Goal: Task Accomplishment & Management: Use online tool/utility

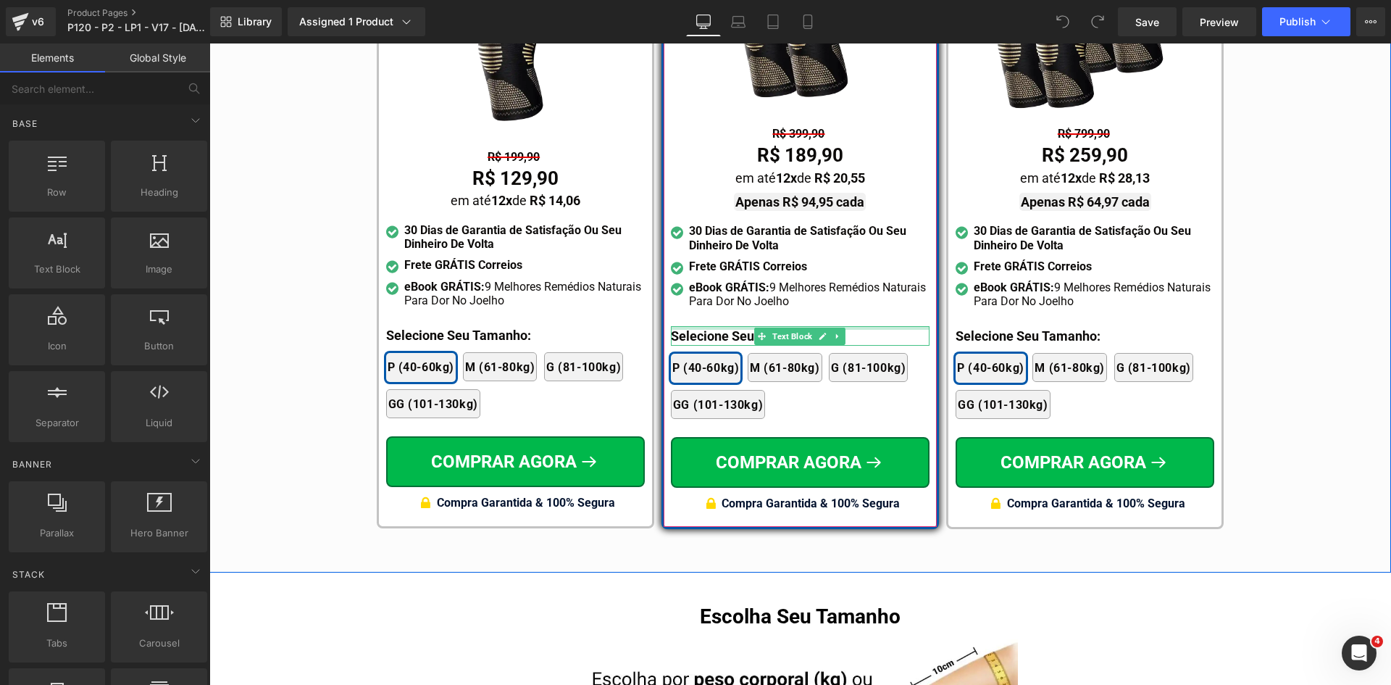
scroll to position [8725, 0]
click at [699, 326] on div at bounding box center [800, 328] width 259 height 4
click at [699, 326] on p "Selecione Seu Tamanho:" at bounding box center [800, 336] width 259 height 20
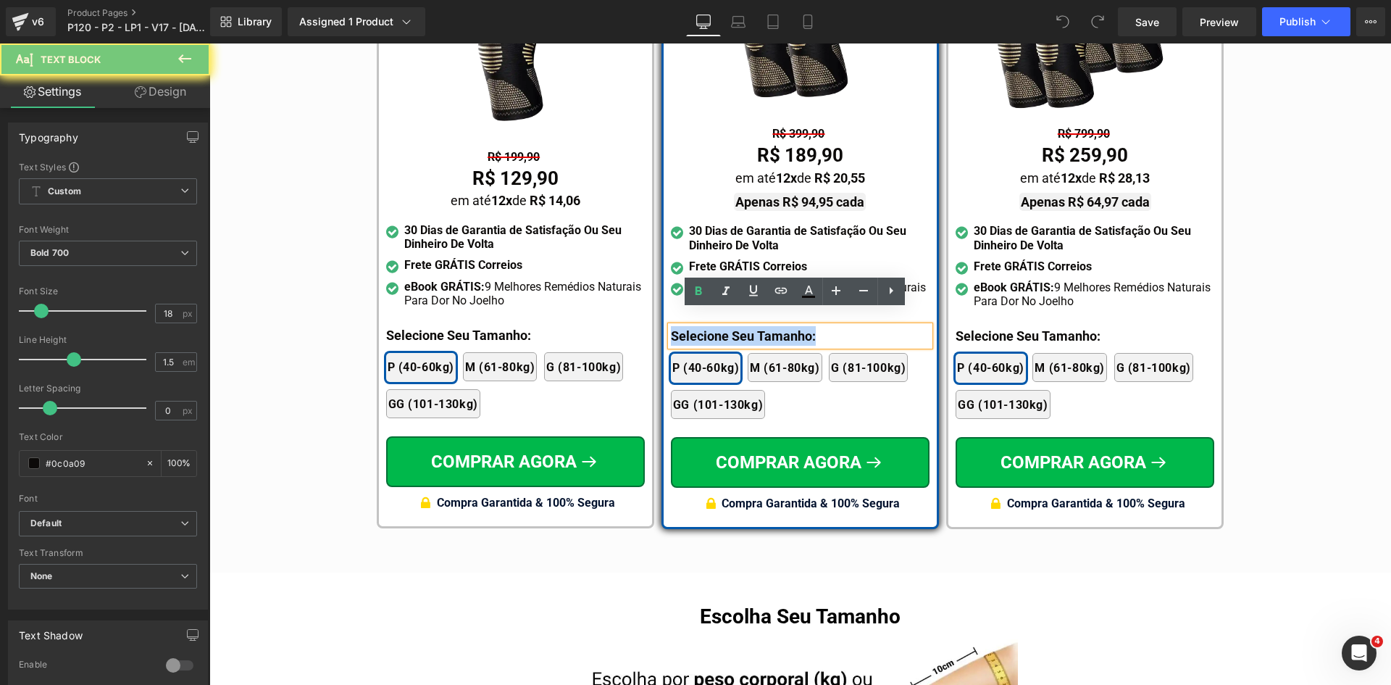
click at [699, 326] on p "Selecione Seu Tamanho:" at bounding box center [800, 336] width 259 height 20
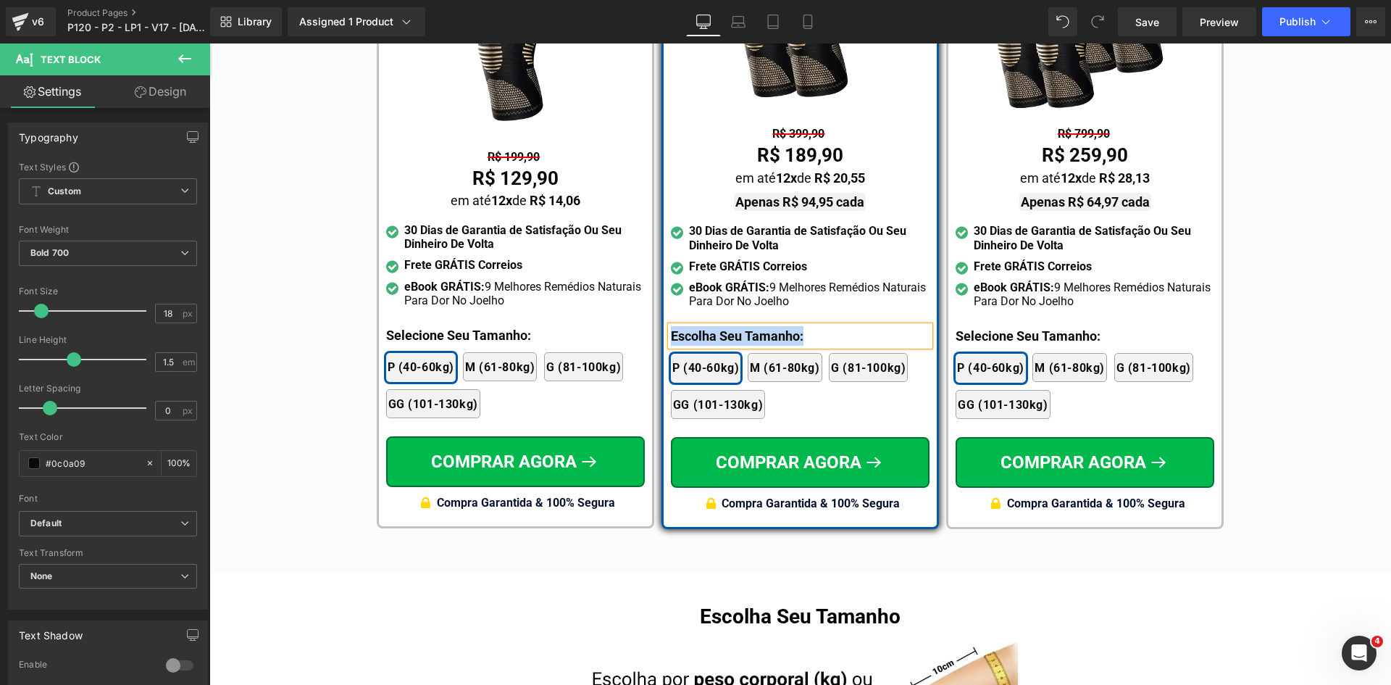
copy p "Escolha Seu Tamanho:"
click at [967, 326] on div at bounding box center [1085, 328] width 259 height 4
click at [967, 326] on p "Selecione Seu Tamanho:" at bounding box center [1085, 336] width 259 height 20
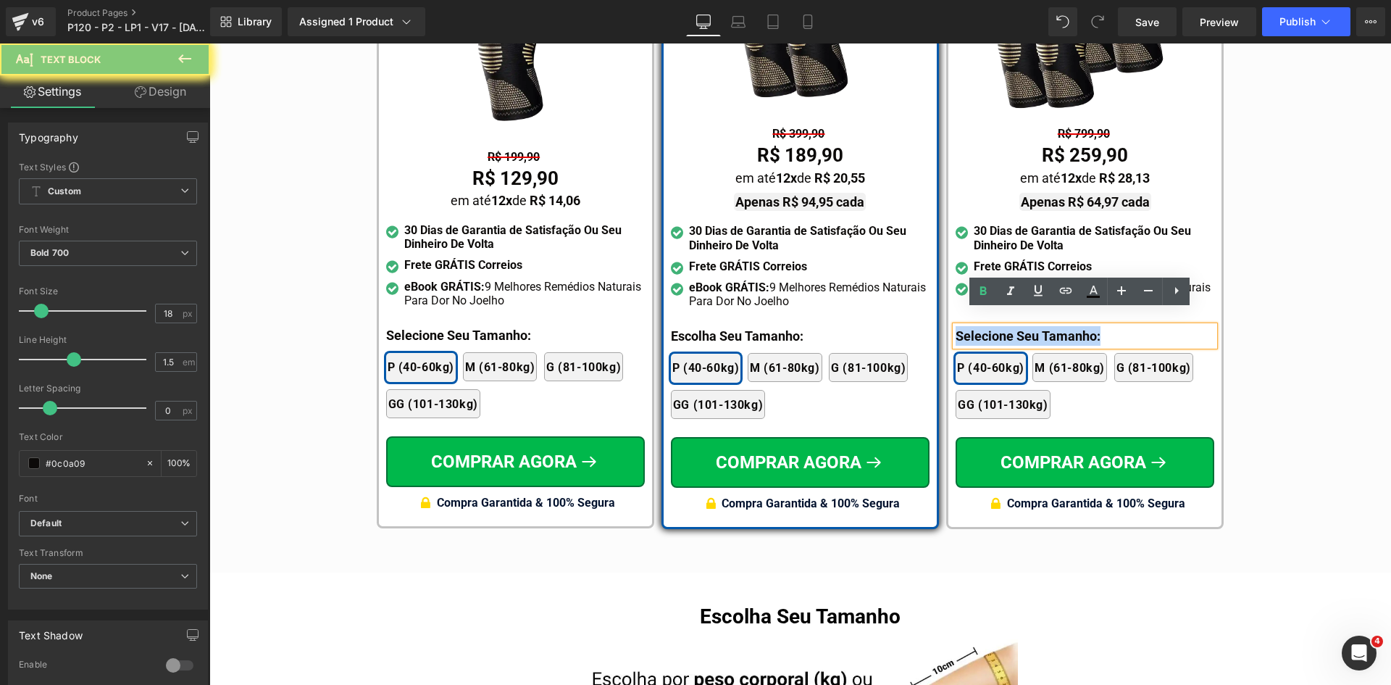
paste div
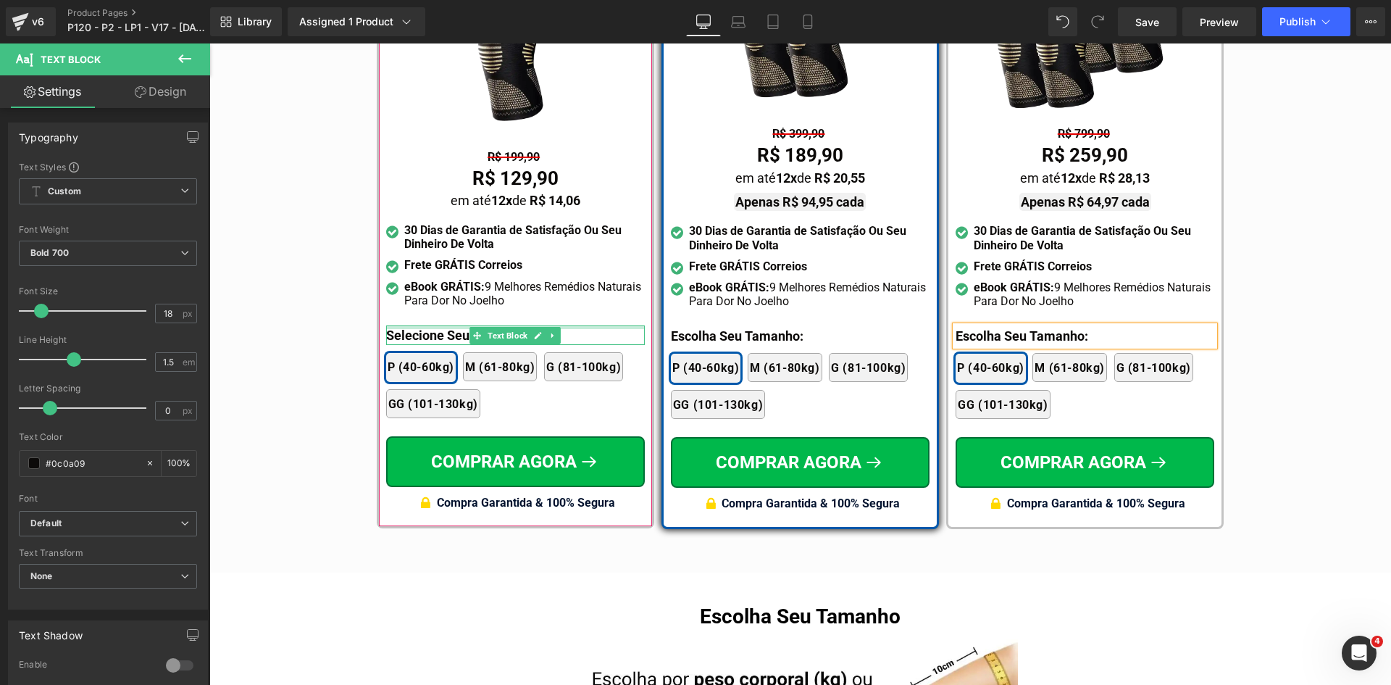
click at [423, 325] on div at bounding box center [515, 327] width 259 height 4
click at [423, 325] on p "Selecione Seu Tamanho:" at bounding box center [515, 335] width 259 height 20
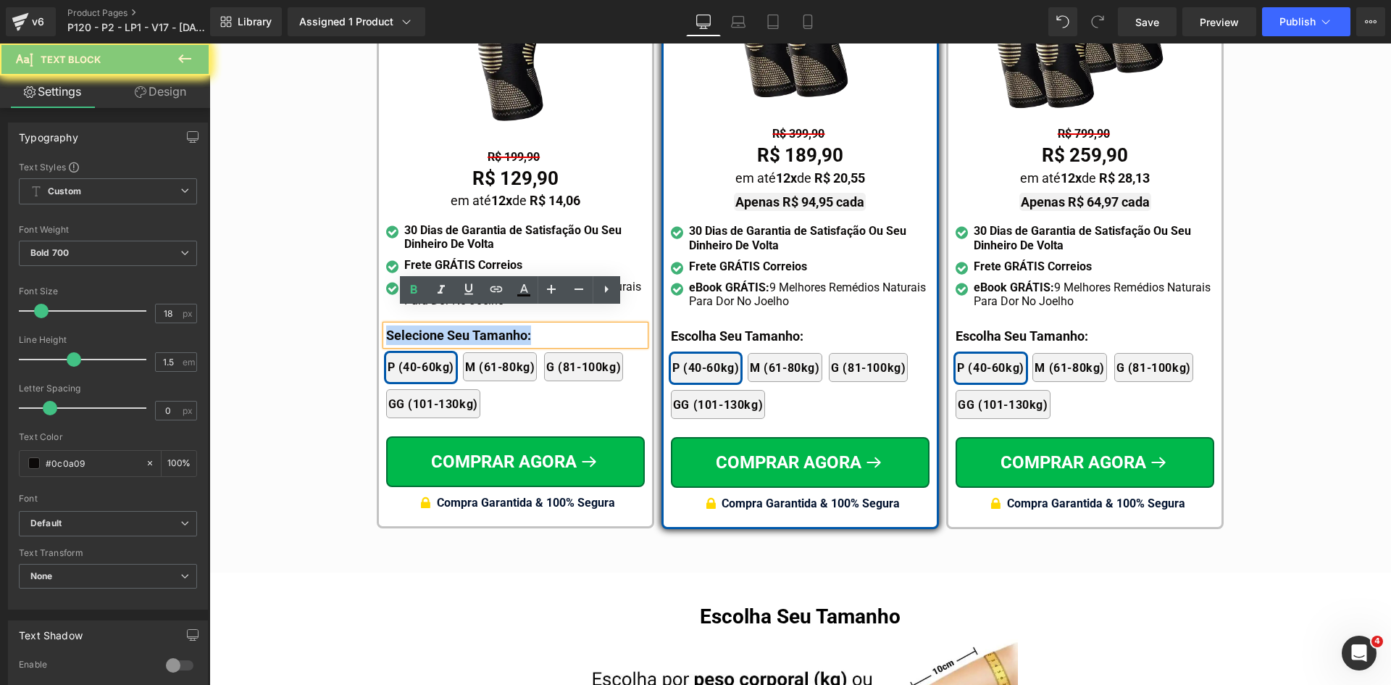
paste div
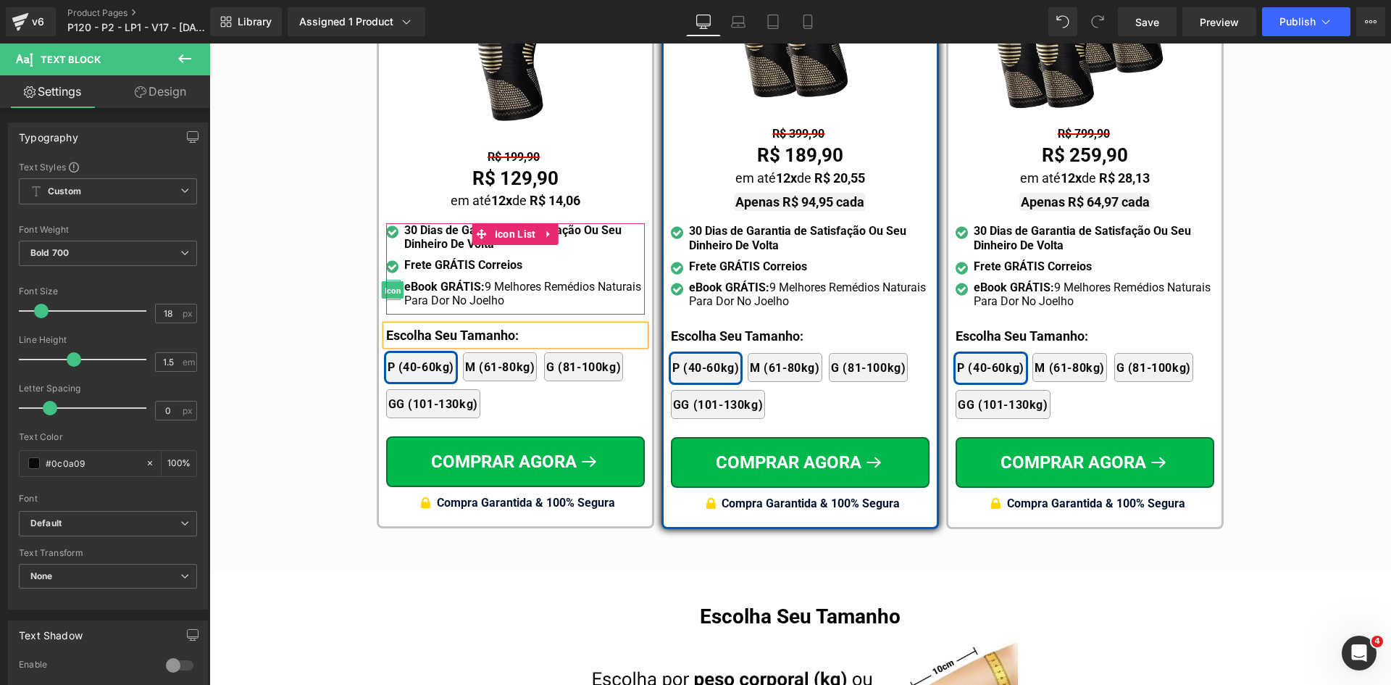
click at [391, 282] on span "Icon" at bounding box center [393, 290] width 22 height 17
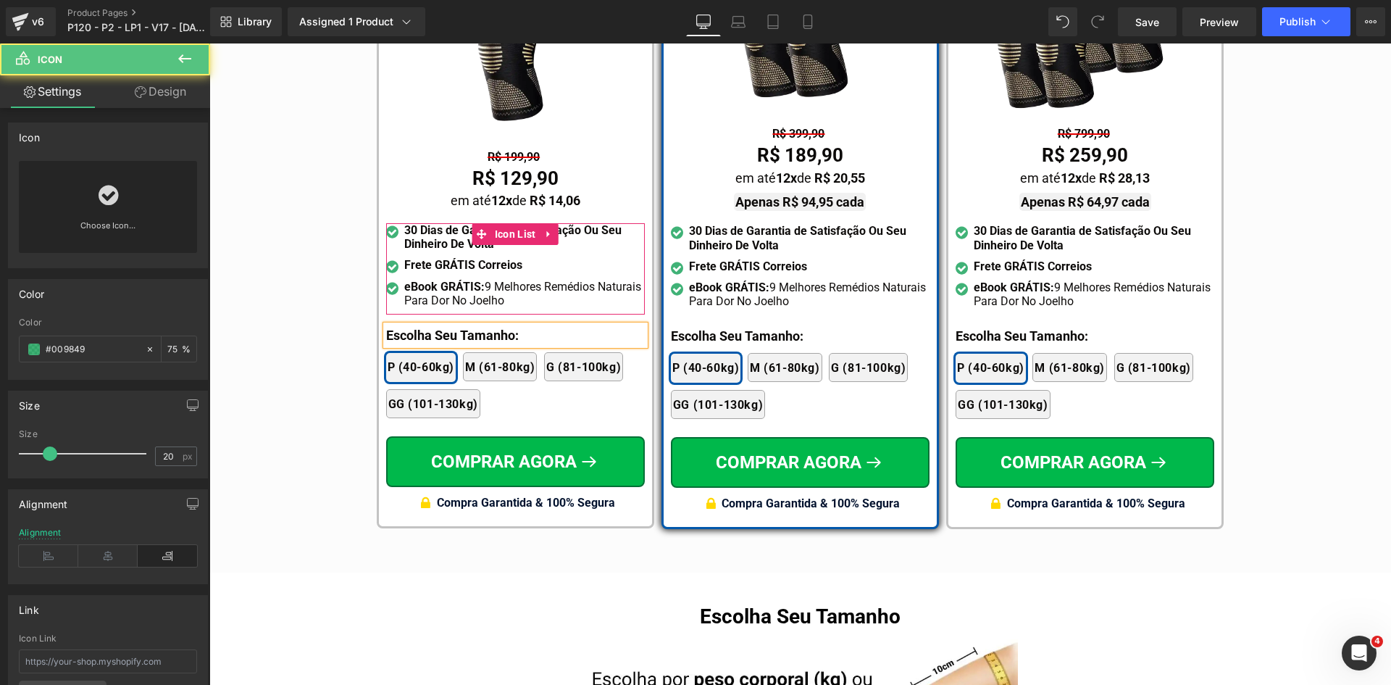
scroll to position [8435, 0]
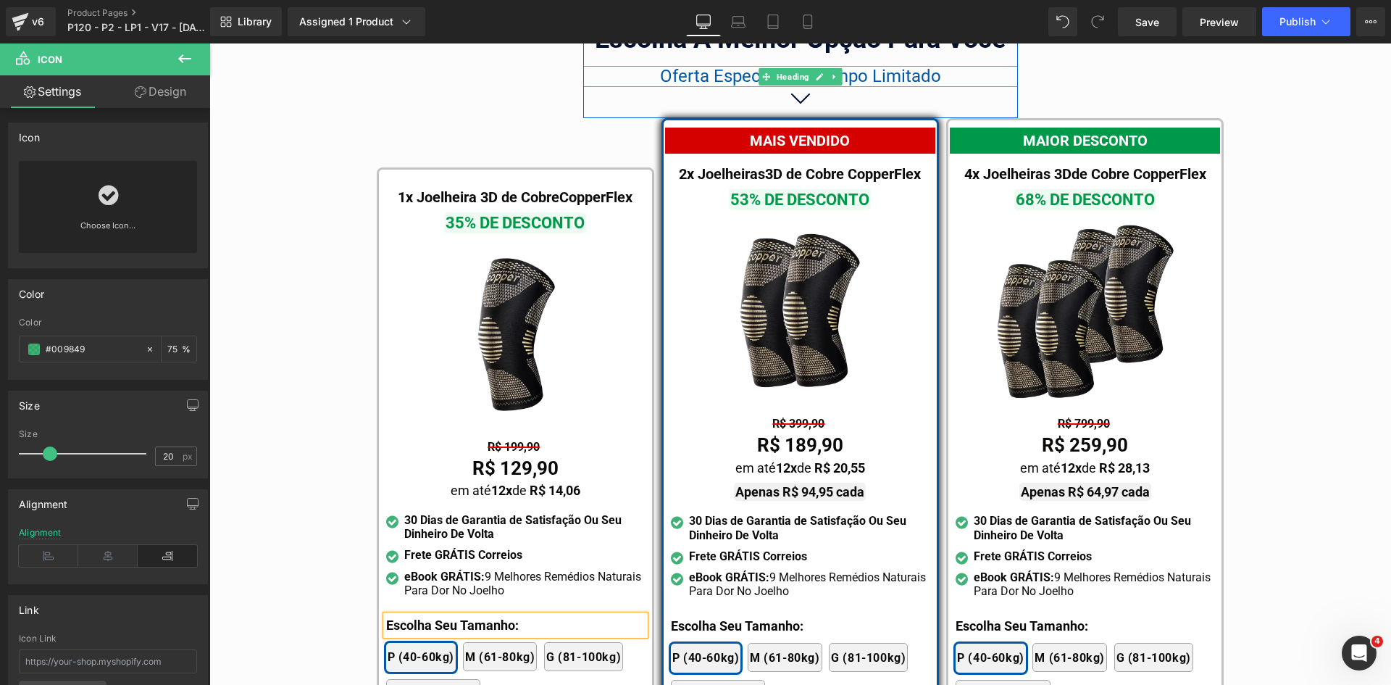
click at [722, 66] on span "Oferta Especial Por Tempo Limitado" at bounding box center [800, 76] width 281 height 20
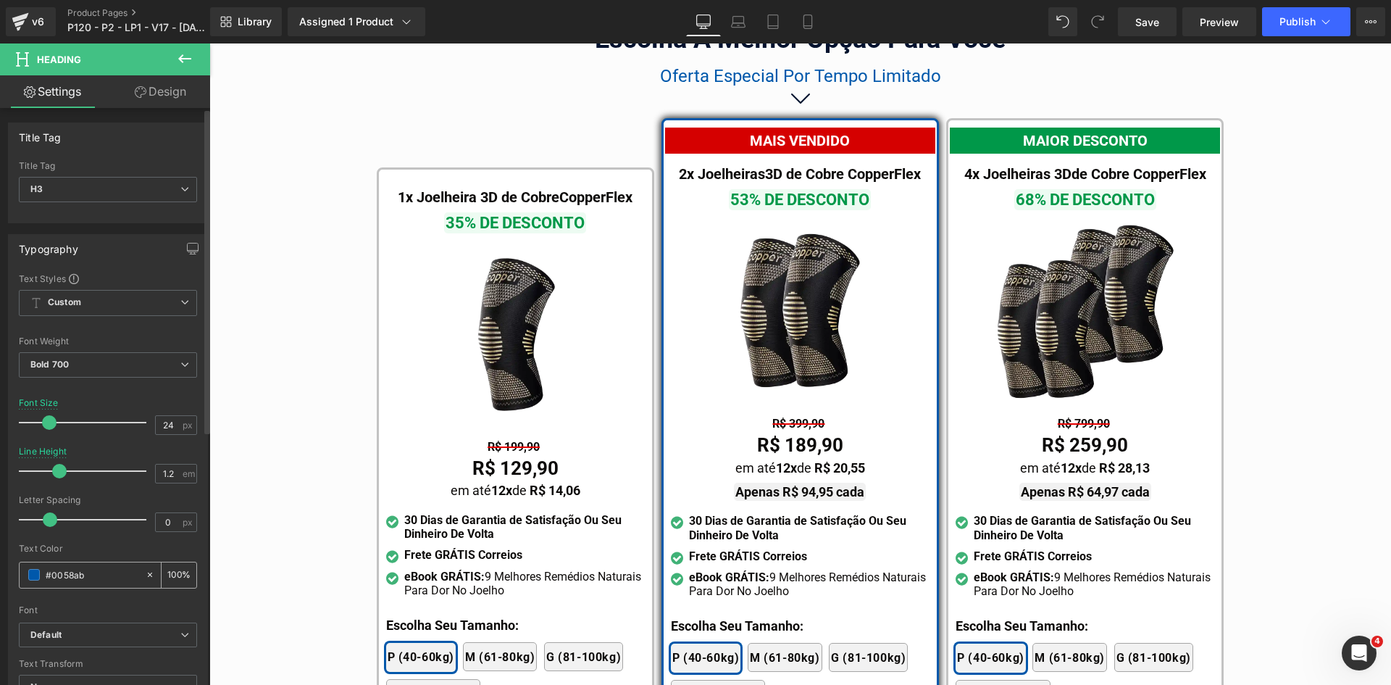
click at [88, 580] on input "#0058ab" at bounding box center [92, 575] width 93 height 16
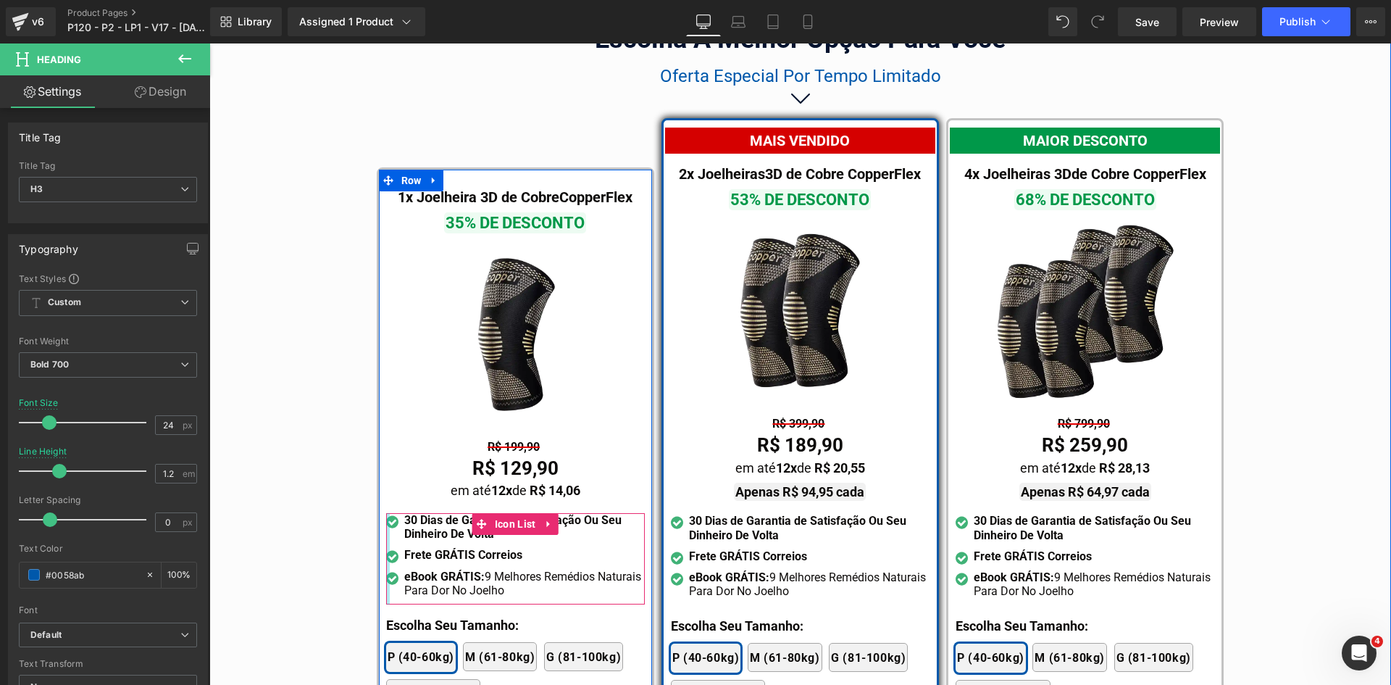
click at [386, 513] on div at bounding box center [388, 558] width 4 height 91
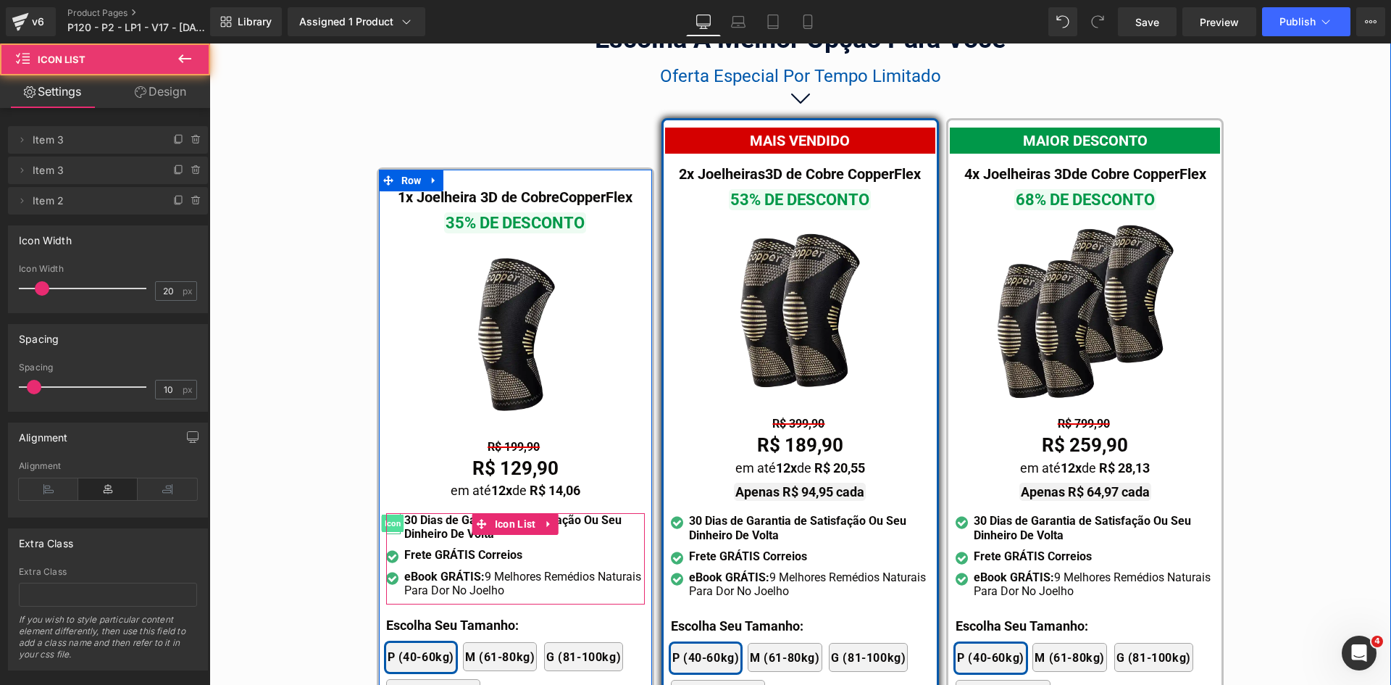
click at [385, 515] on span "Icon" at bounding box center [393, 523] width 22 height 17
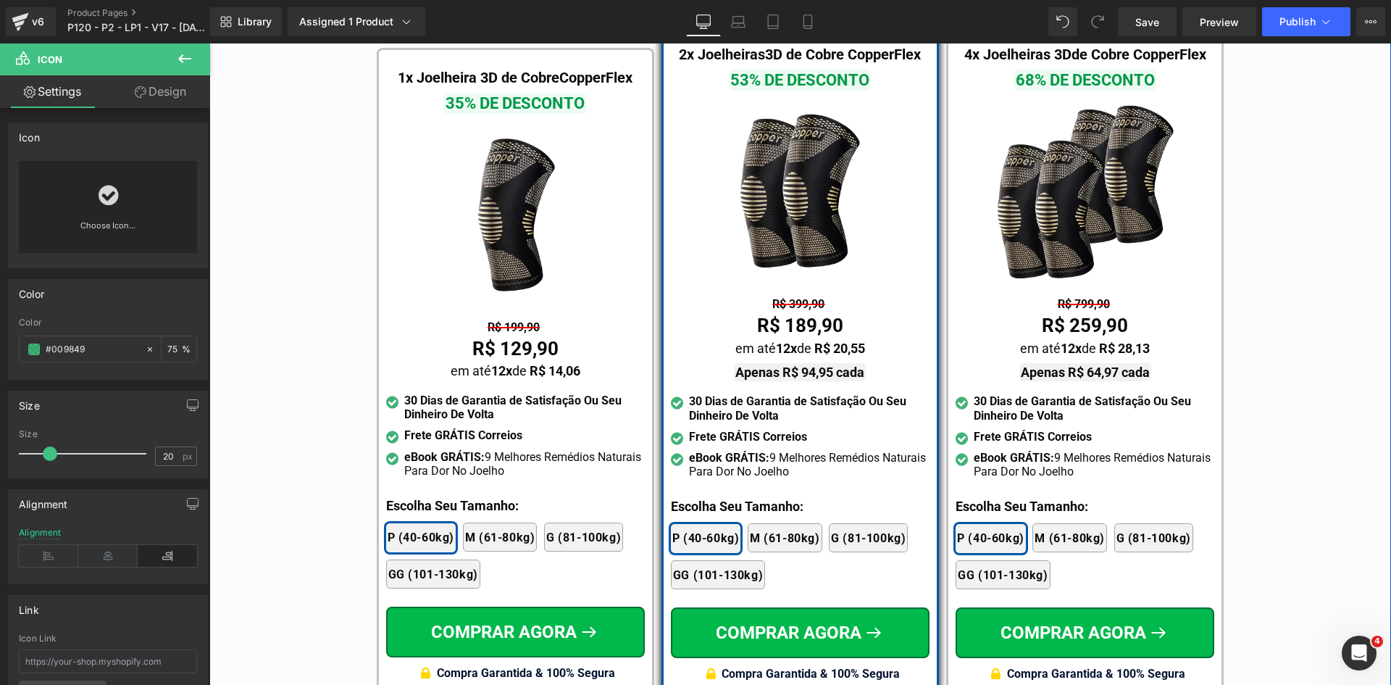
scroll to position [8507, 0]
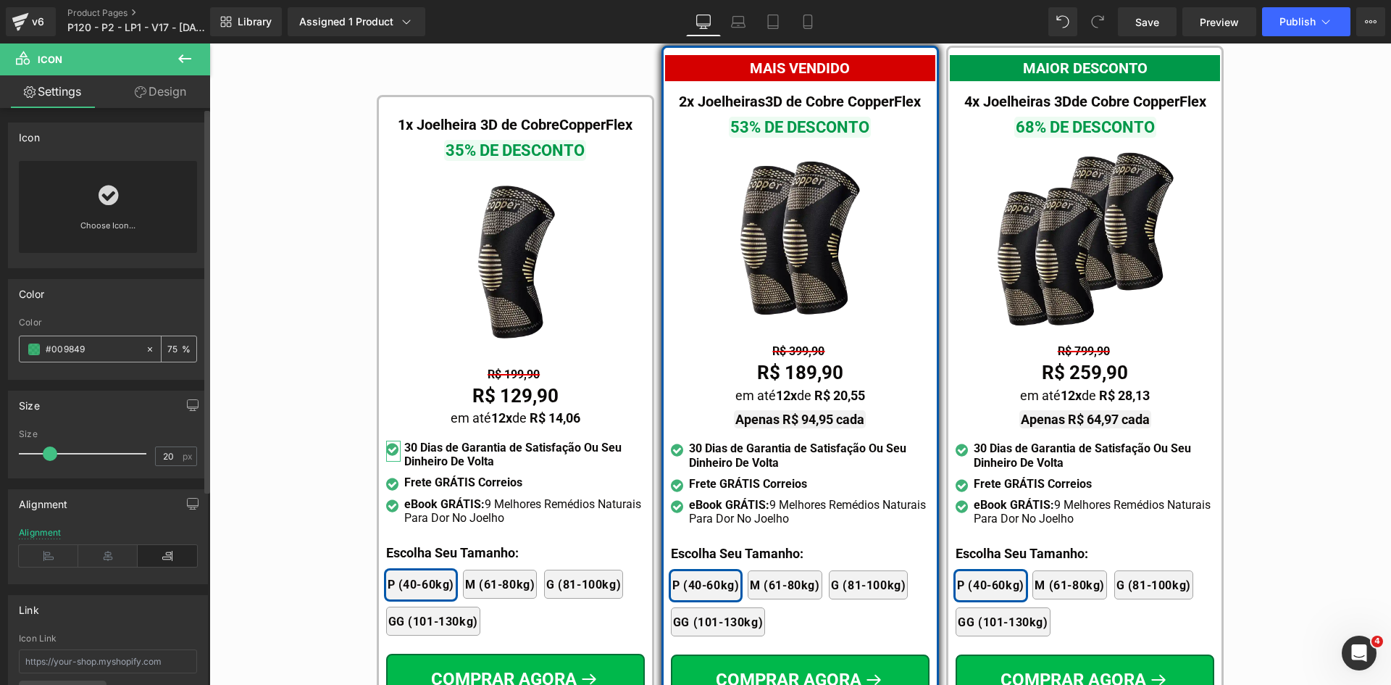
click at [94, 343] on input "#009849" at bounding box center [92, 349] width 93 height 16
paste input "58ab"
type input "#0058ab"
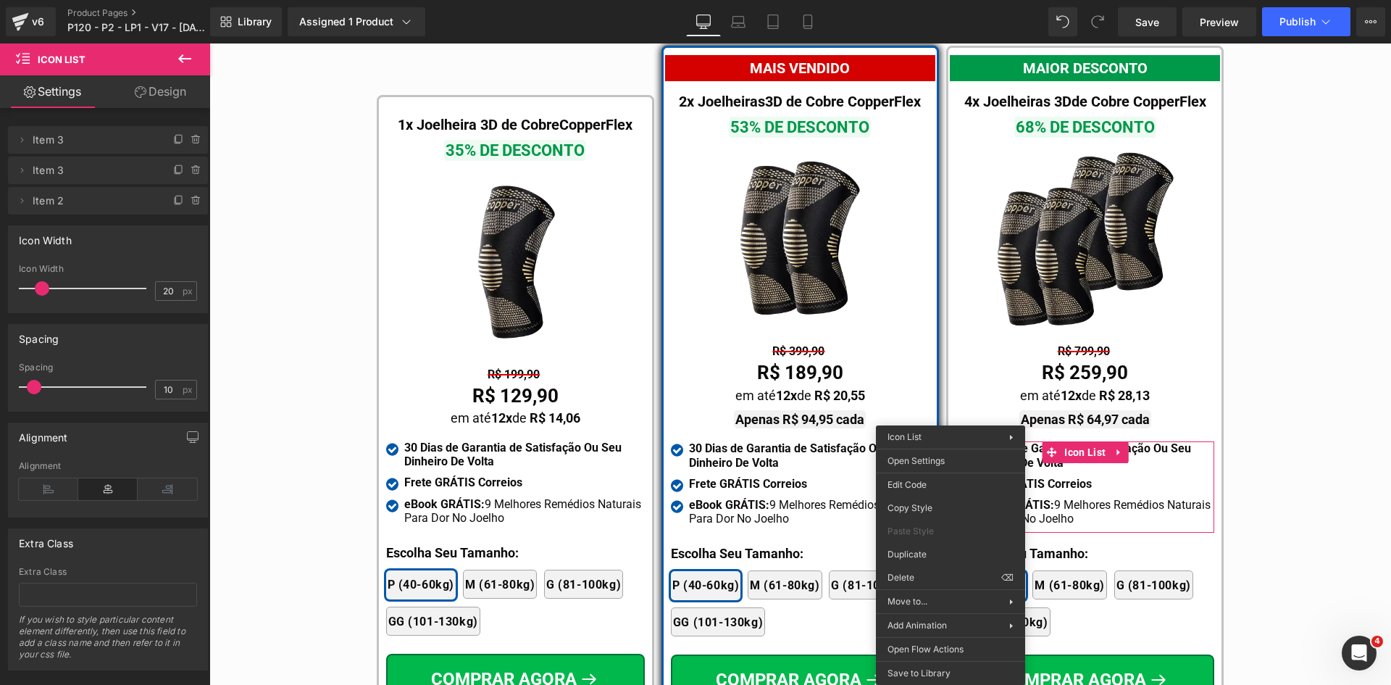
click at [957, 387] on div "em até 12x de R$ 28,13" at bounding box center [1085, 395] width 259 height 17
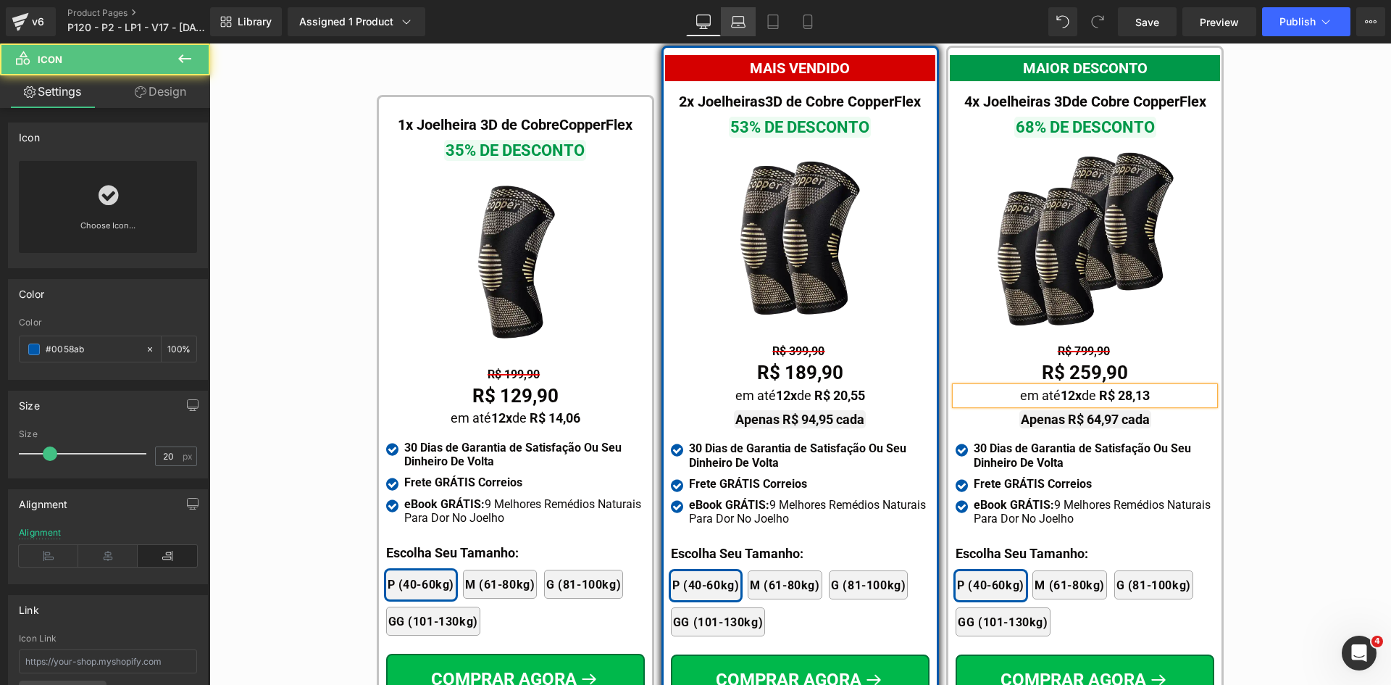
click at [738, 18] on icon at bounding box center [738, 21] width 14 height 14
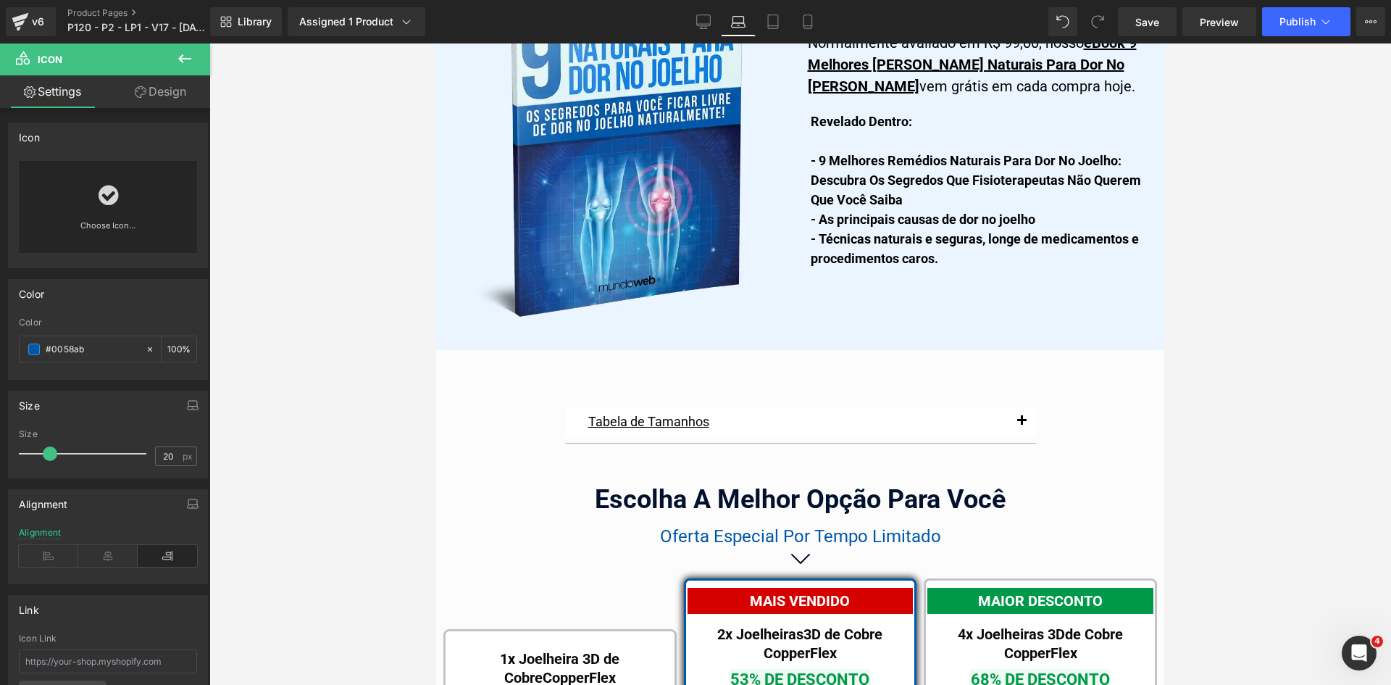
scroll to position [9270, 0]
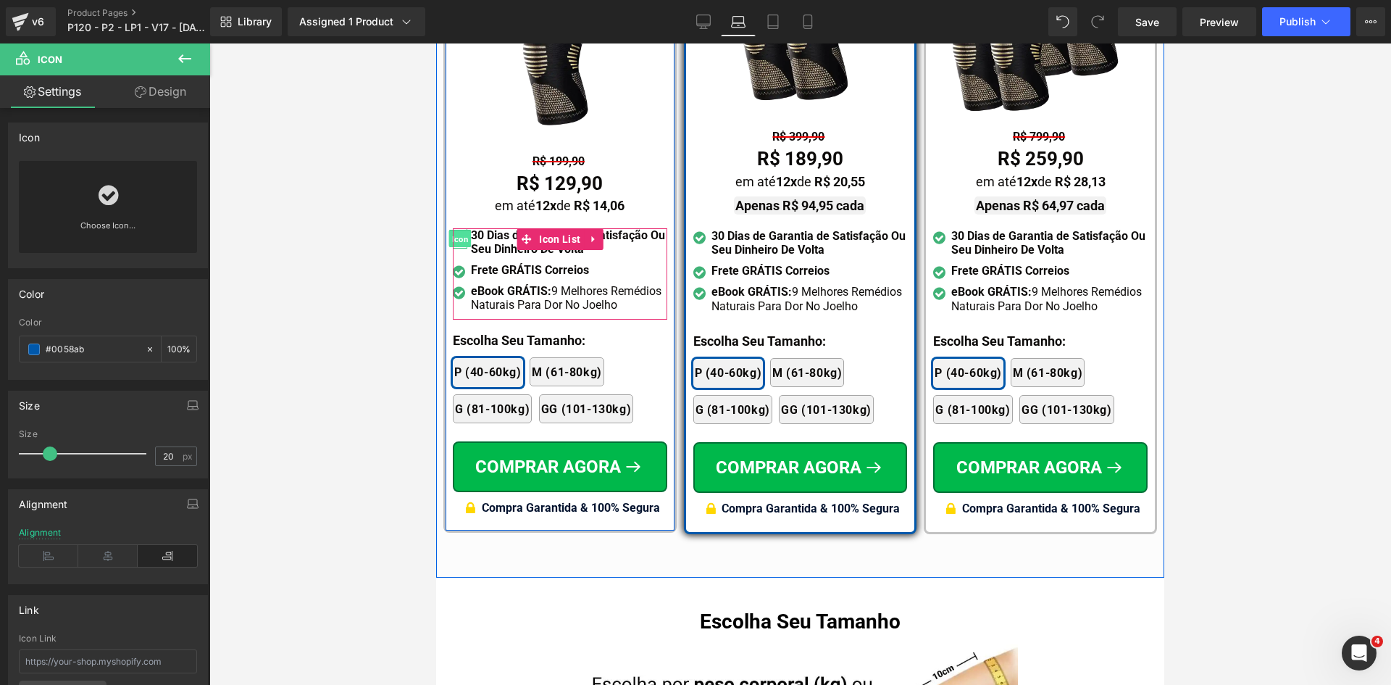
click at [456, 230] on span "Icon" at bounding box center [460, 238] width 22 height 17
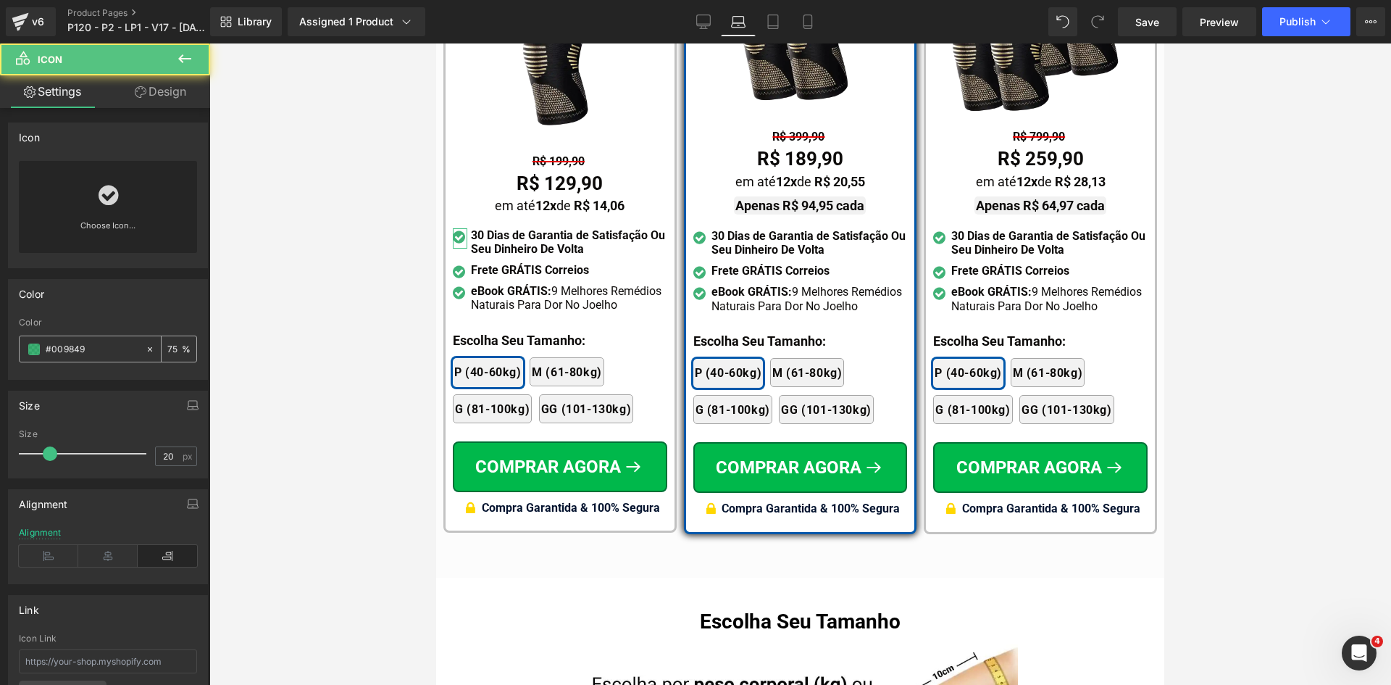
click at [81, 342] on input "#009849" at bounding box center [92, 349] width 93 height 16
paste input "58ab"
type input "#0058ab"
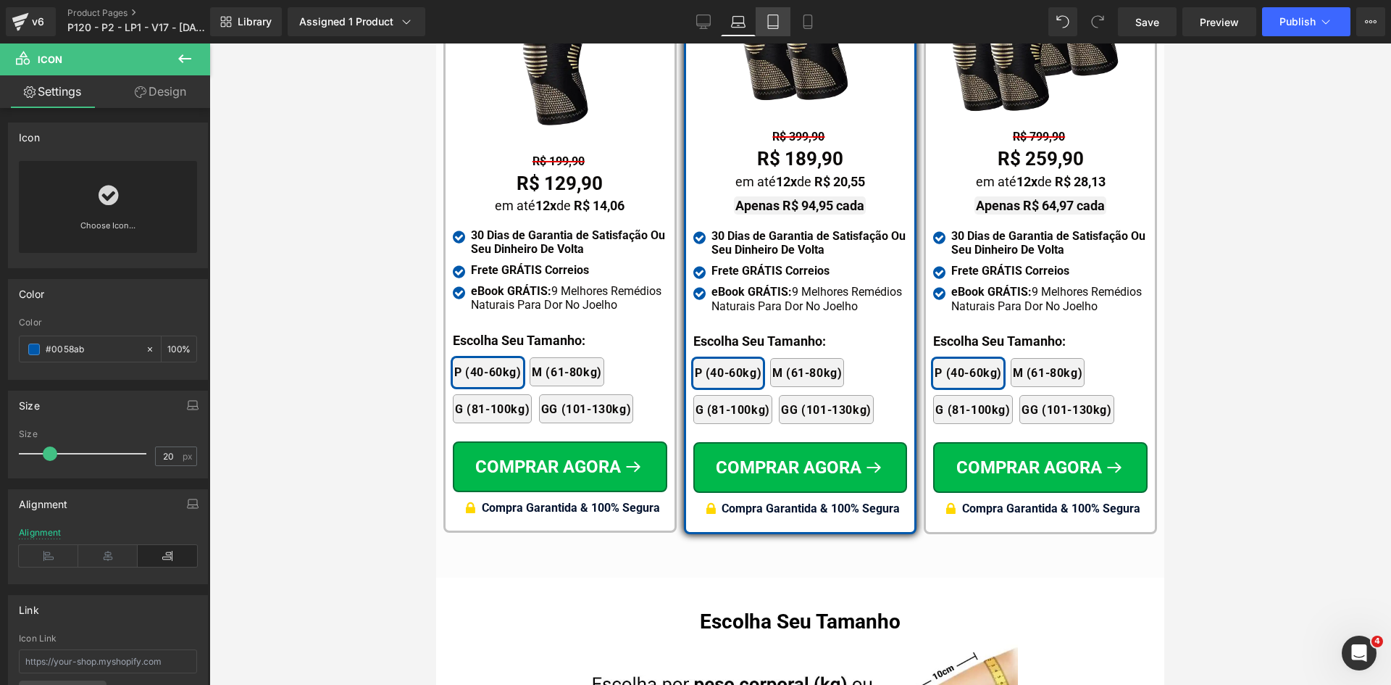
click at [772, 21] on icon at bounding box center [773, 21] width 14 height 14
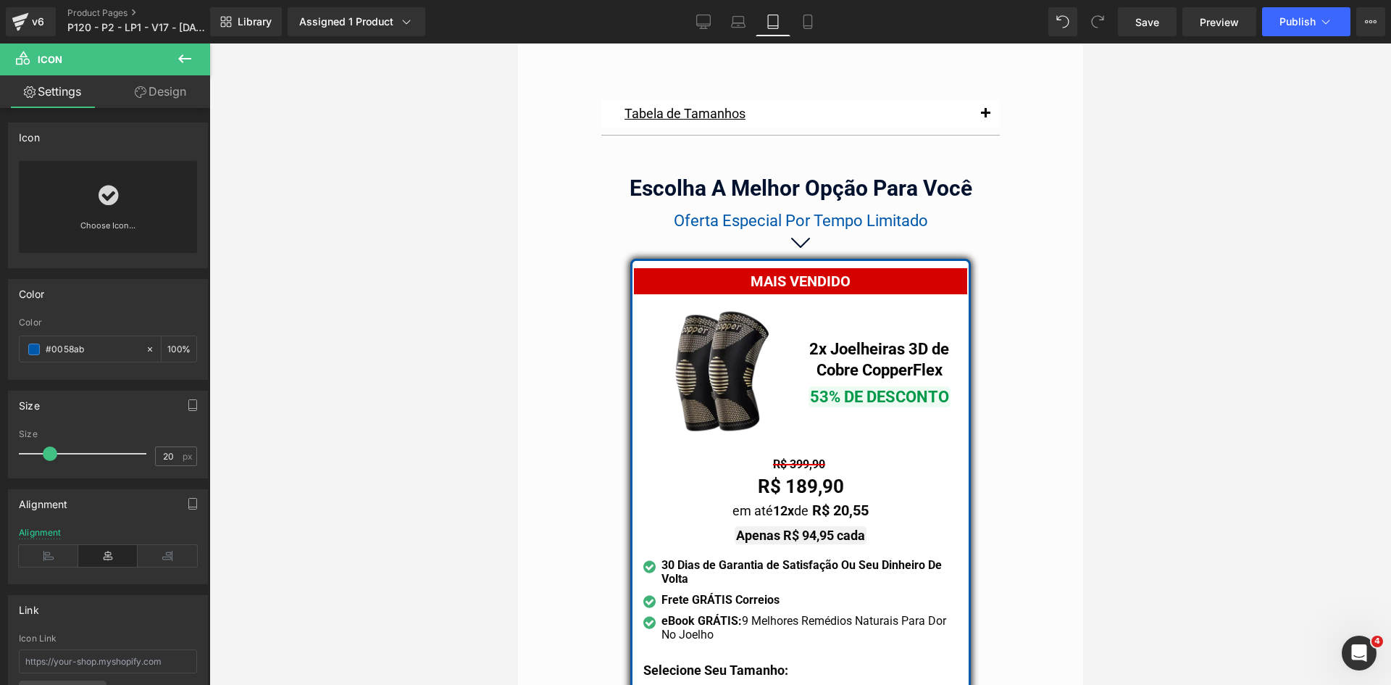
scroll to position [12369, 0]
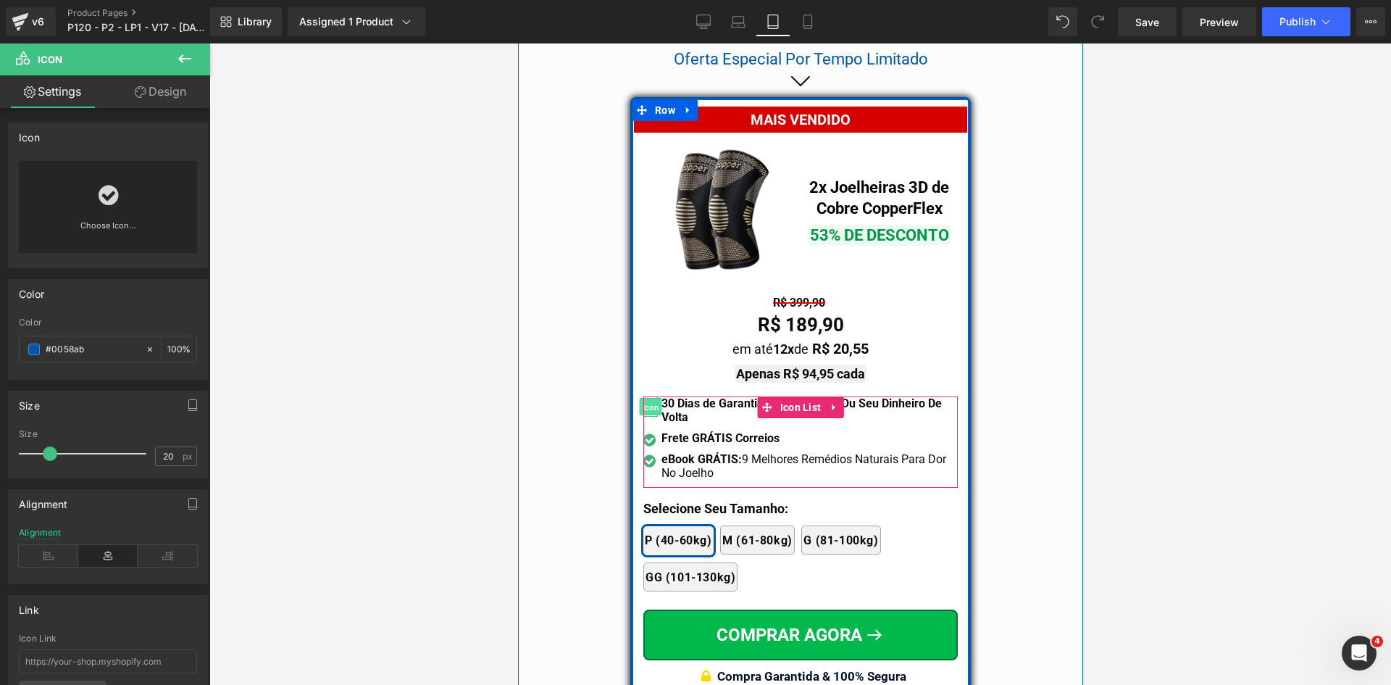
click at [649, 399] on span "Icon" at bounding box center [649, 407] width 22 height 17
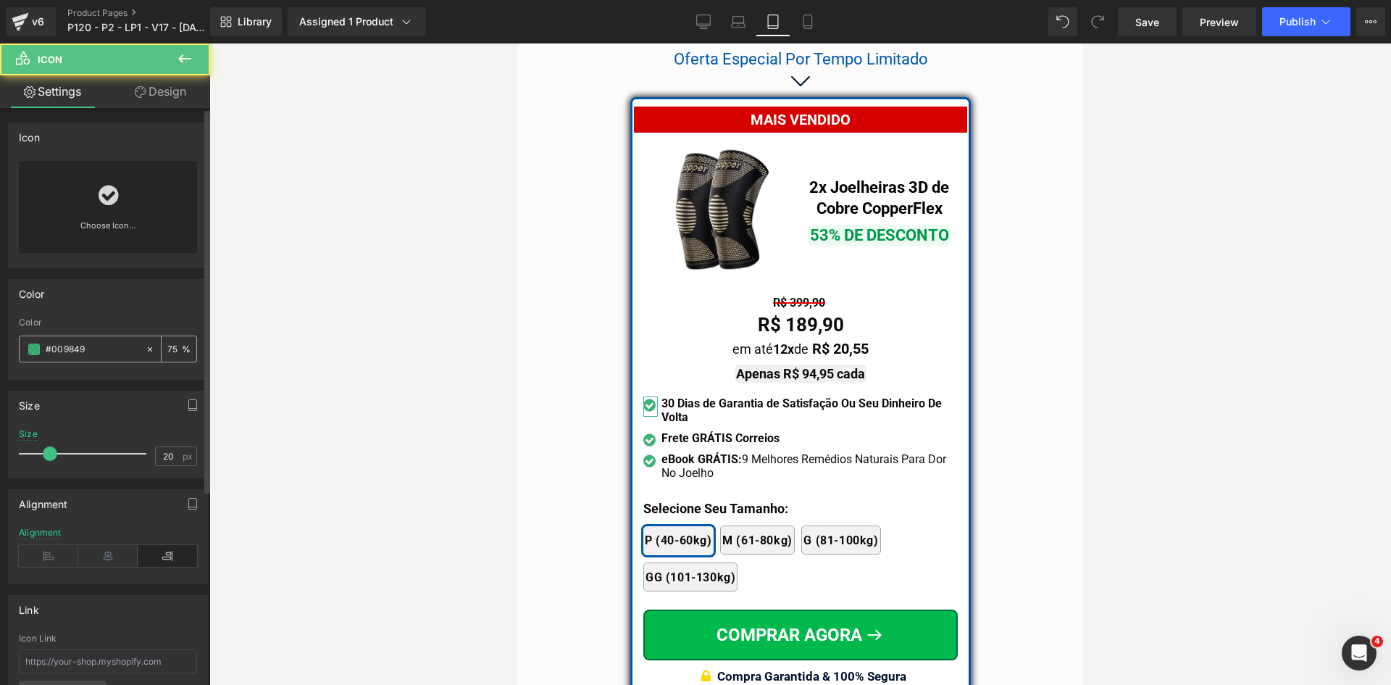
click at [76, 344] on input "#009849" at bounding box center [92, 349] width 93 height 16
paste input "58ab"
type input "#0058ab"
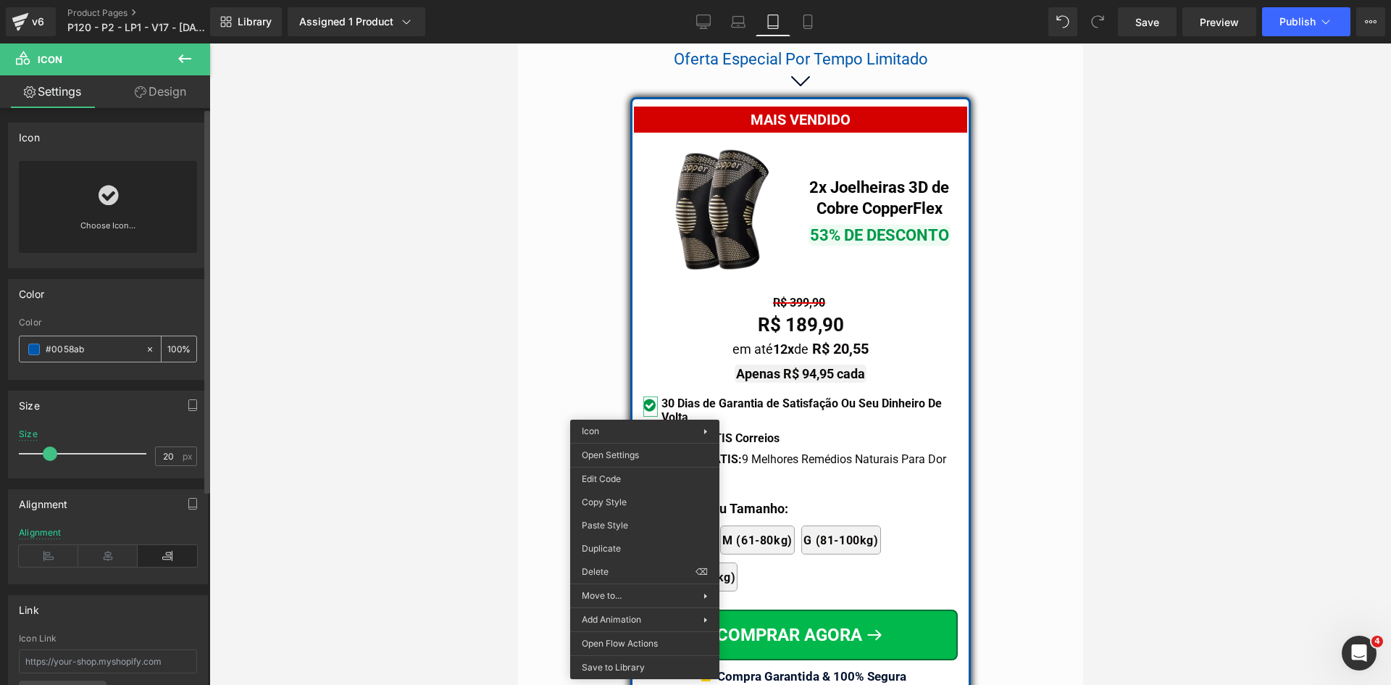
click at [93, 346] on input "#0058ab" at bounding box center [92, 349] width 93 height 16
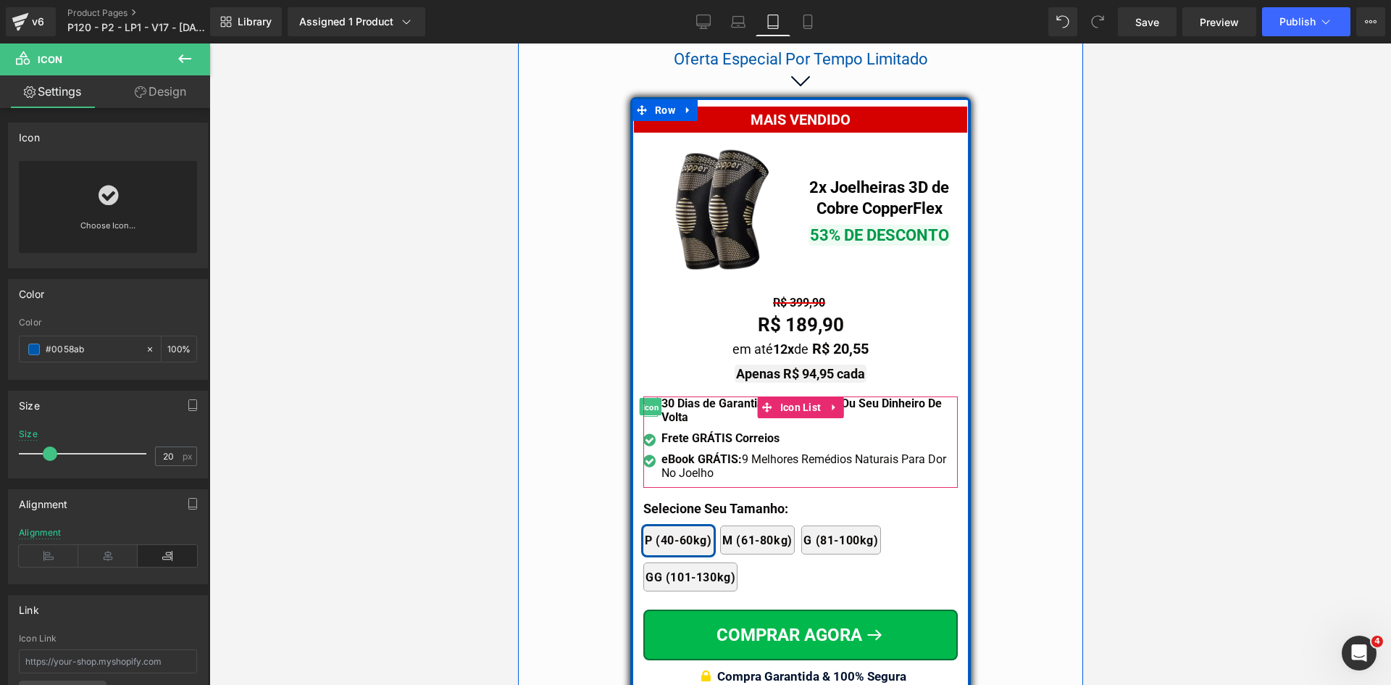
click at [643, 399] on span "Icon" at bounding box center [649, 407] width 22 height 17
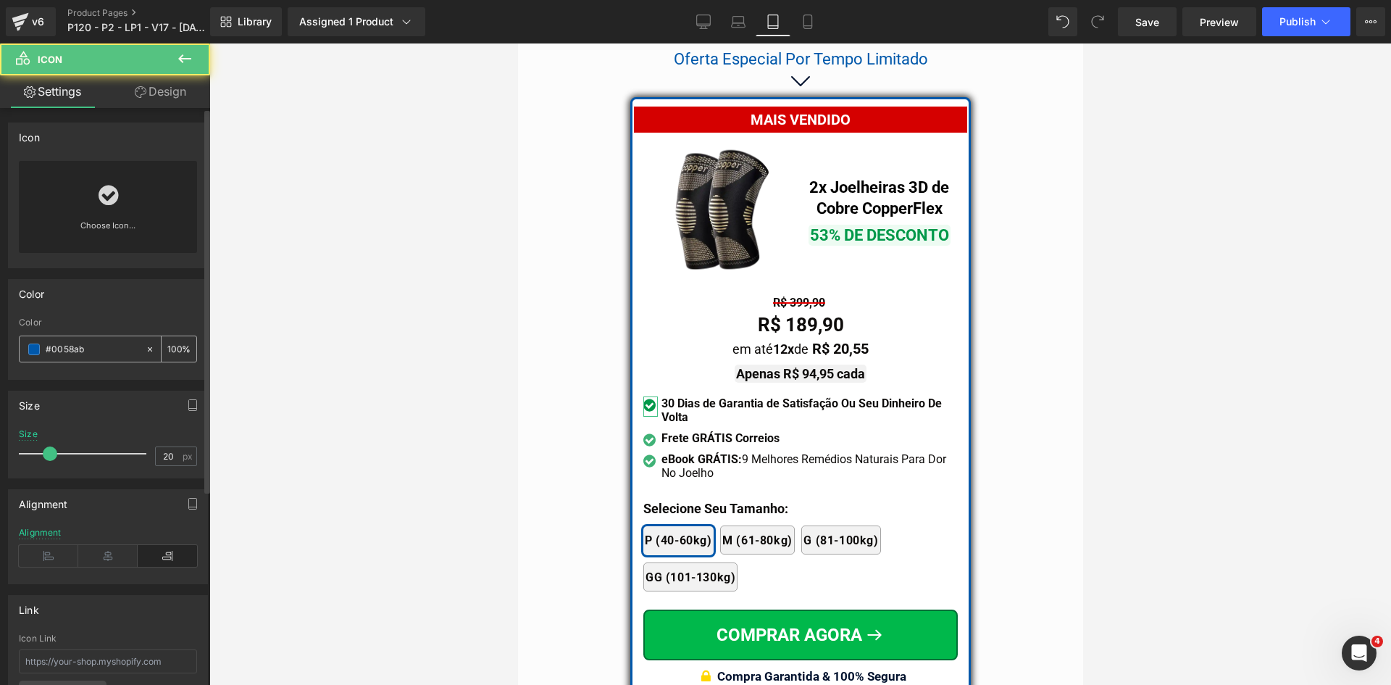
click at [119, 341] on input "#0058ab" at bounding box center [92, 349] width 93 height 16
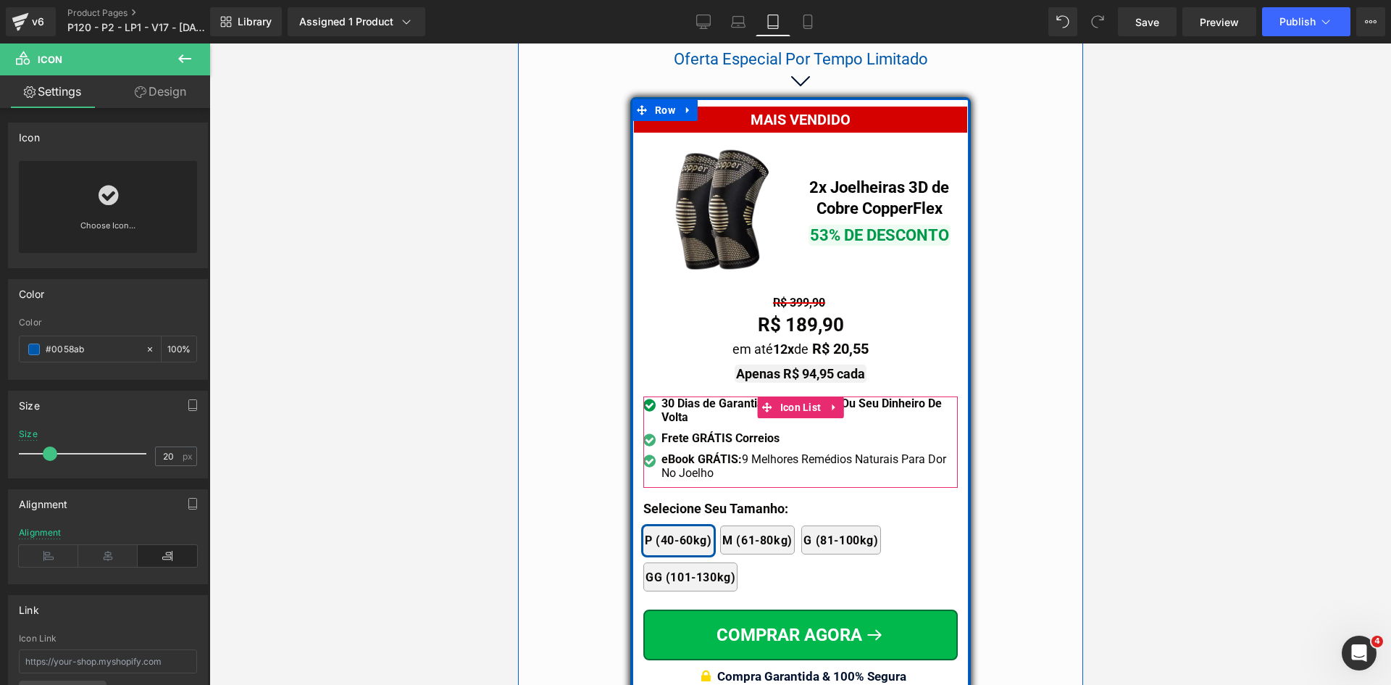
click at [643, 431] on div "Icon" at bounding box center [650, 441] width 14 height 21
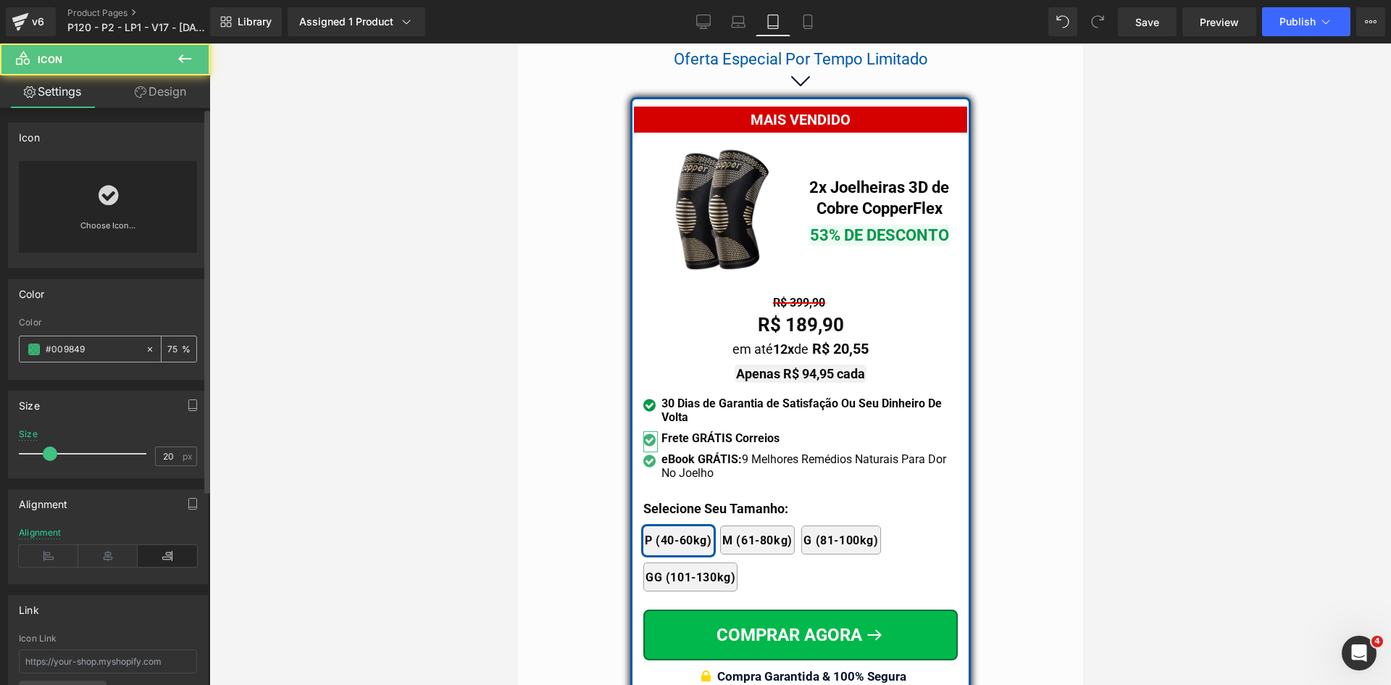
click at [60, 351] on input "#009849" at bounding box center [92, 349] width 93 height 16
paste input "58ab"
type input "#0058ab"
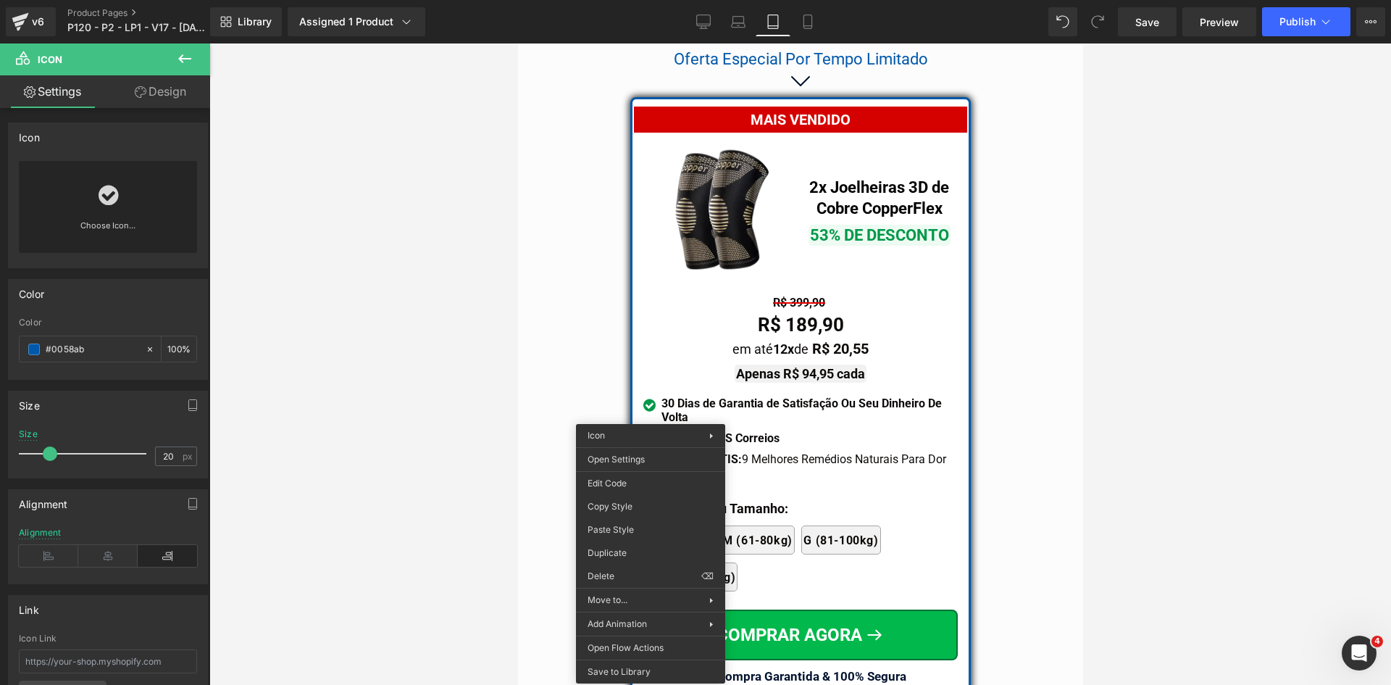
drag, startPoint x: 1143, startPoint y: 557, endPoint x: 644, endPoint y: 434, distance: 513.4
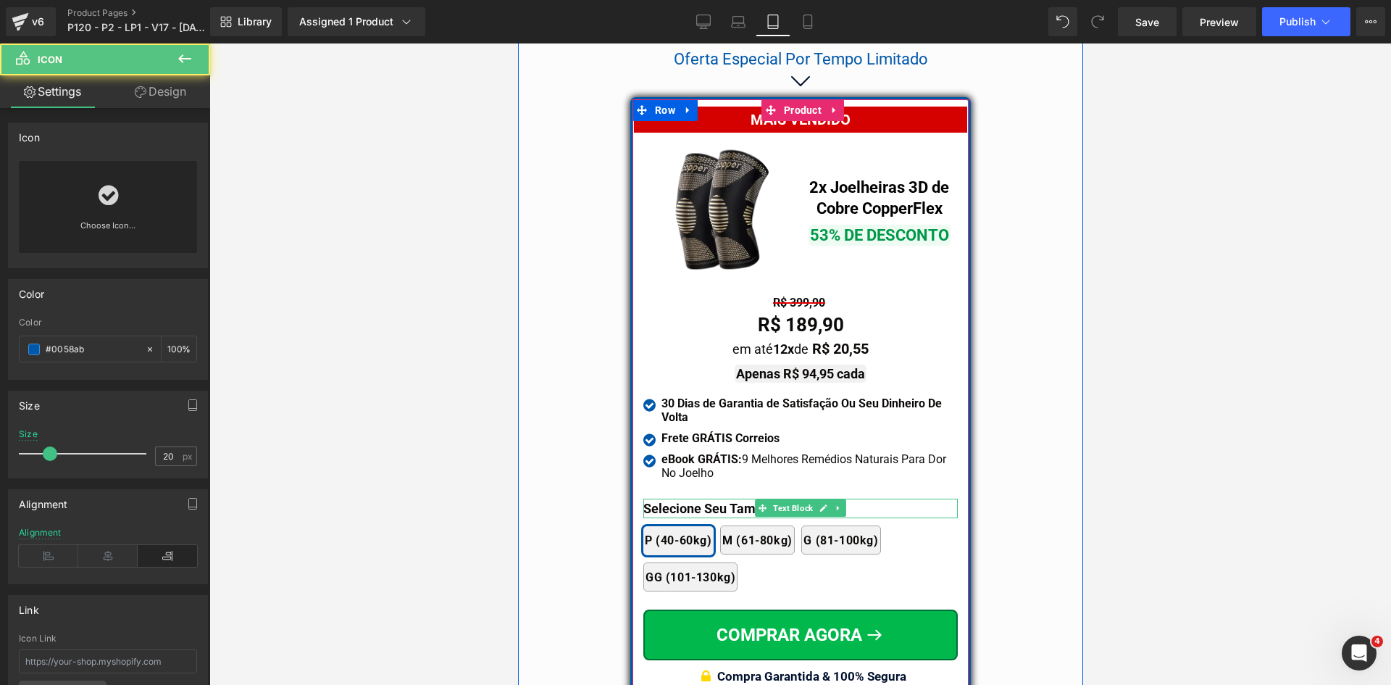
click at [678, 499] on p "Selecione Seu Tamanho:" at bounding box center [800, 509] width 314 height 20
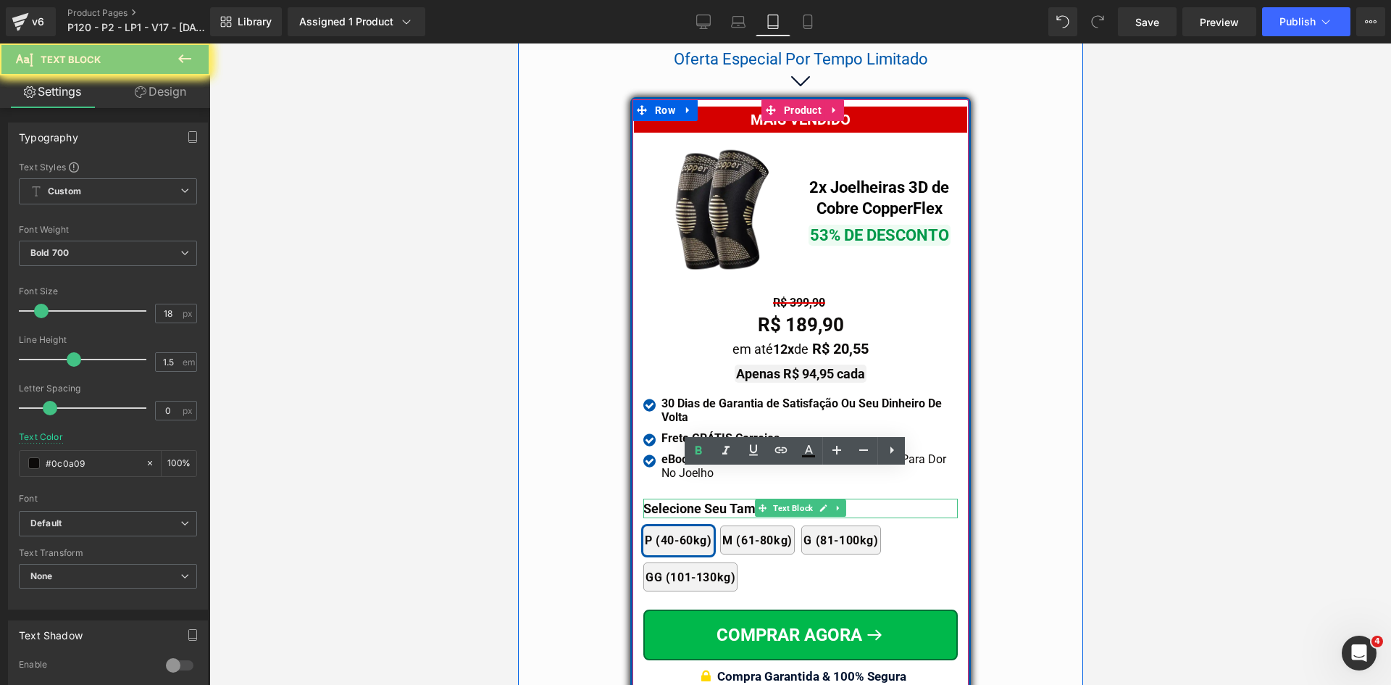
click at [678, 499] on p "Selecione Seu Tamanho:" at bounding box center [800, 509] width 314 height 20
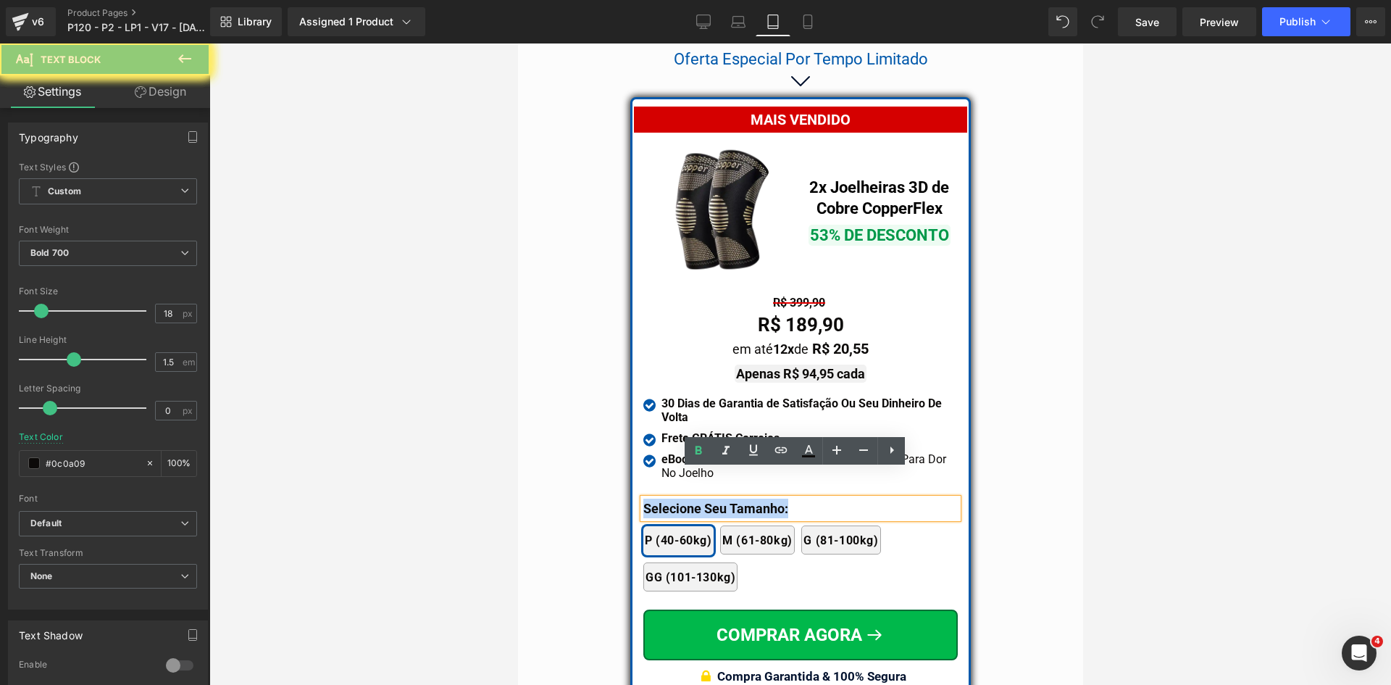
paste div
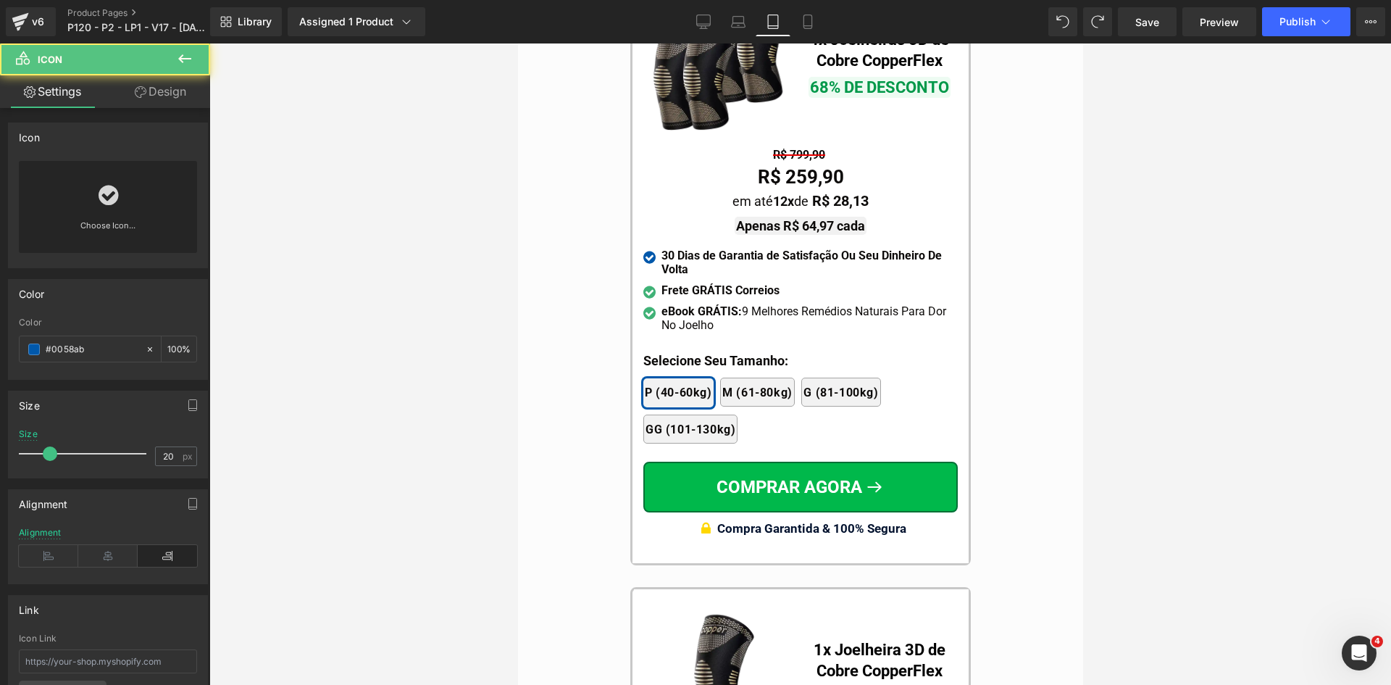
scroll to position [13166, 0]
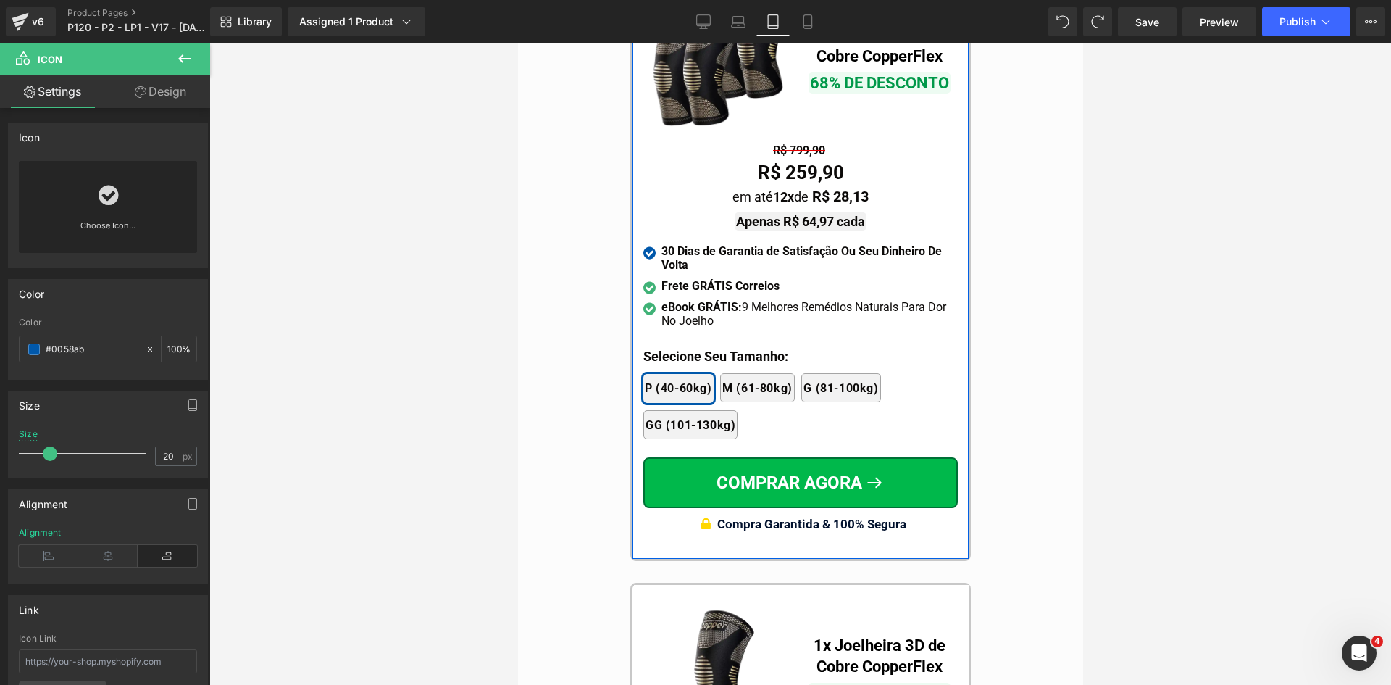
click at [517, 43] on div at bounding box center [517, 43] width 0 height 0
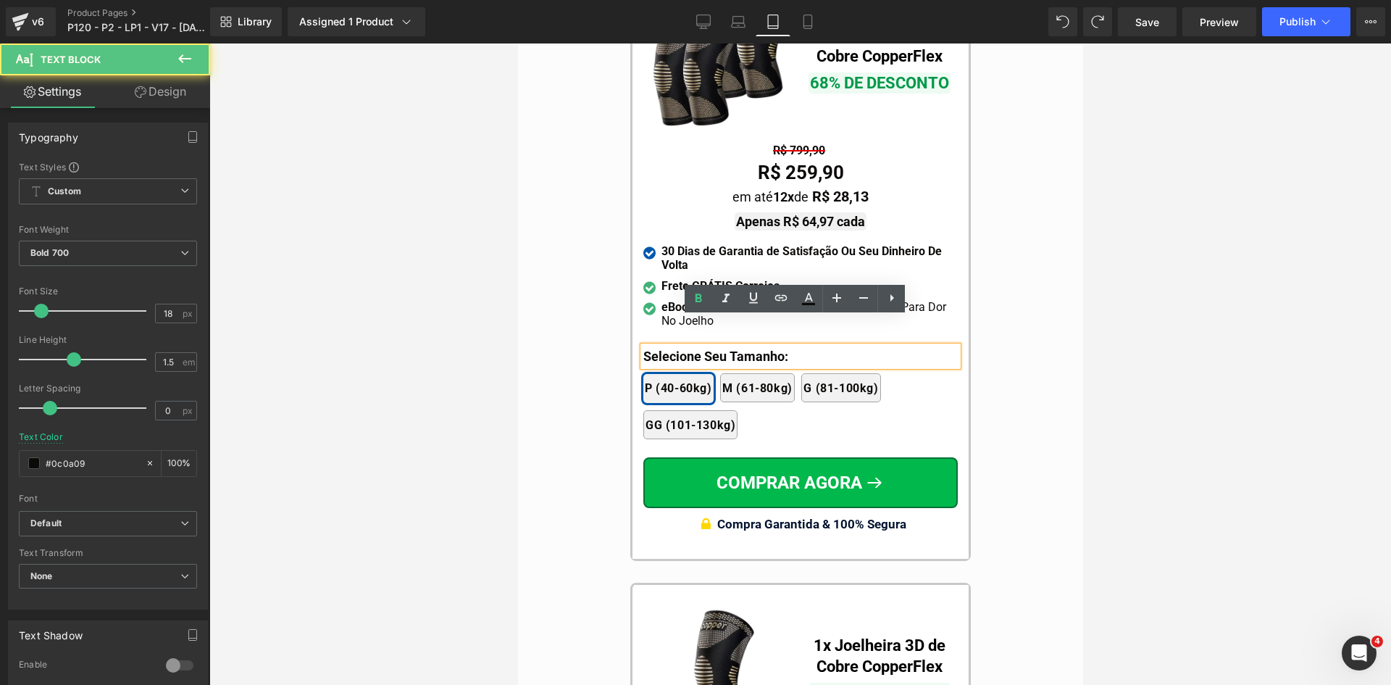
click at [659, 346] on p "Selecione Seu Tamanho:" at bounding box center [800, 356] width 314 height 20
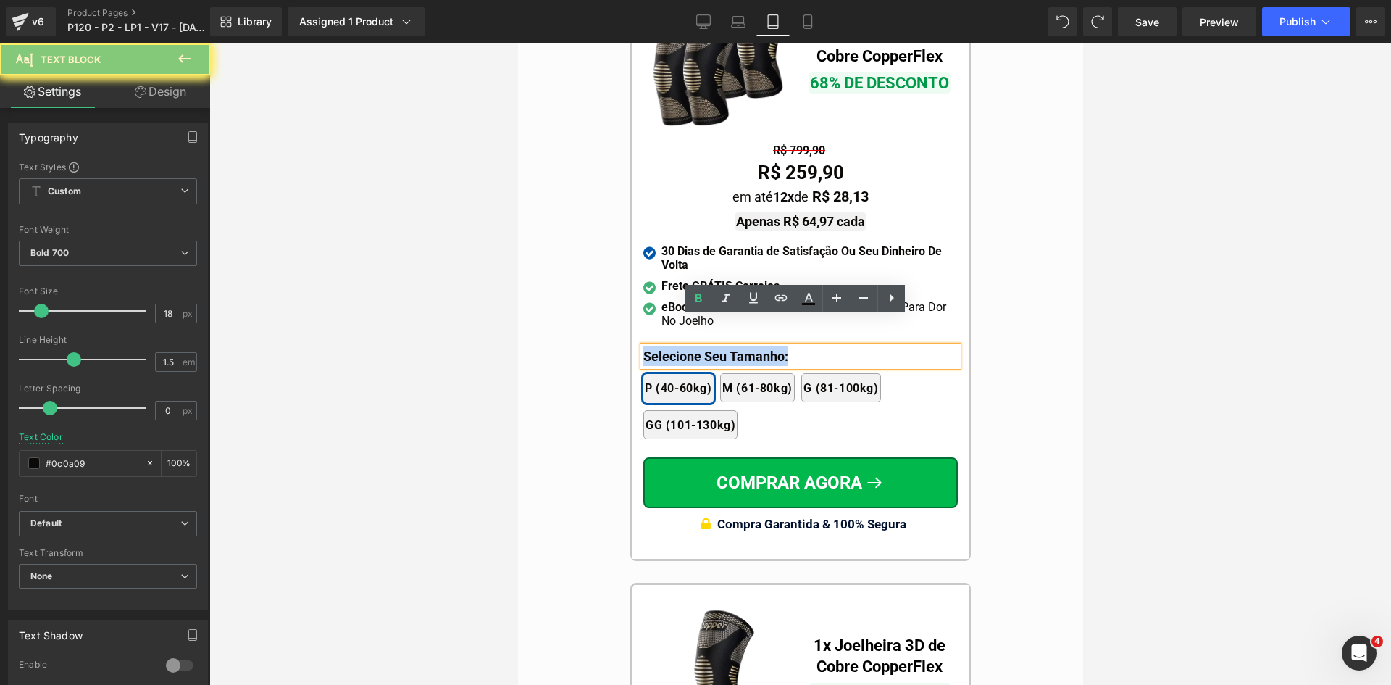
paste div
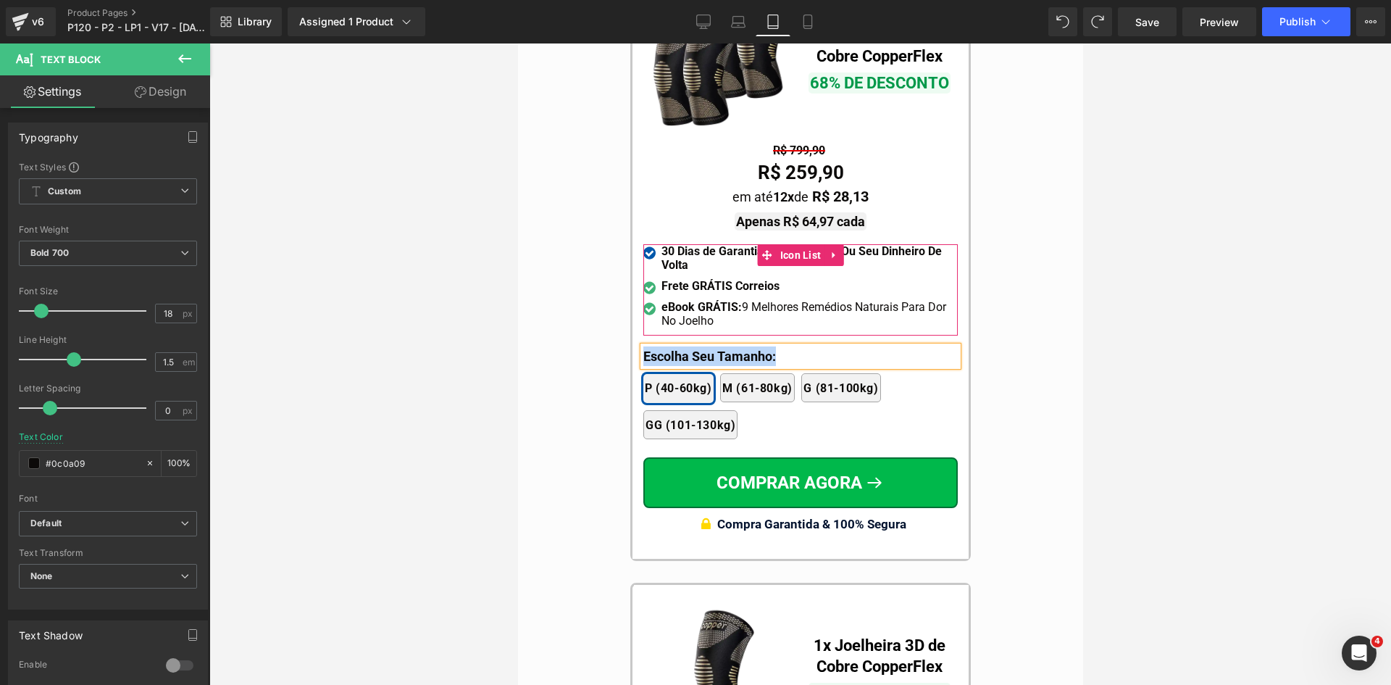
copy p "Escolha Seu Tamanho:"
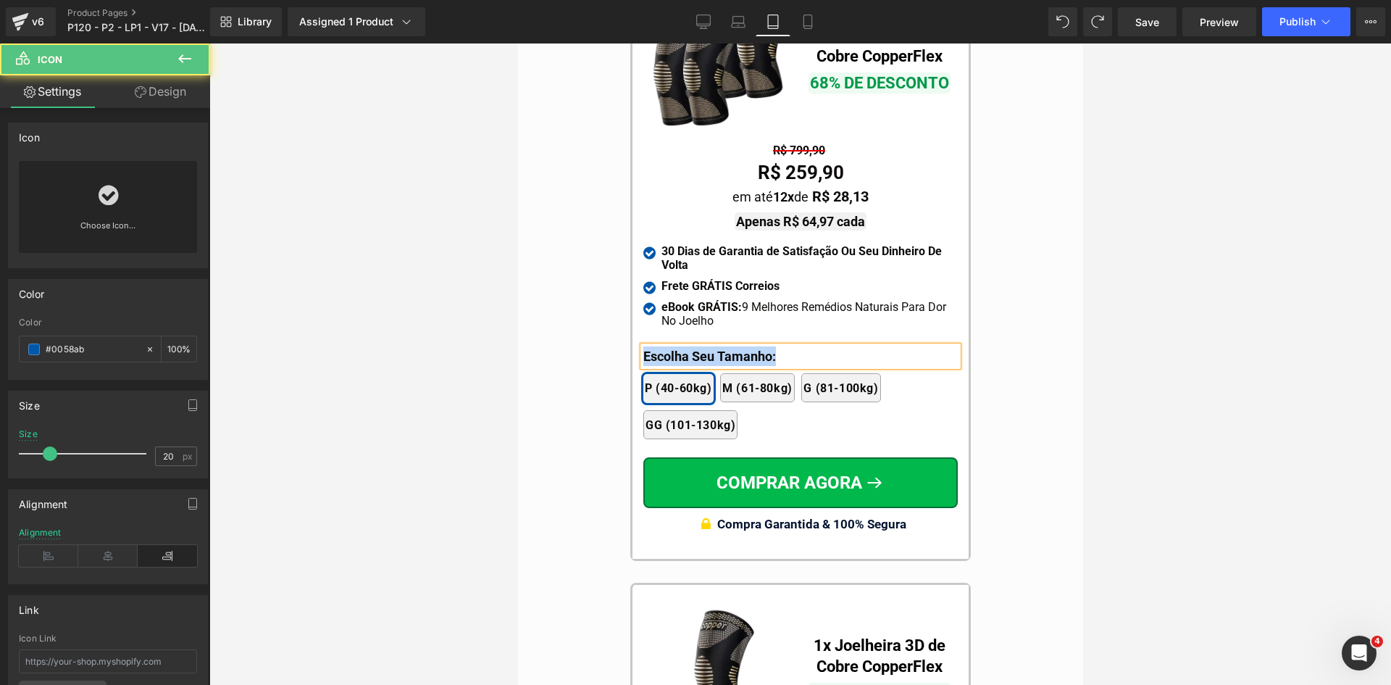
scroll to position [13673, 0]
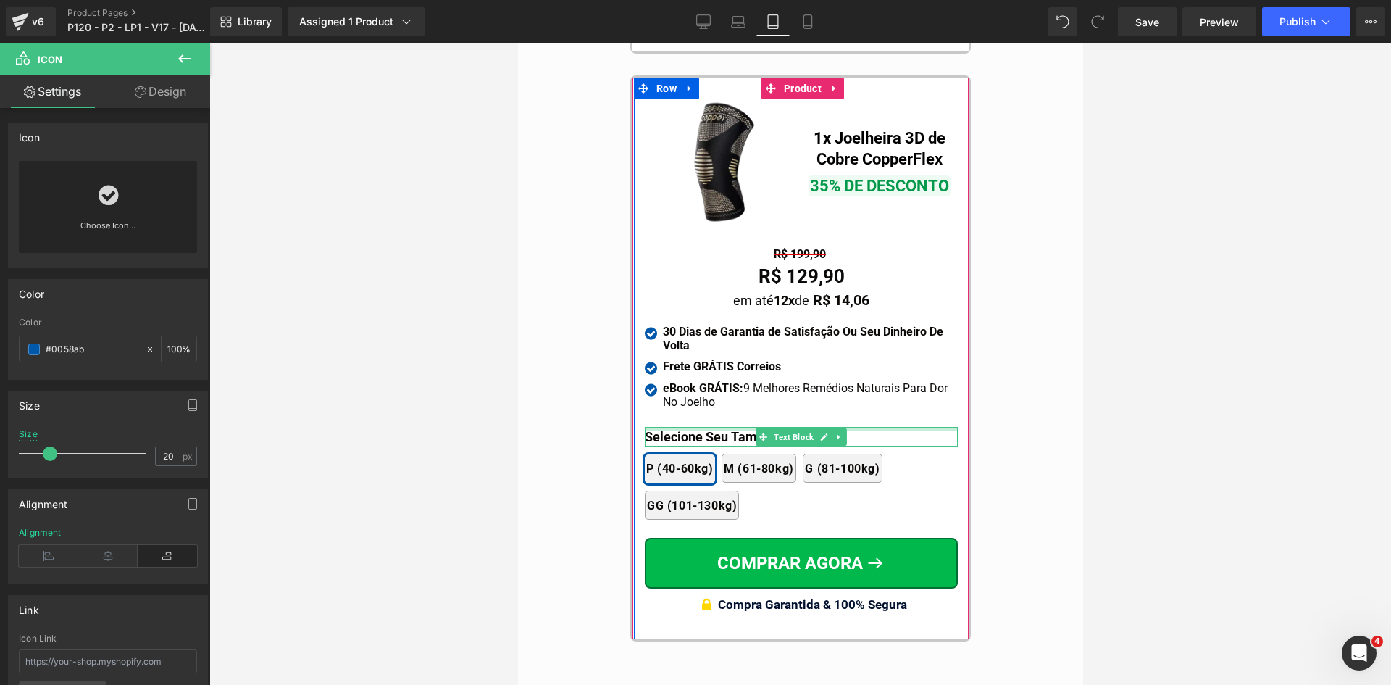
click at [688, 427] on div at bounding box center [800, 429] width 313 height 4
click at [688, 427] on p "Selecione Seu Tamanho:" at bounding box center [800, 437] width 313 height 20
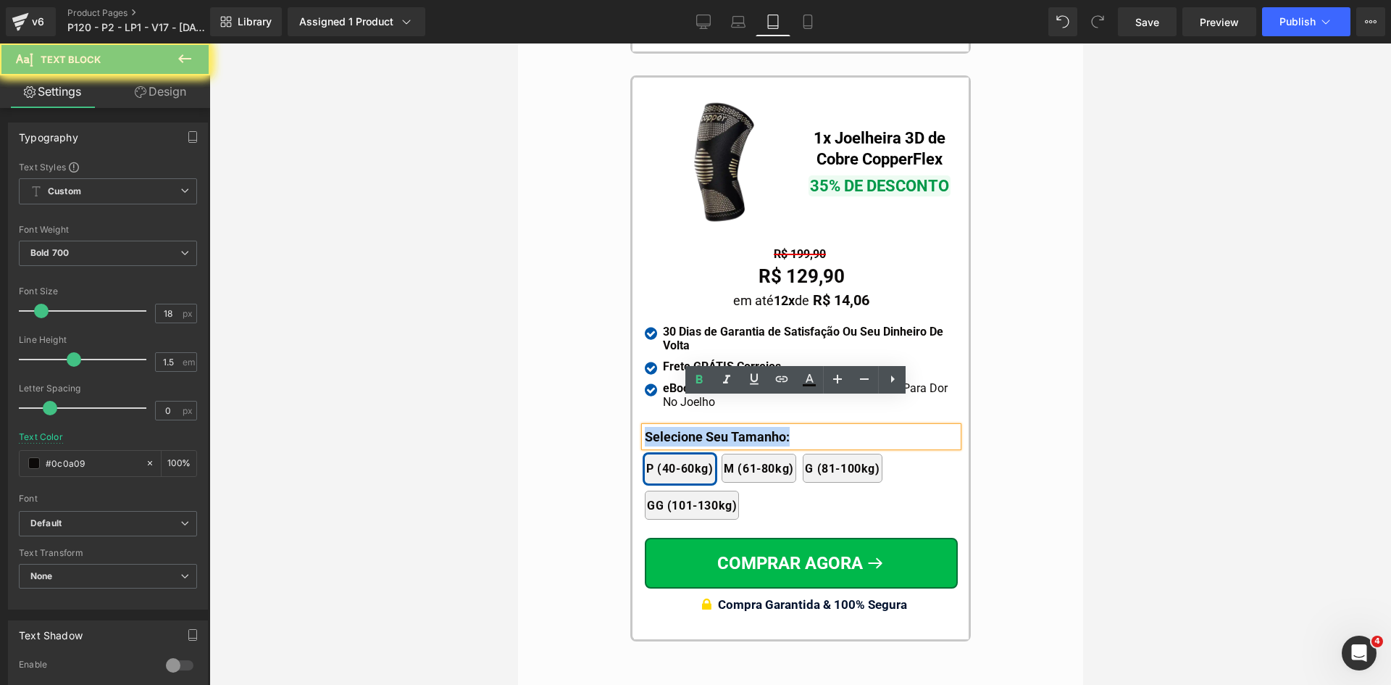
paste div
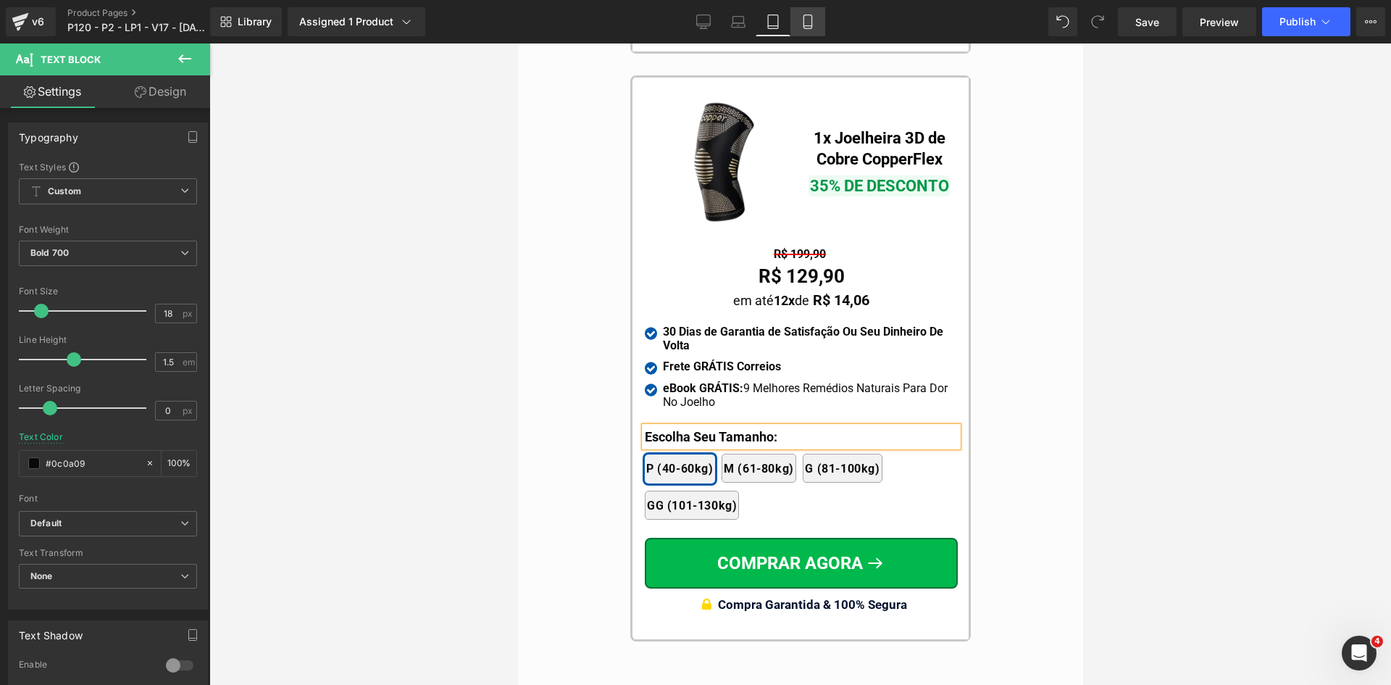
click at [810, 22] on icon at bounding box center [808, 21] width 14 height 14
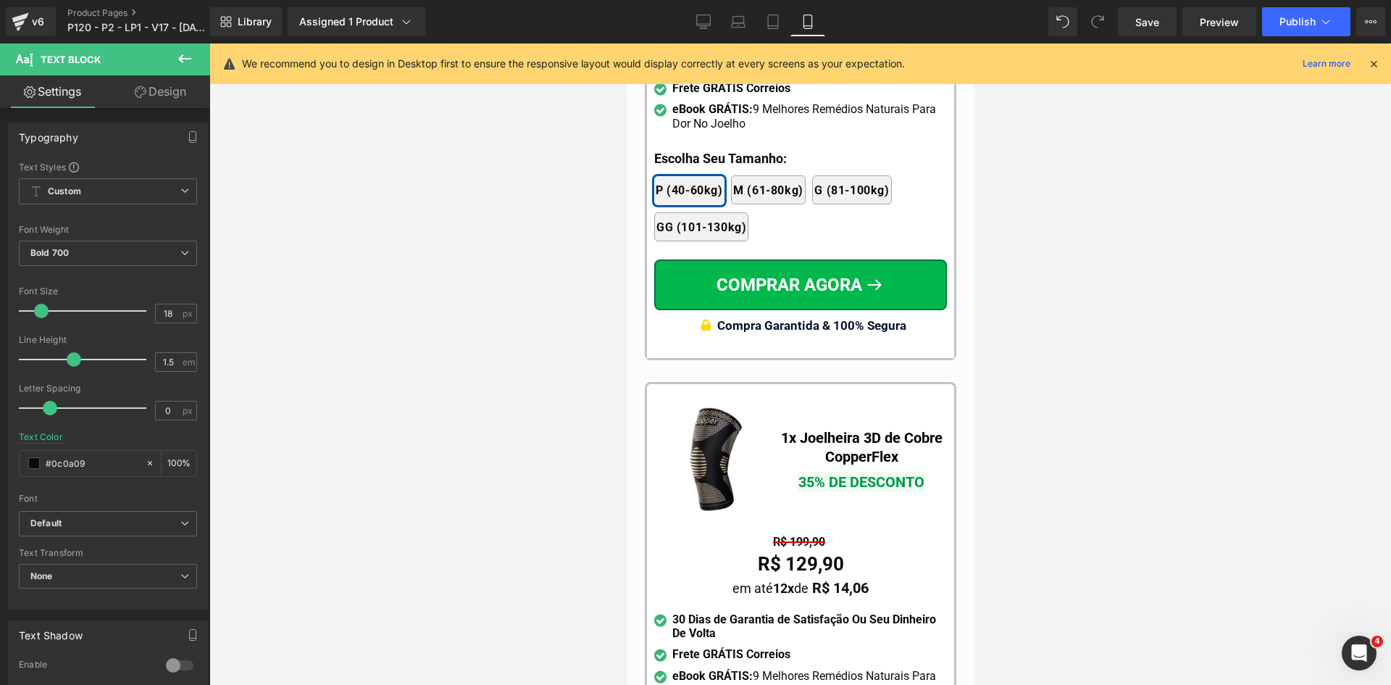
scroll to position [13938, 0]
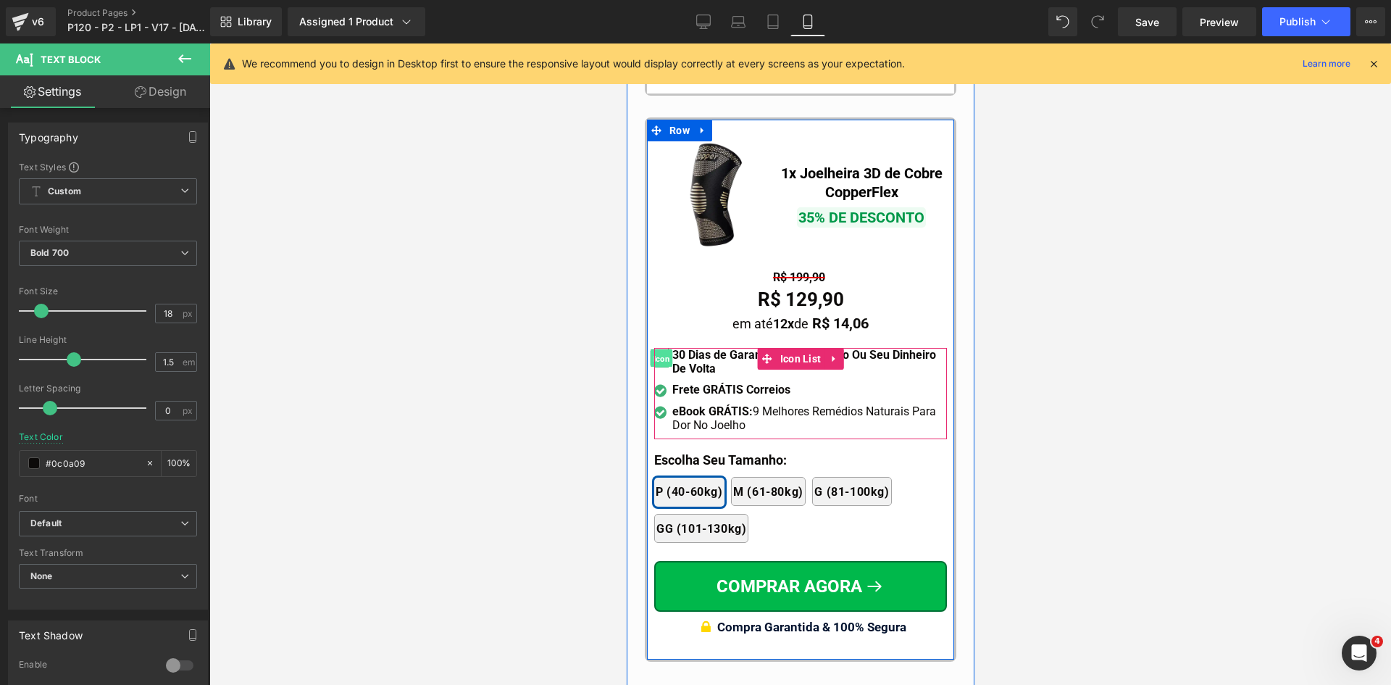
click at [657, 349] on span "Icon" at bounding box center [660, 357] width 22 height 17
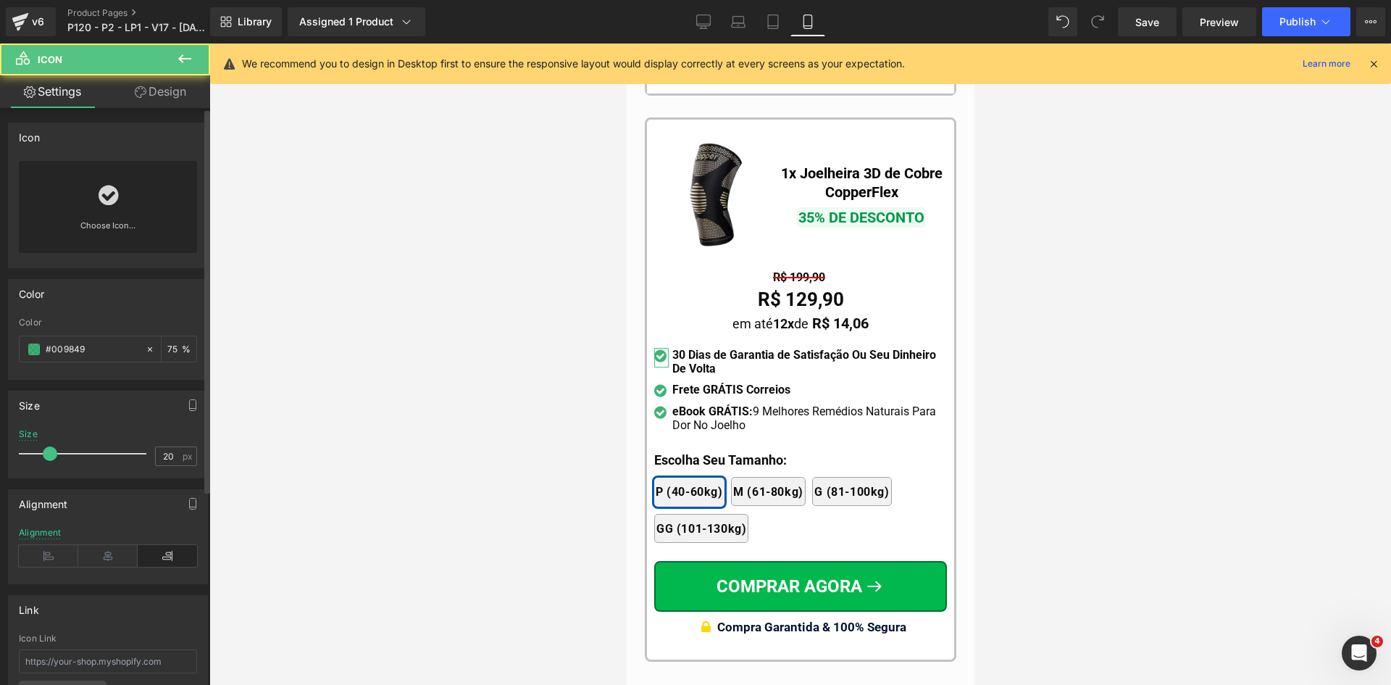
click at [110, 362] on div "Color #009849 75 %" at bounding box center [108, 348] width 178 height 62
click at [109, 352] on input "#009849" at bounding box center [92, 349] width 93 height 16
paste input "Escolha Seu Tamanho:"
type input "#009849"
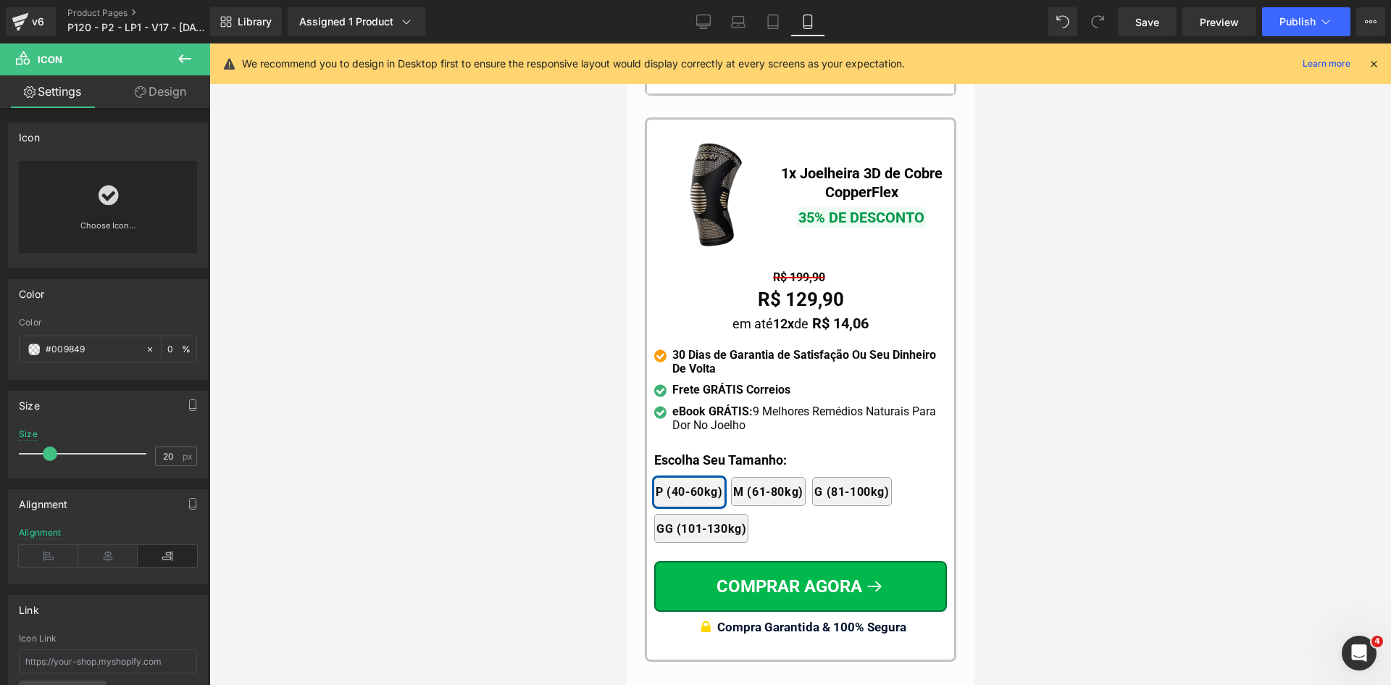
scroll to position [0, 0]
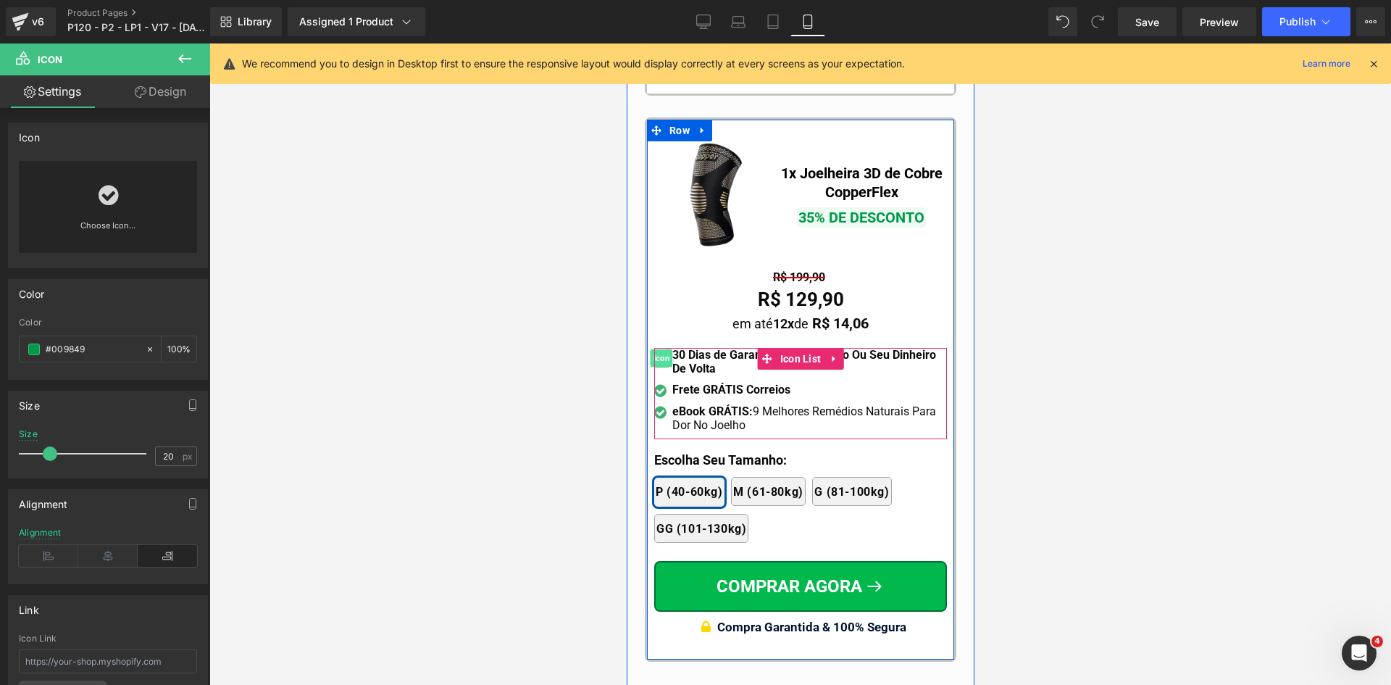
click at [654, 349] on span "Icon" at bounding box center [660, 357] width 22 height 17
click at [659, 385] on span "Icon" at bounding box center [660, 393] width 22 height 17
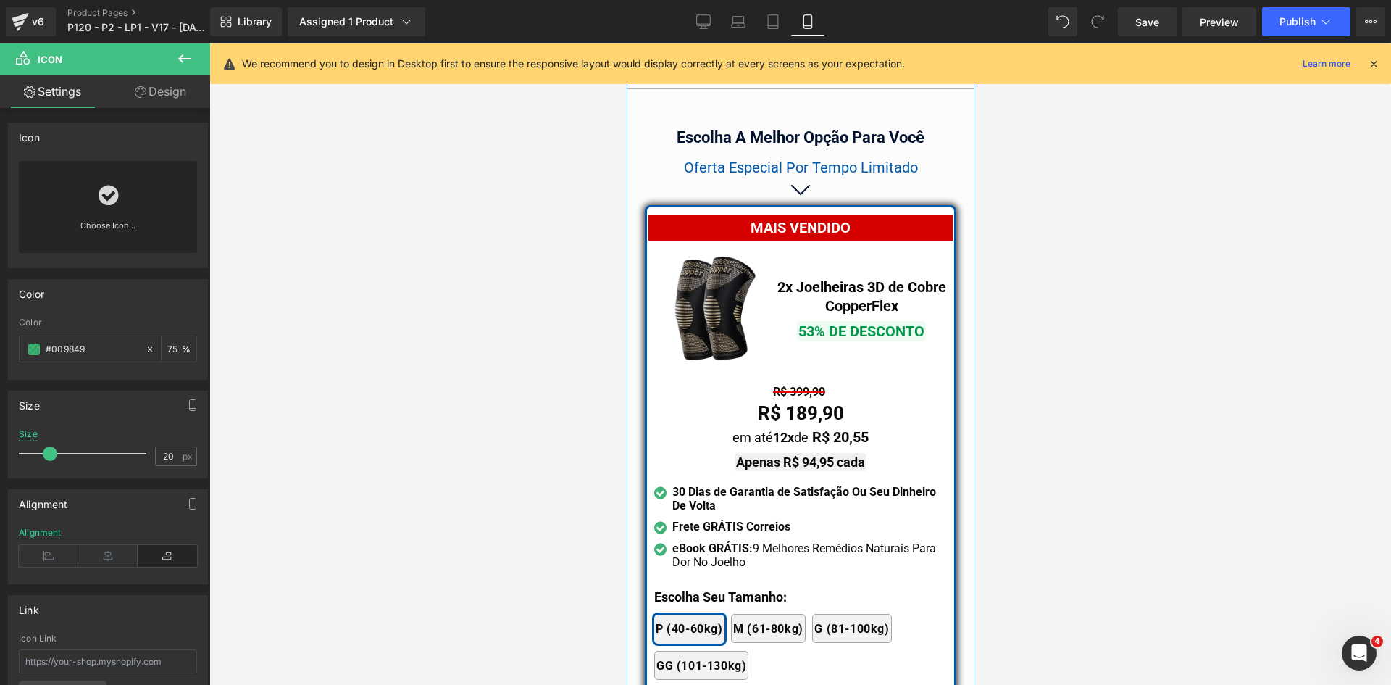
scroll to position [12561, 0]
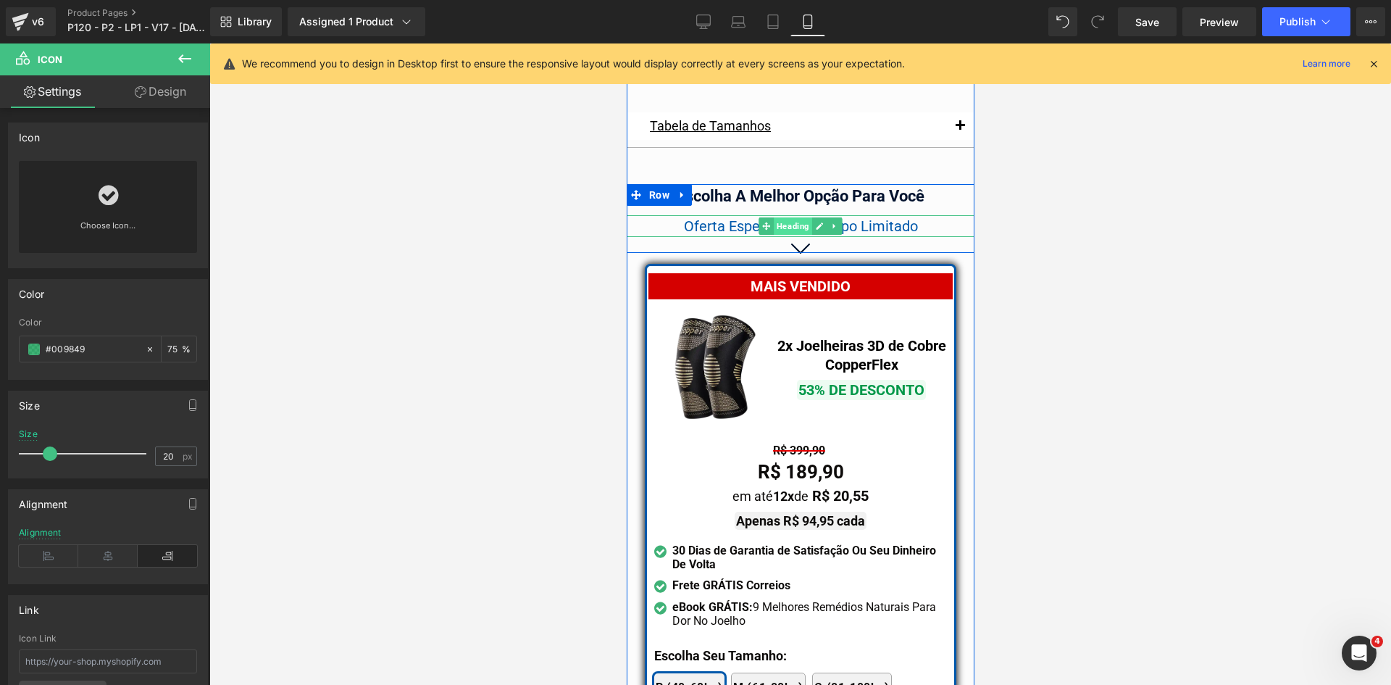
click at [775, 217] on span "Heading" at bounding box center [792, 225] width 38 height 17
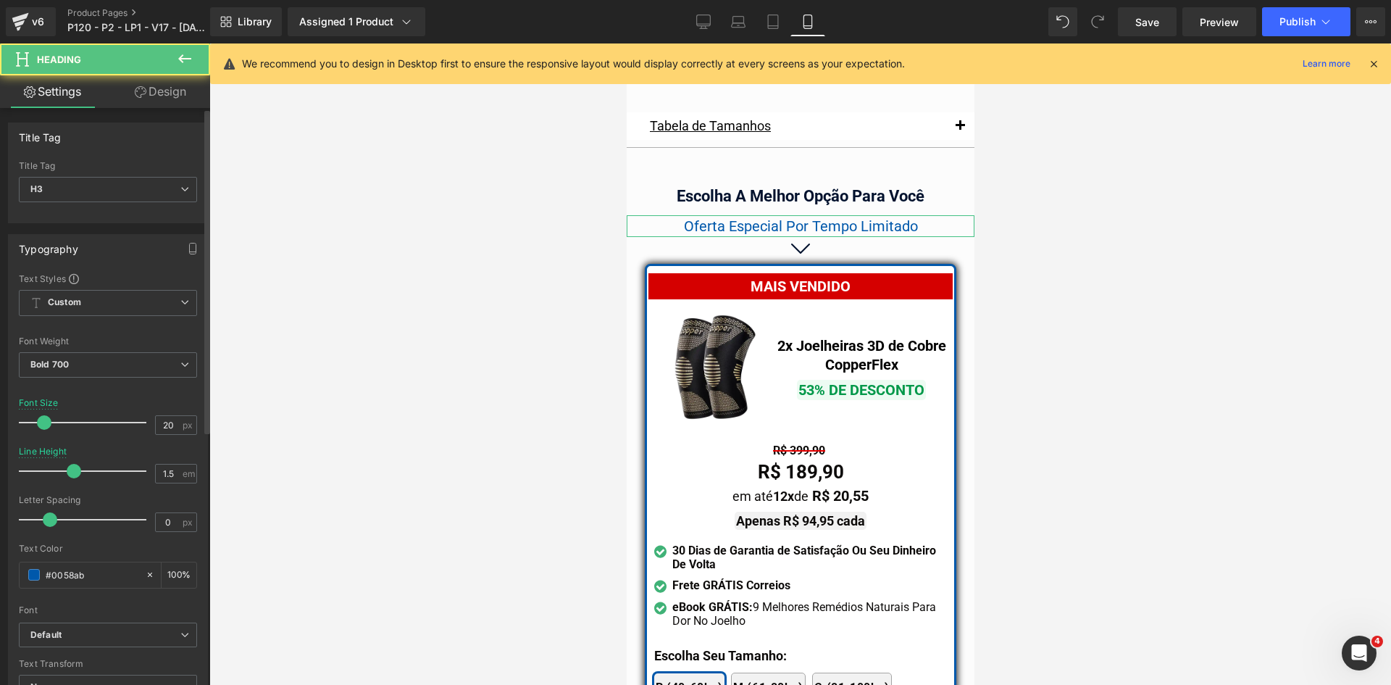
click at [95, 342] on div "Font Weight" at bounding box center [108, 341] width 178 height 10
click at [97, 579] on input "#0058ab" at bounding box center [92, 575] width 93 height 16
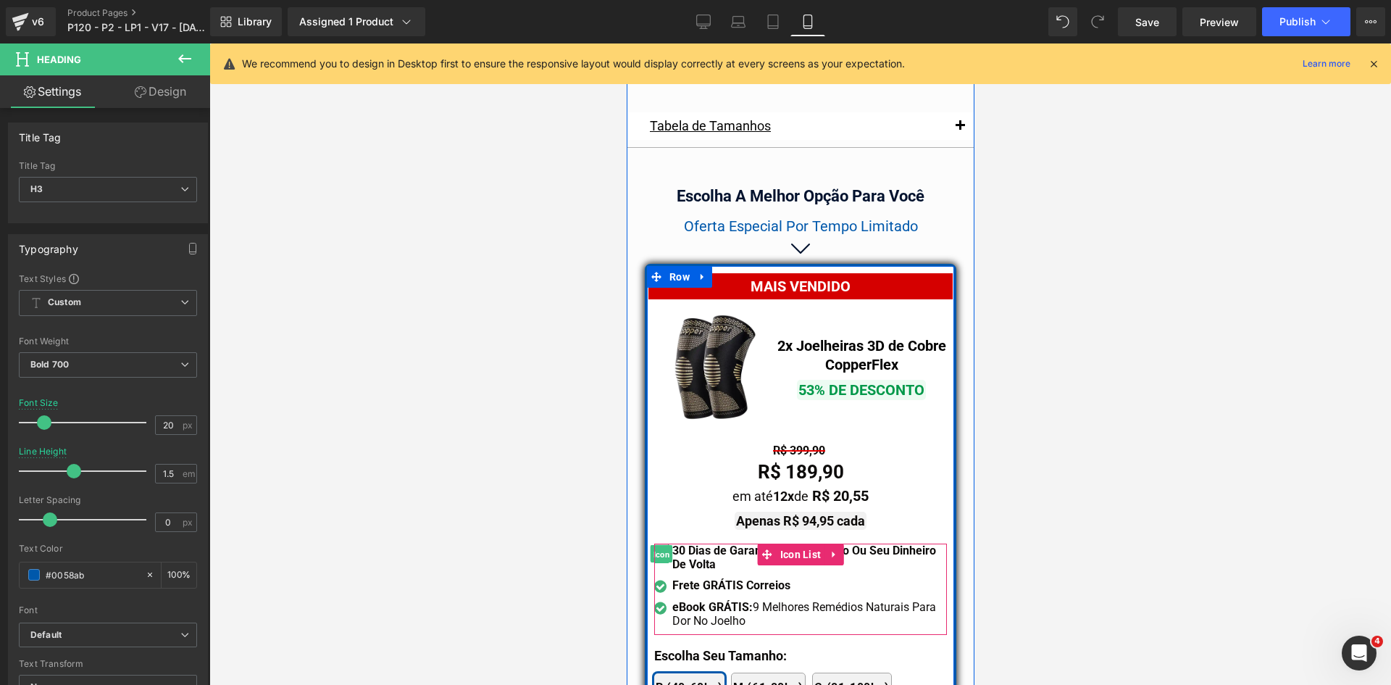
click at [655, 545] on span "Icon" at bounding box center [660, 553] width 22 height 17
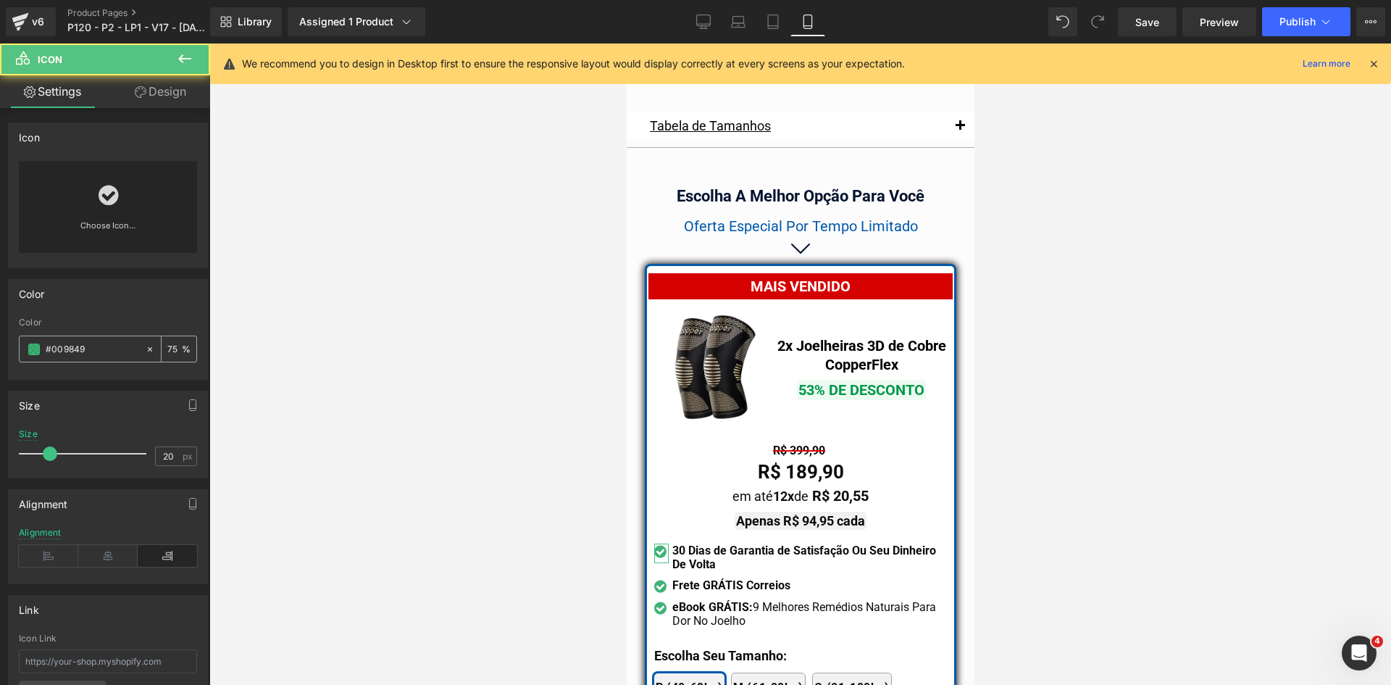
click at [114, 342] on input "#009849" at bounding box center [92, 349] width 93 height 16
paste input "58ab"
type input "#0058ab"
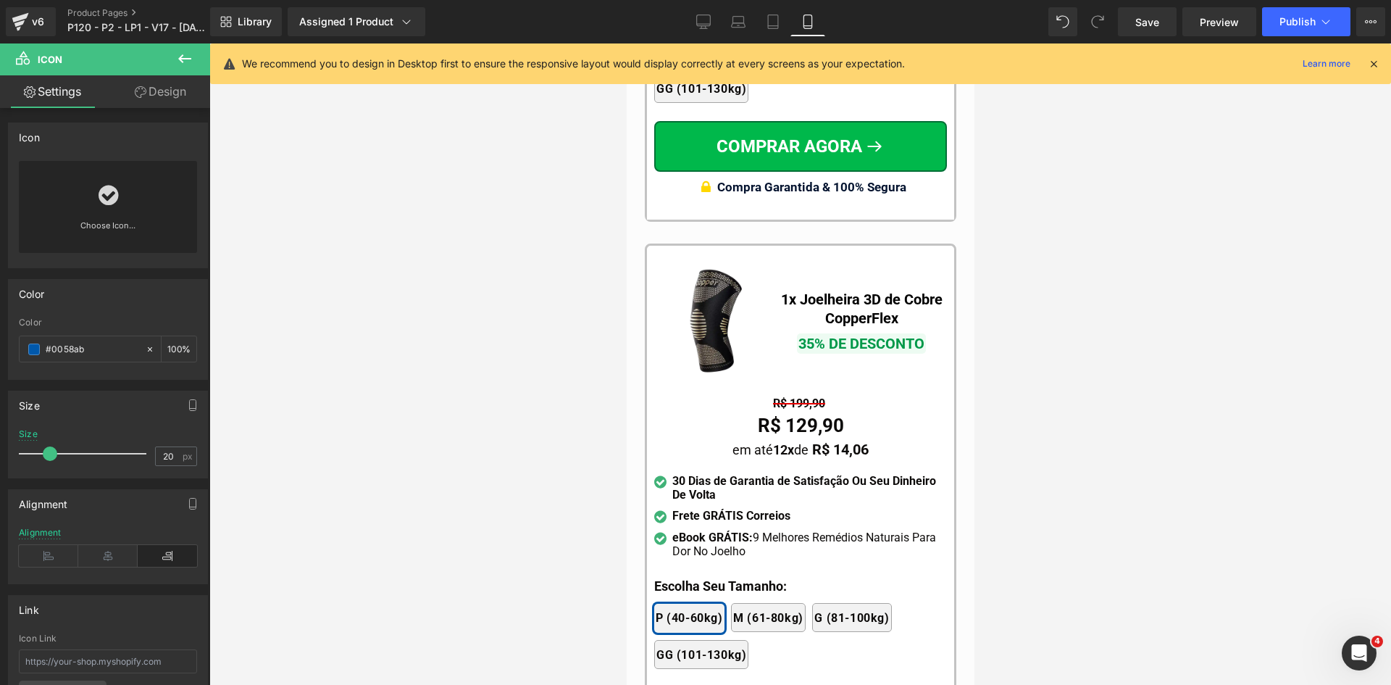
scroll to position [13865, 0]
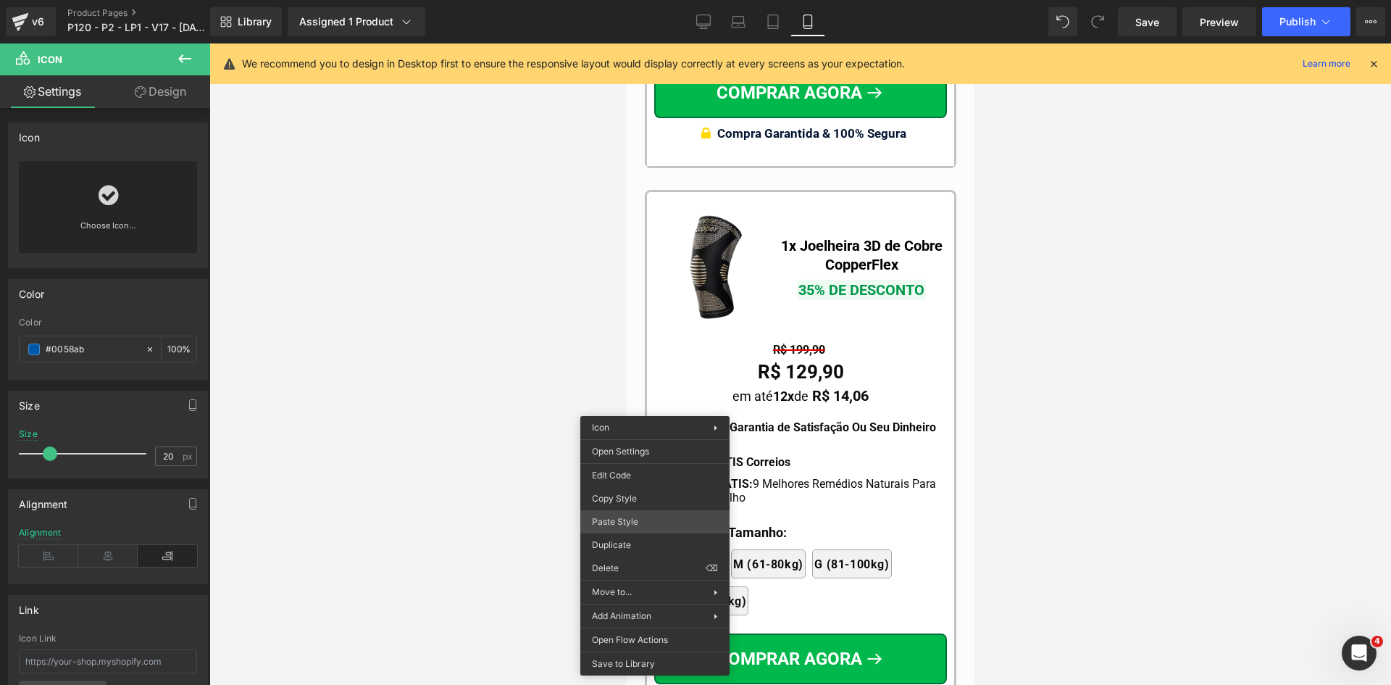
click at [625, 522] on div "Icon You are previewing how the will restyle your page. You can not edit Elemen…" at bounding box center [695, 354] width 1391 height 709
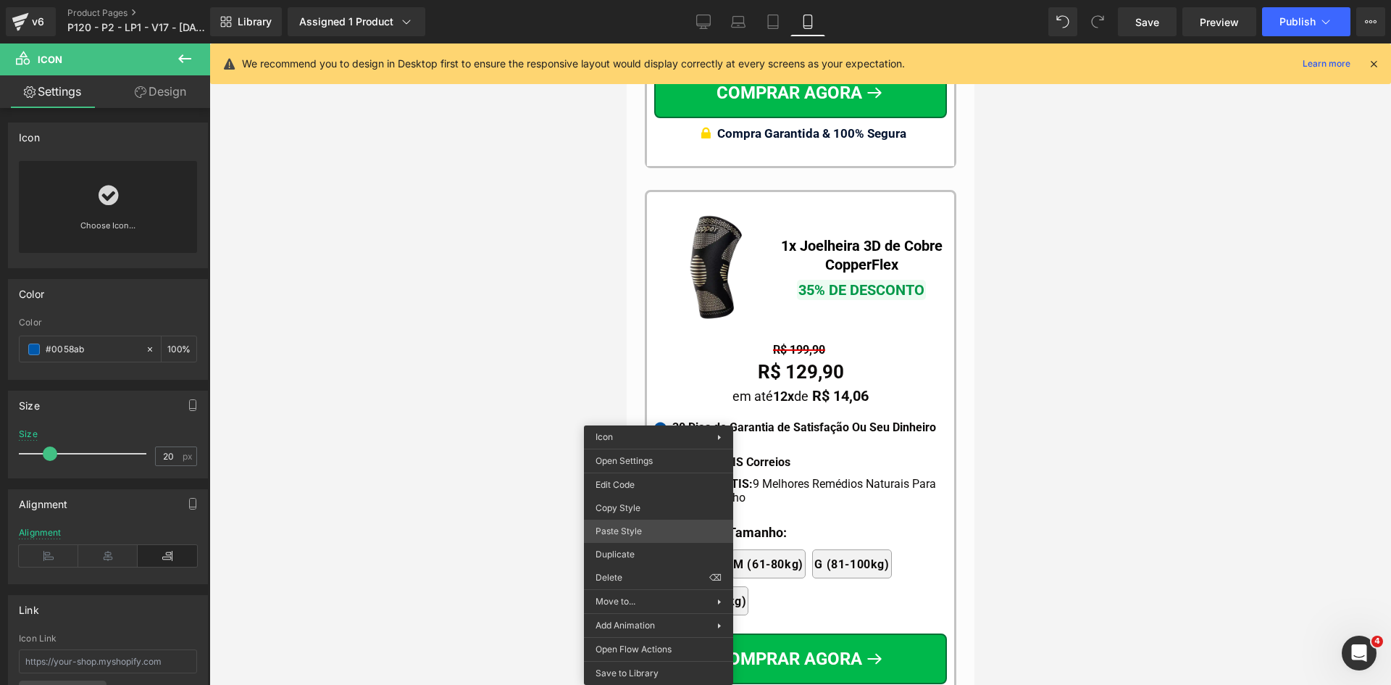
drag, startPoint x: 22, startPoint y: 454, endPoint x: 626, endPoint y: 532, distance: 608.7
click at [626, 532] on div "Icon You are previewing how the will restyle your page. You can not edit Elemen…" at bounding box center [695, 354] width 1391 height 709
click at [624, 533] on div "Icon You are previewing how the will restyle your page. You can not edit Elemen…" at bounding box center [695, 354] width 1391 height 709
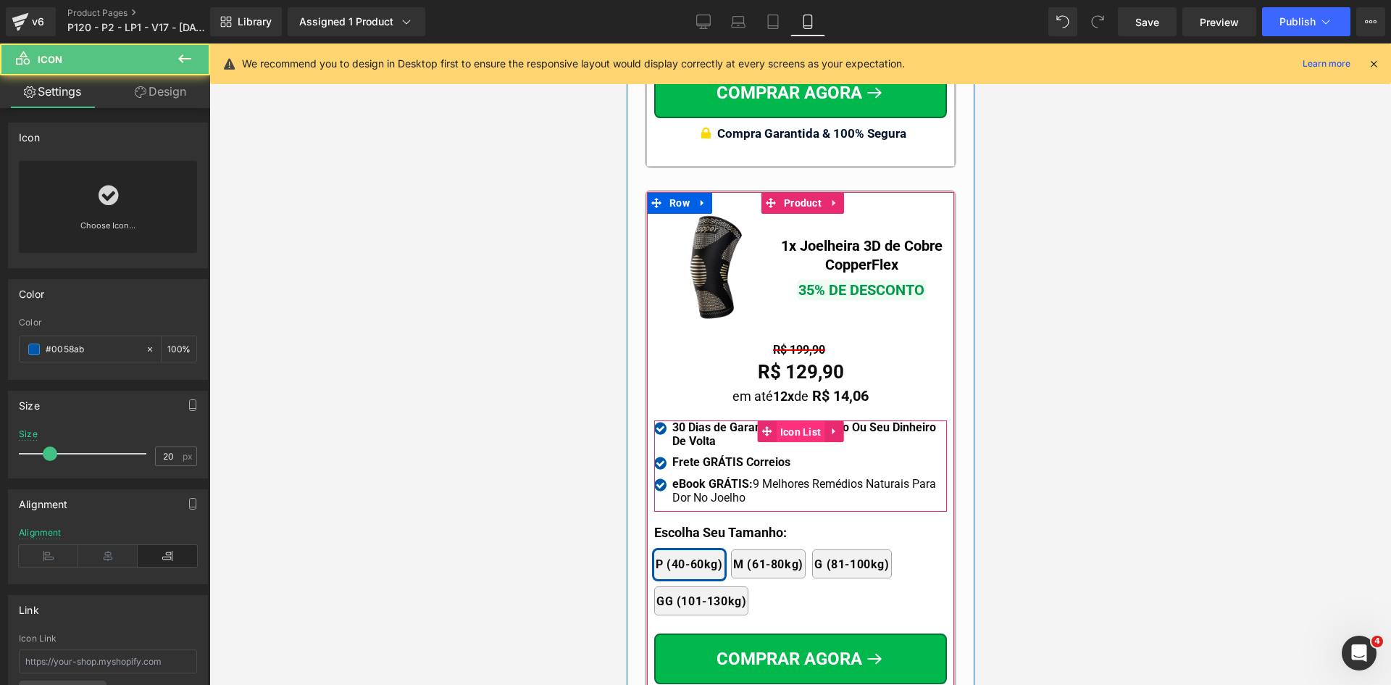
drag, startPoint x: 791, startPoint y: 403, endPoint x: 864, endPoint y: 390, distance: 73.6
click at [791, 421] on span "Icon List" at bounding box center [800, 432] width 49 height 22
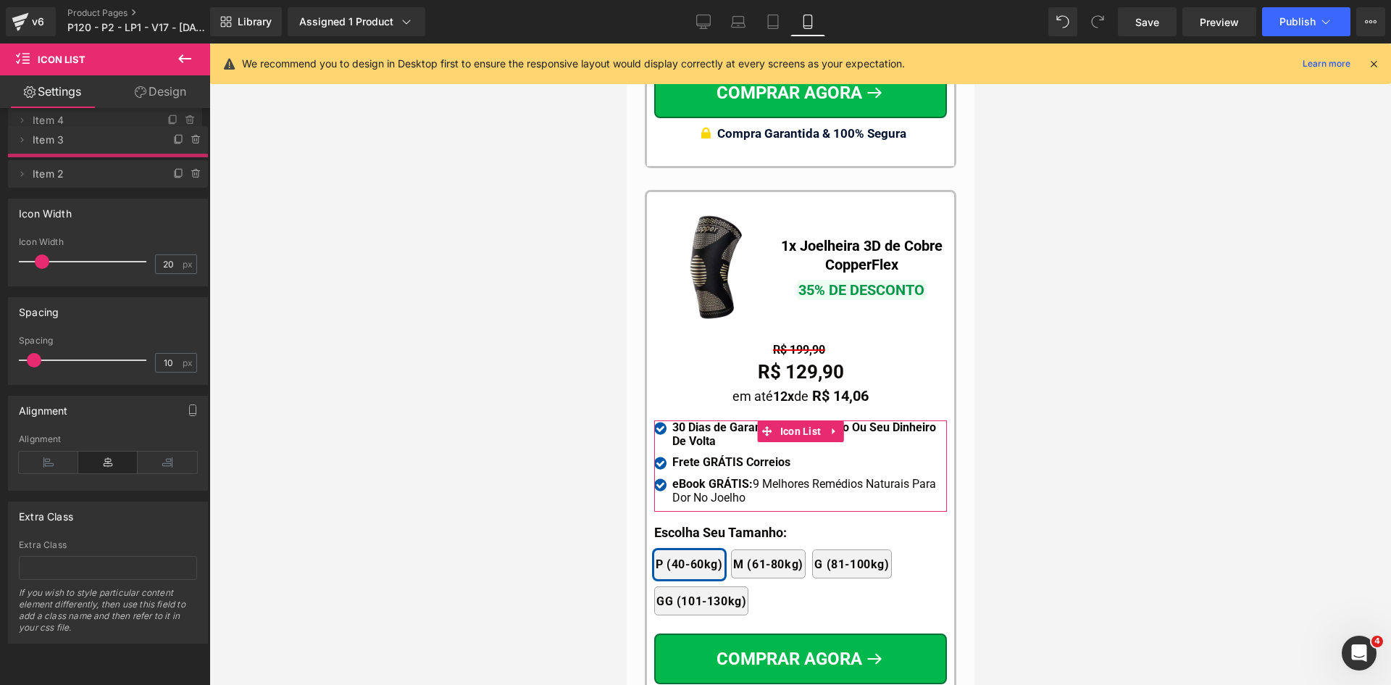
drag, startPoint x: 97, startPoint y: 168, endPoint x: 106, endPoint y: 118, distance: 50.8
drag, startPoint x: 59, startPoint y: 171, endPoint x: 96, endPoint y: 121, distance: 61.7
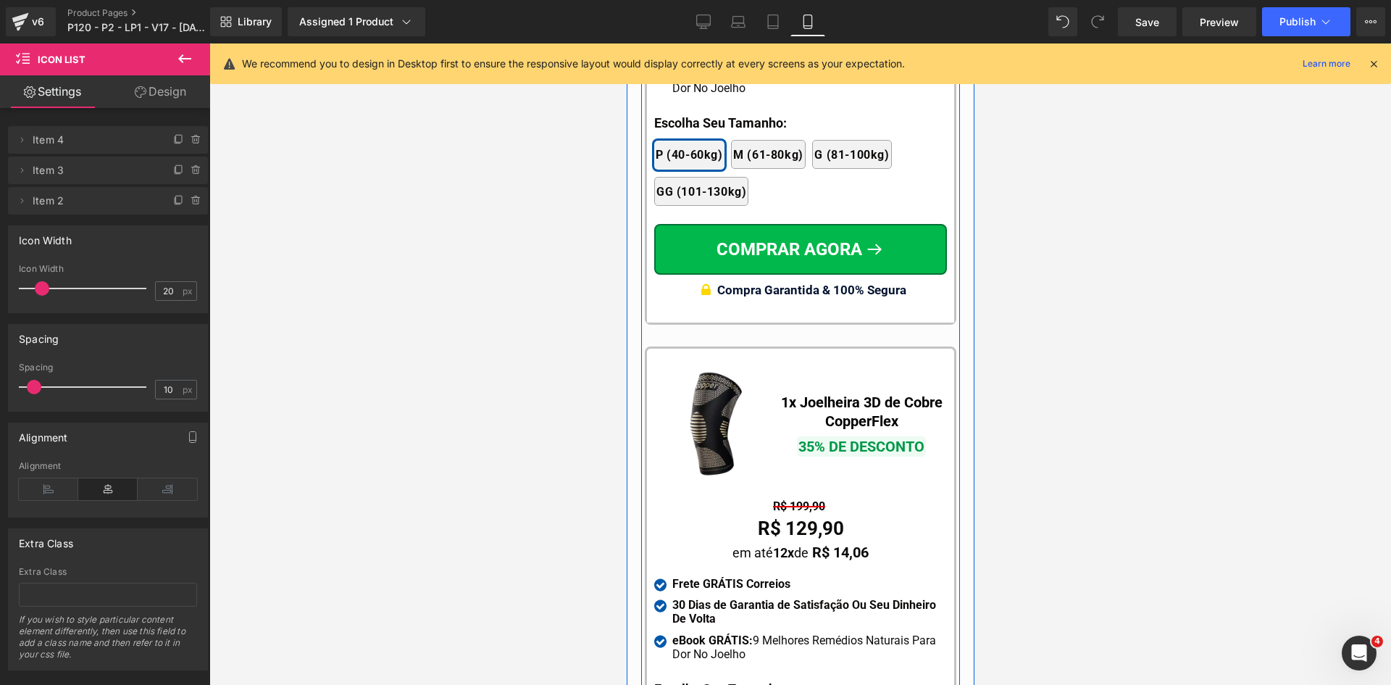
scroll to position [13431, 0]
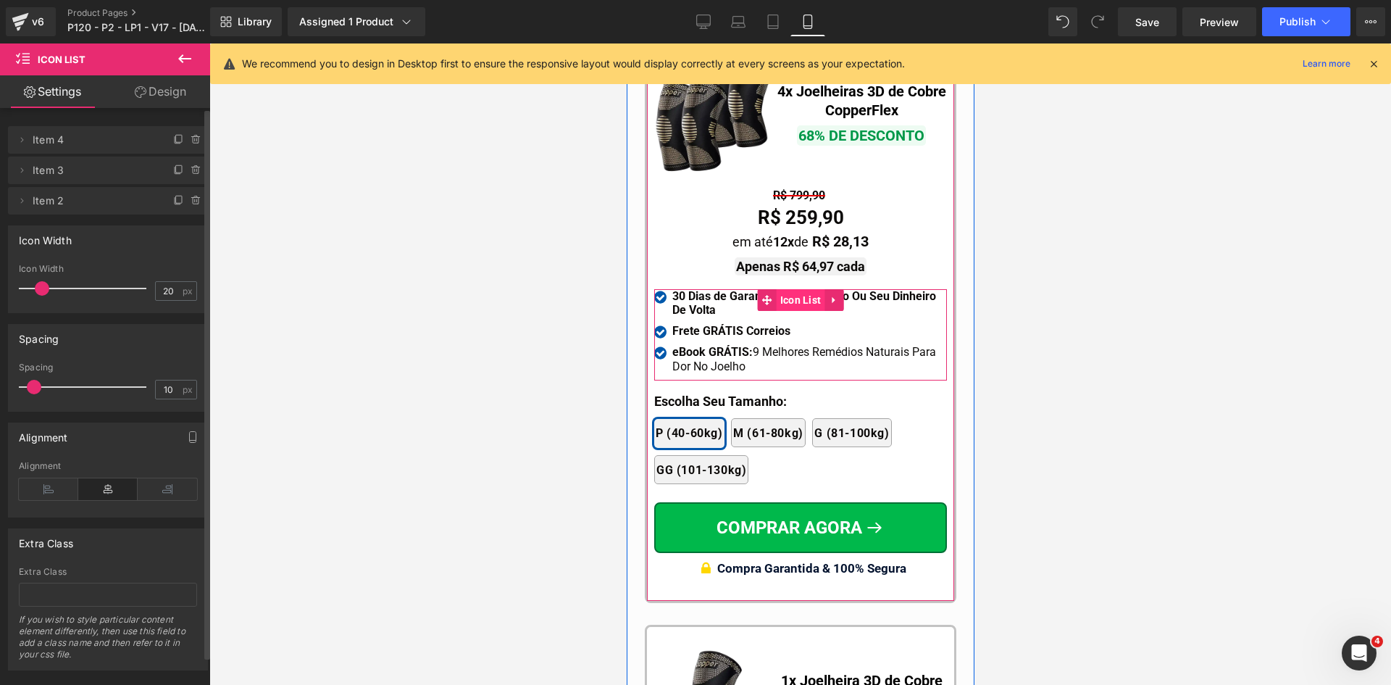
click at [783, 289] on span "Icon List" at bounding box center [800, 300] width 49 height 22
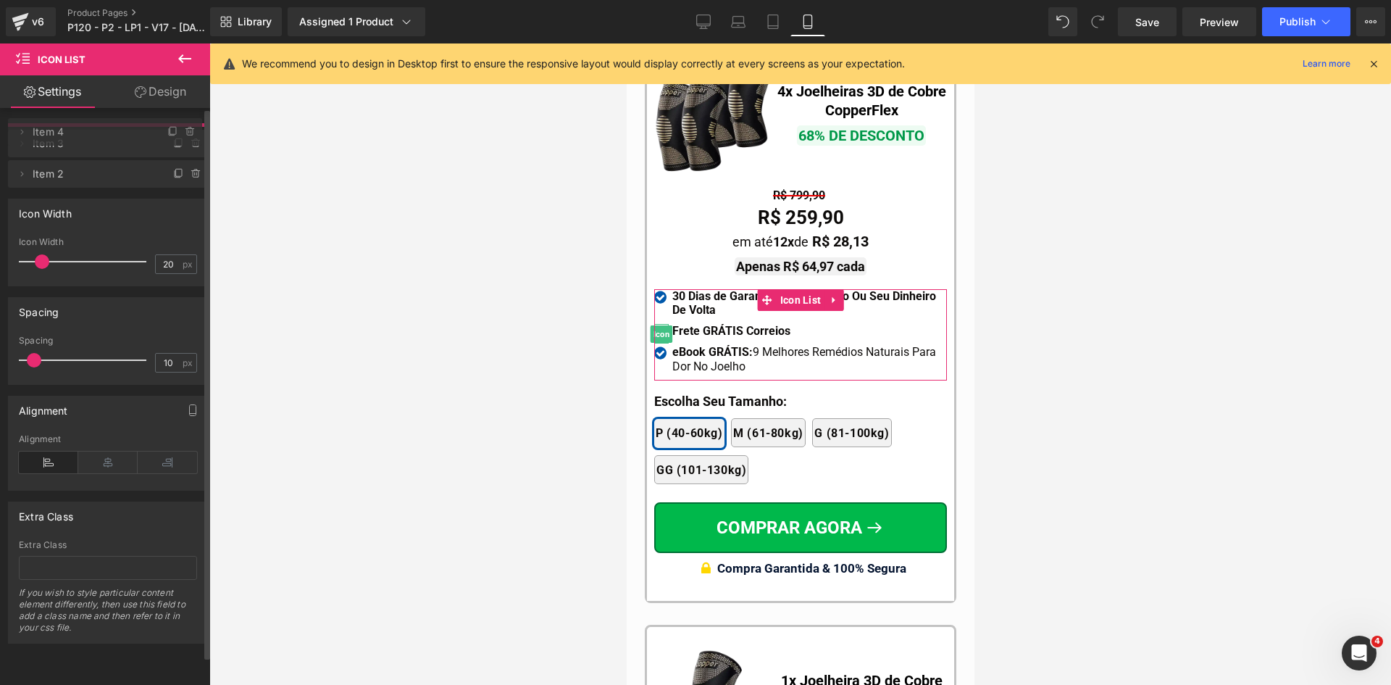
drag, startPoint x: 105, startPoint y: 167, endPoint x: 104, endPoint y: 130, distance: 37.7
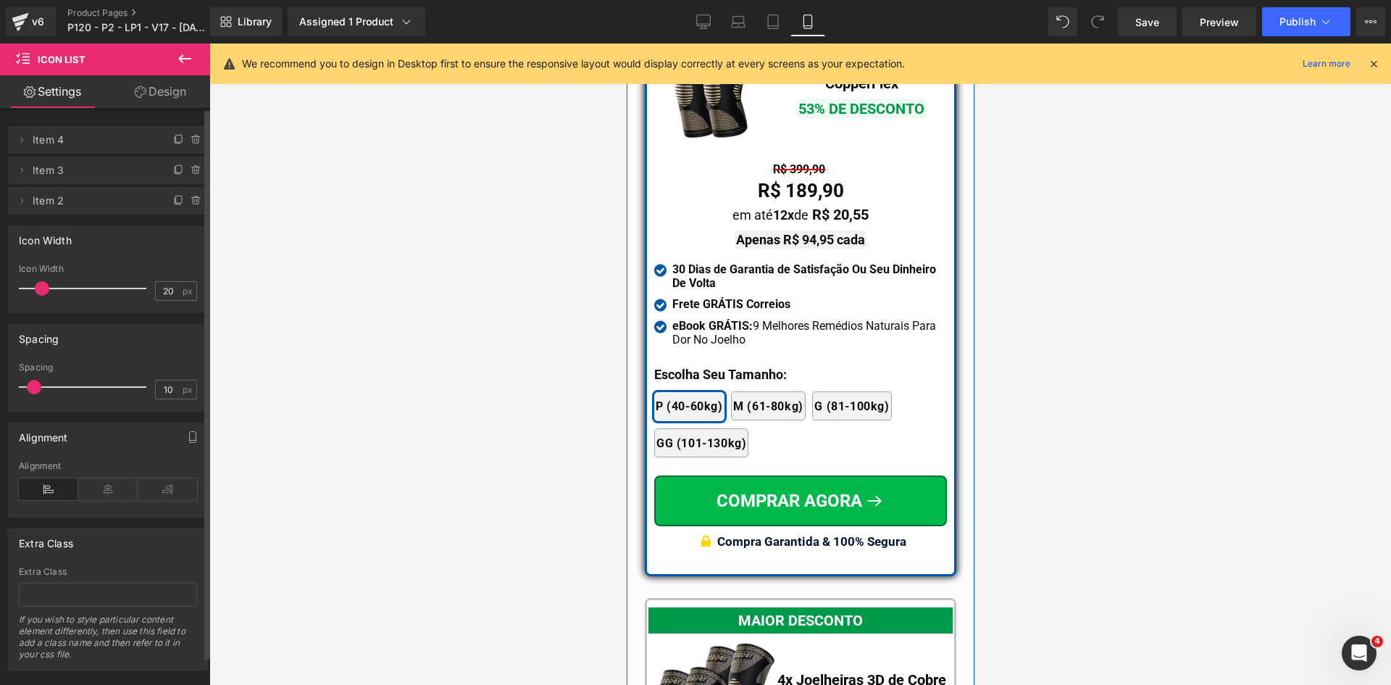
scroll to position [12634, 0]
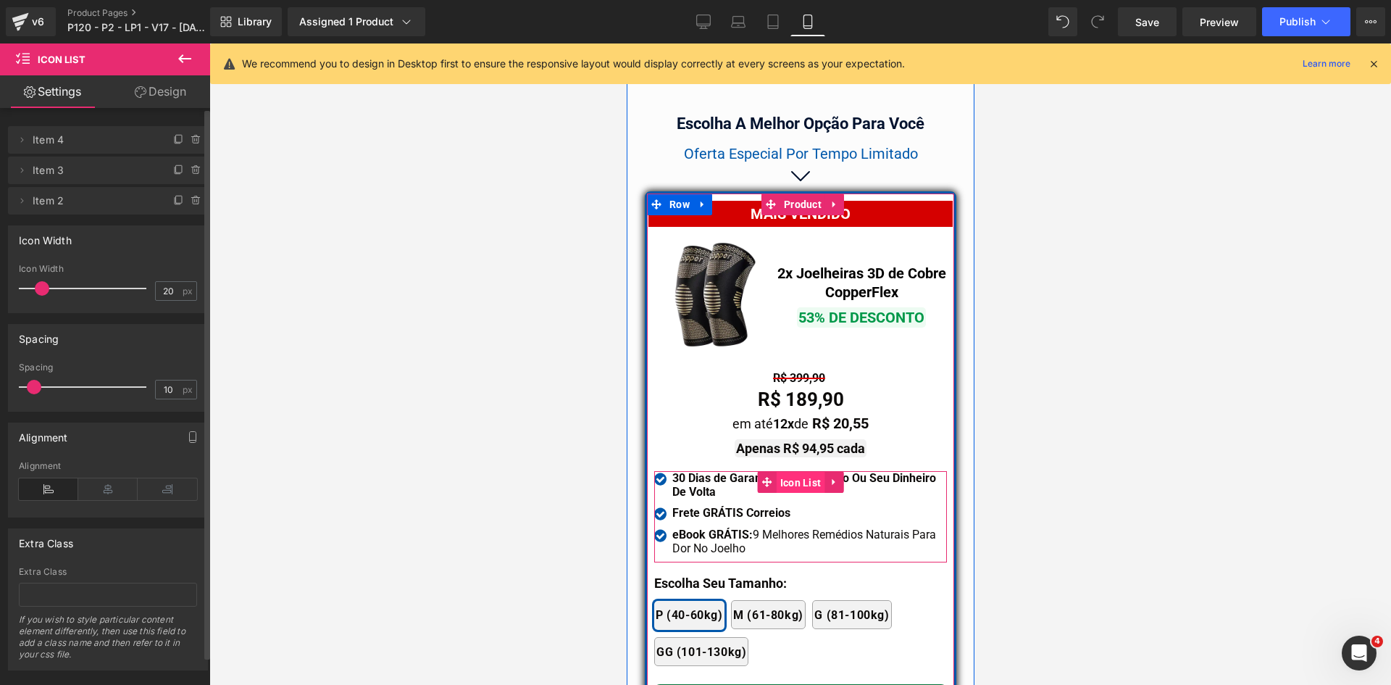
click at [795, 472] on span "Icon List" at bounding box center [800, 483] width 49 height 22
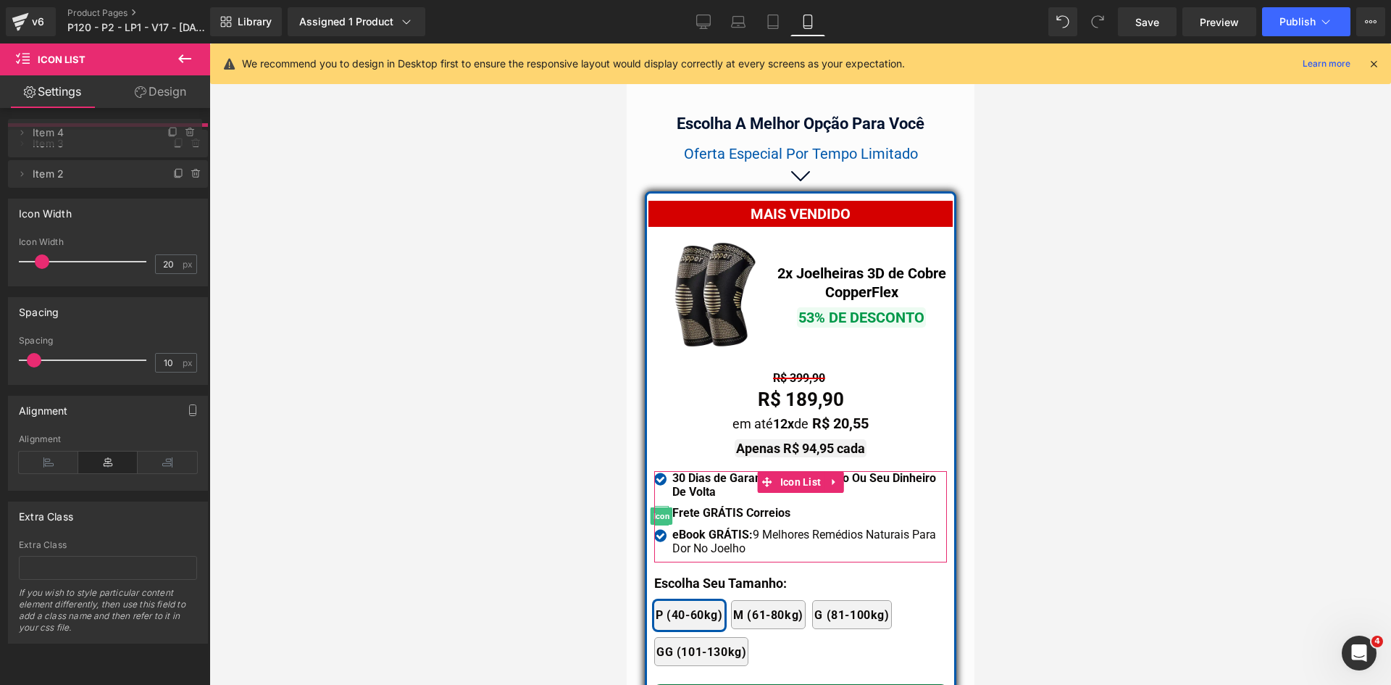
drag, startPoint x: 78, startPoint y: 160, endPoint x: 82, endPoint y: 132, distance: 28.5
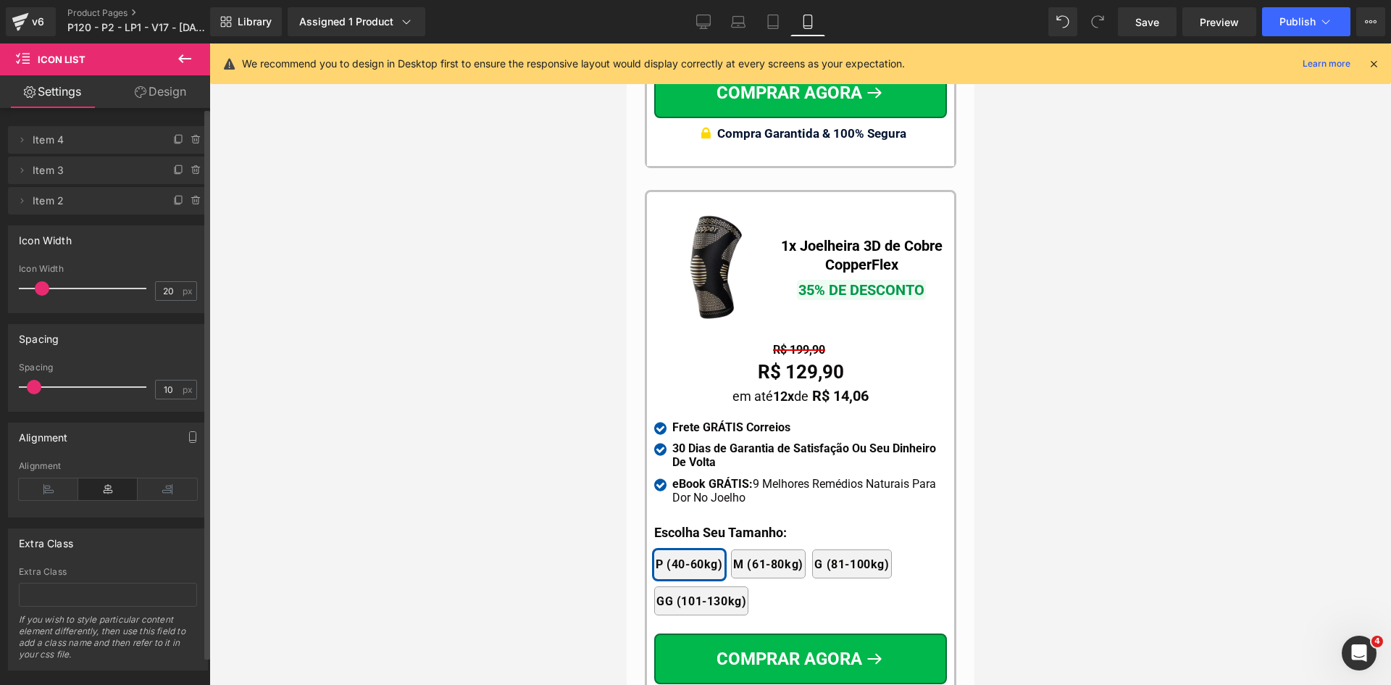
scroll to position [14228, 0]
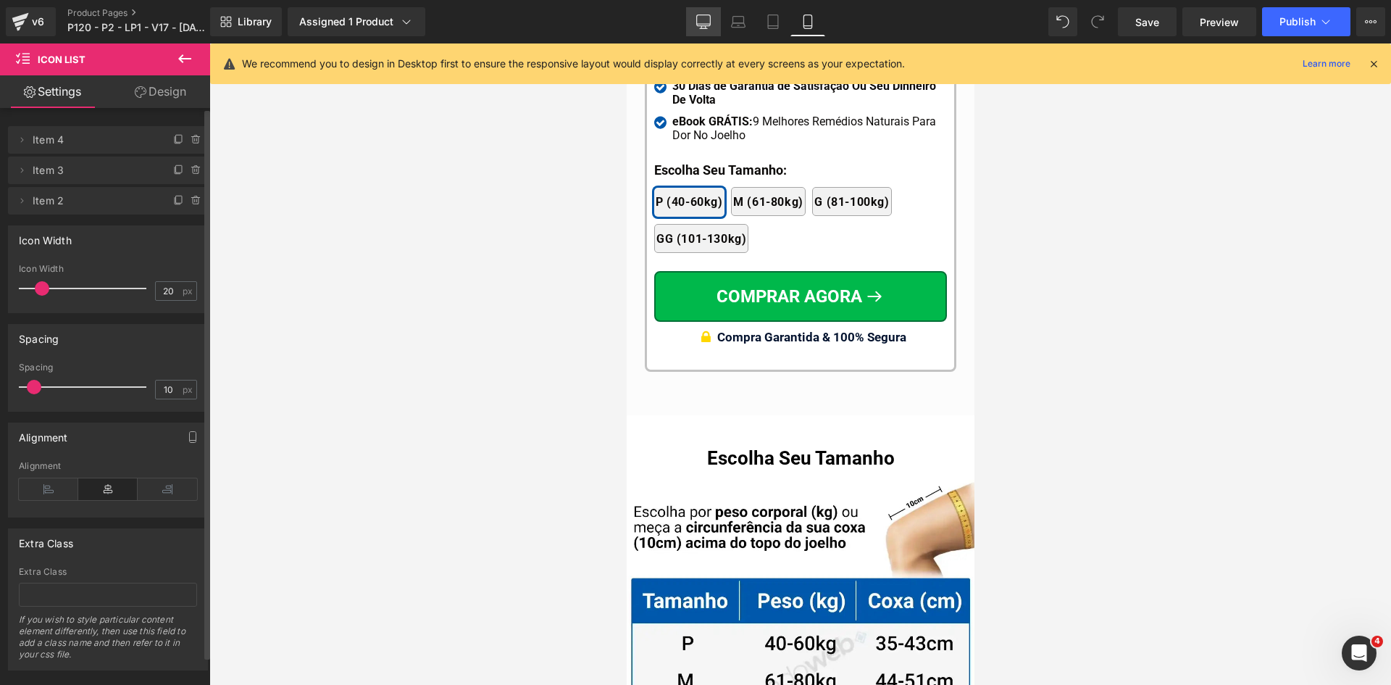
click at [707, 32] on link "Desktop" at bounding box center [703, 21] width 35 height 29
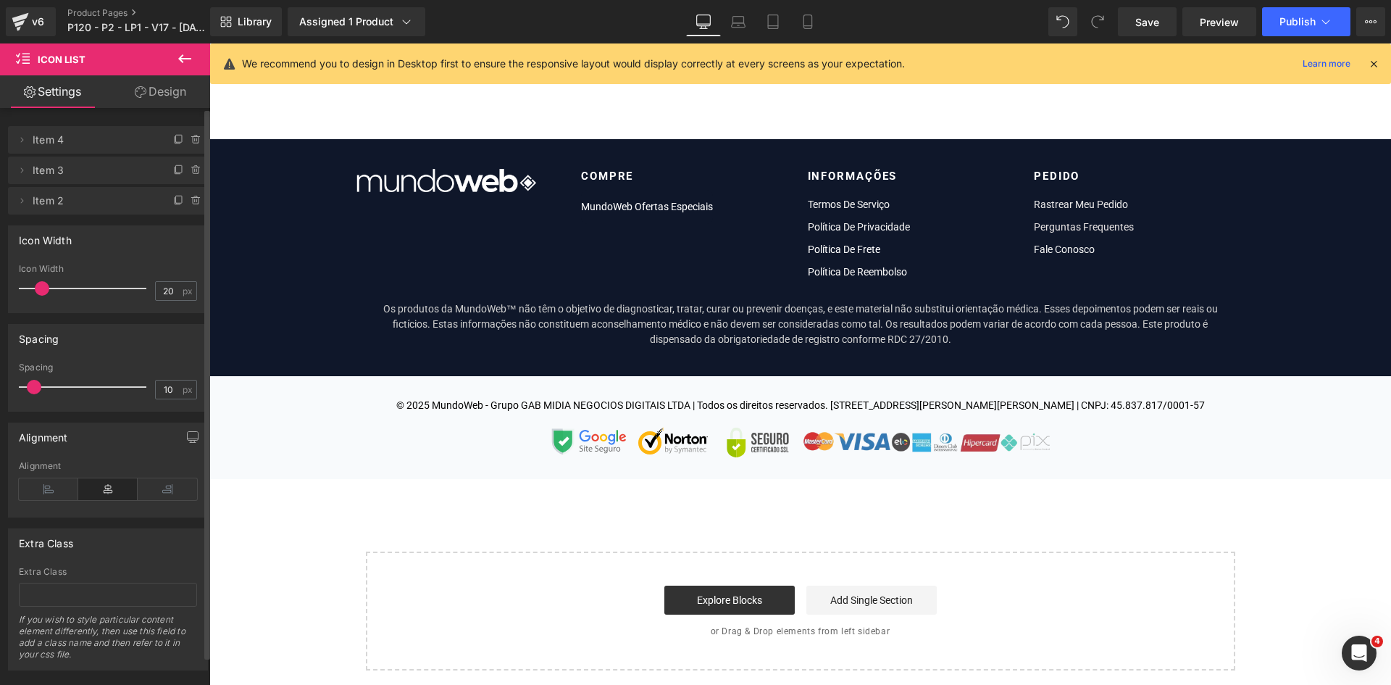
scroll to position [0, 0]
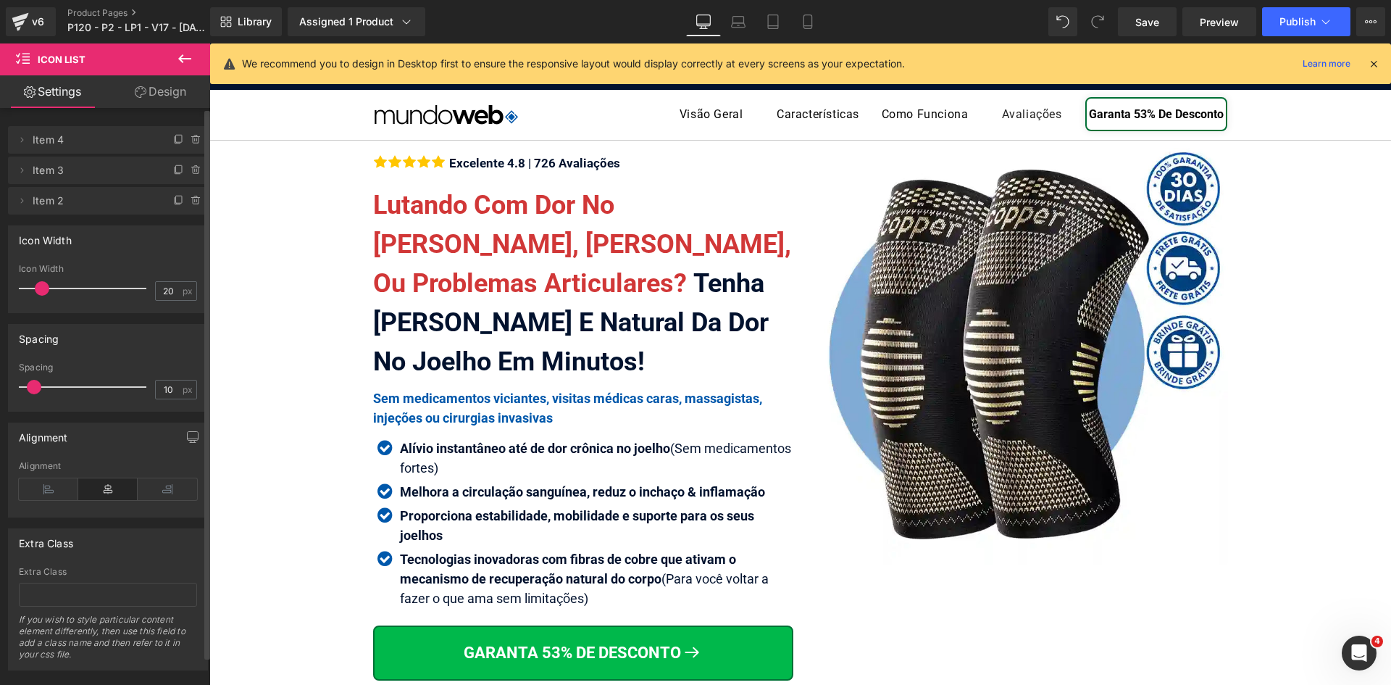
click at [1378, 63] on icon at bounding box center [1373, 63] width 13 height 13
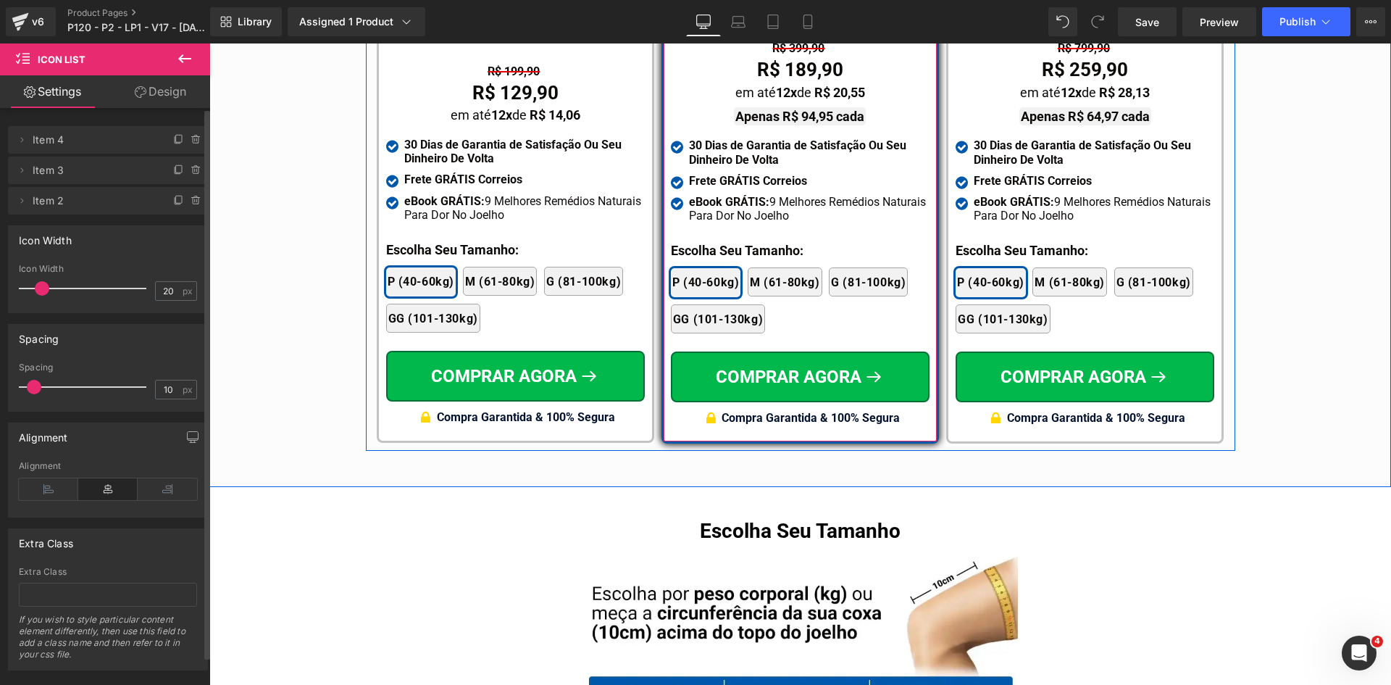
scroll to position [8744, 0]
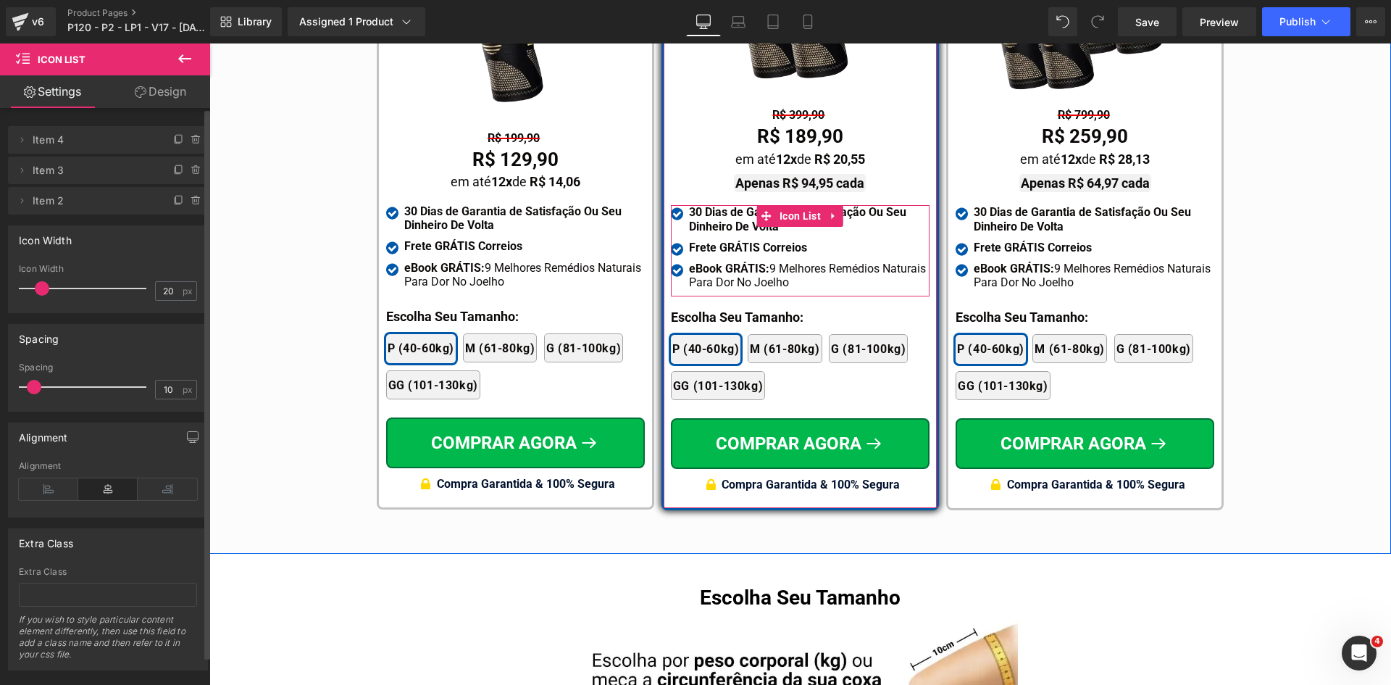
click at [796, 205] on span "Icon List" at bounding box center [800, 216] width 49 height 22
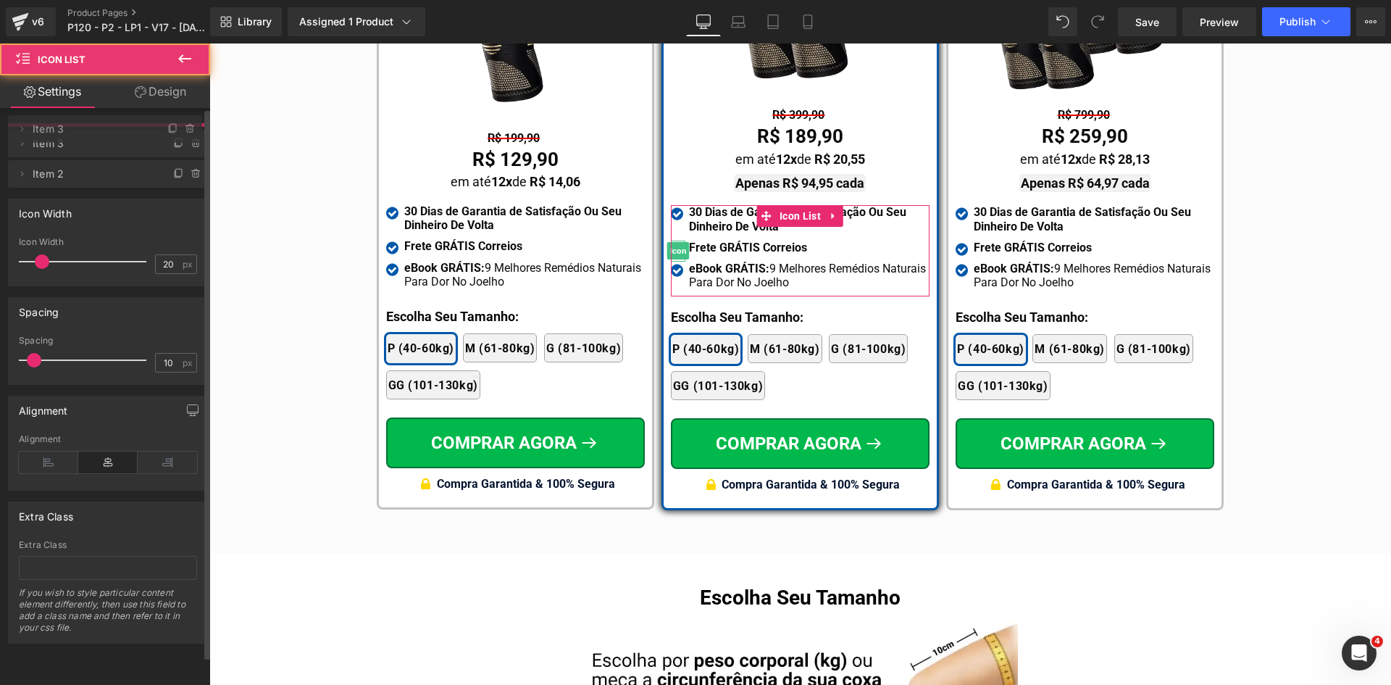
drag, startPoint x: 92, startPoint y: 175, endPoint x: 291, endPoint y: 153, distance: 199.7
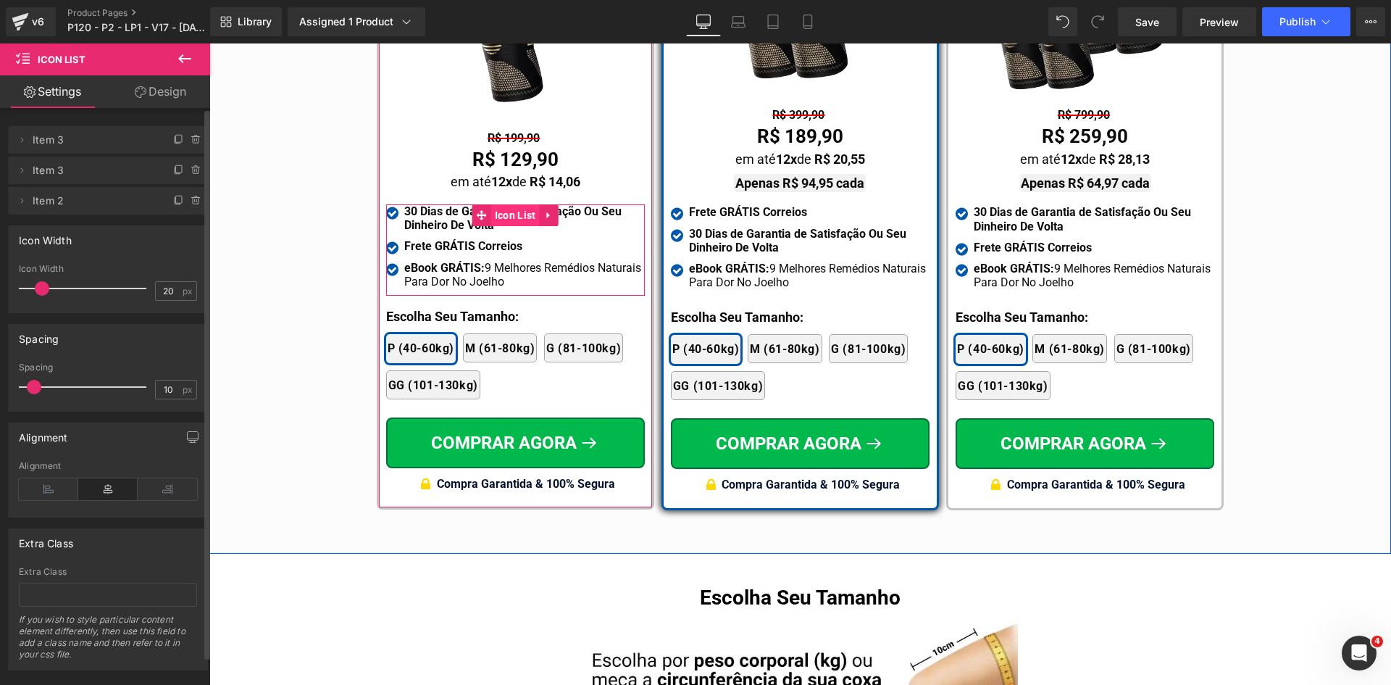
click at [500, 204] on span "Icon List" at bounding box center [515, 215] width 49 height 22
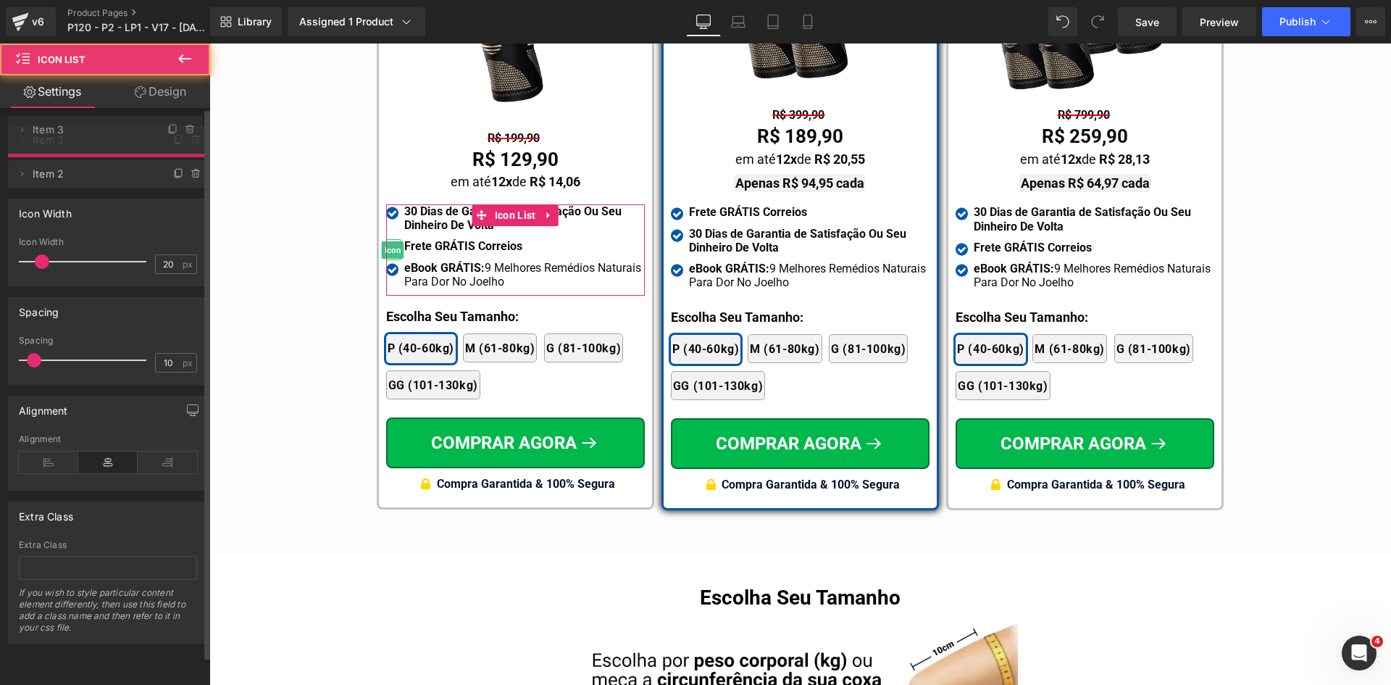
drag, startPoint x: 125, startPoint y: 181, endPoint x: 119, endPoint y: 136, distance: 46.1
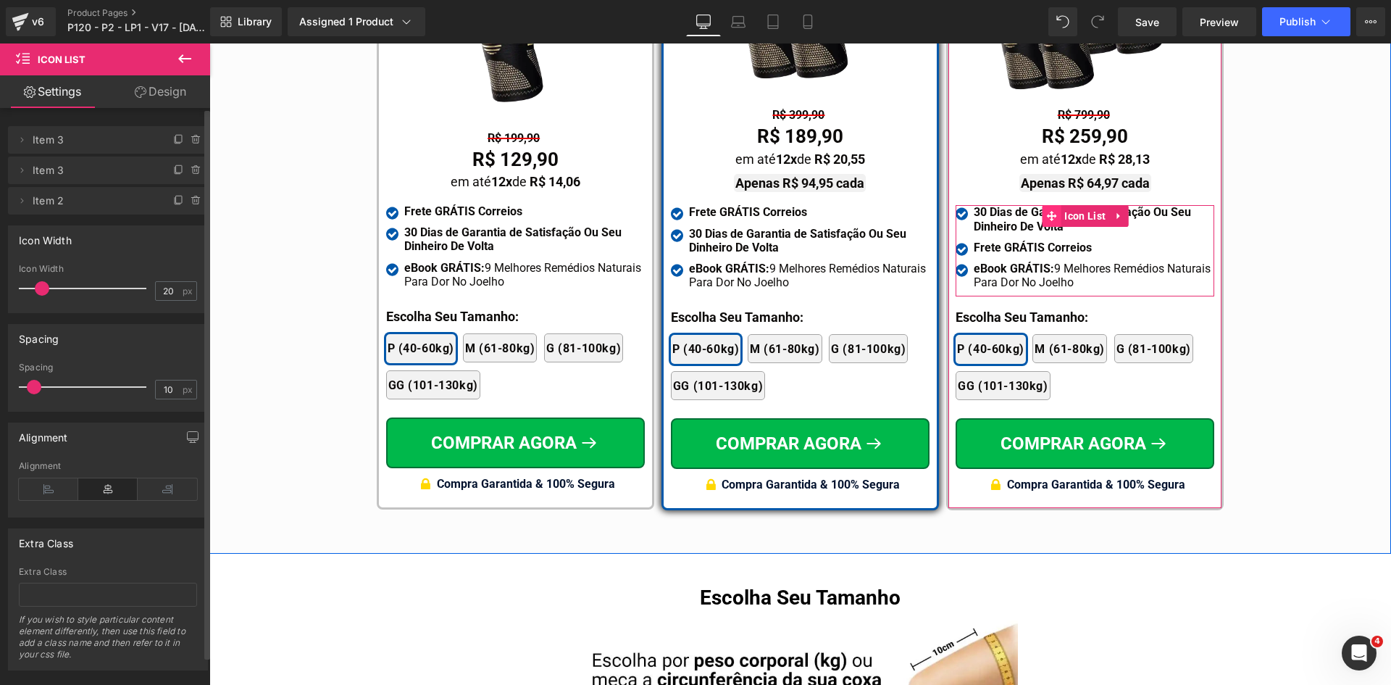
click at [1052, 205] on span at bounding box center [1051, 216] width 19 height 22
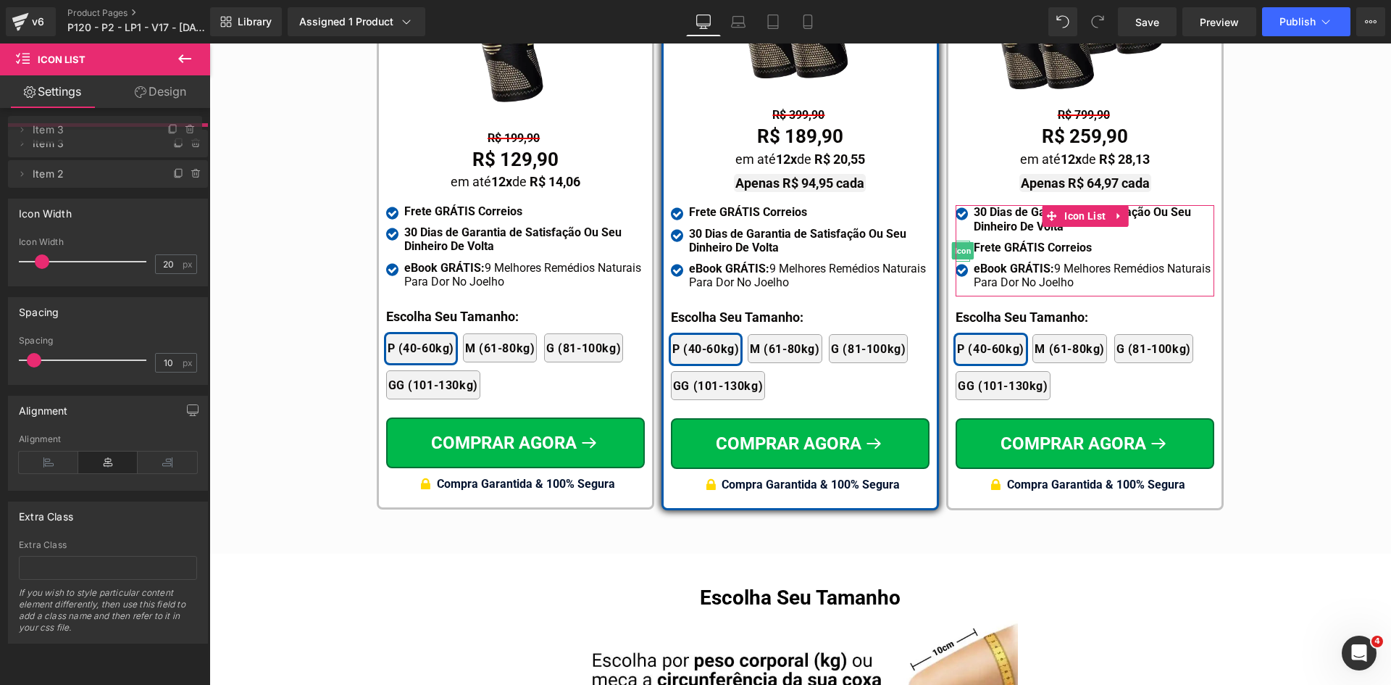
drag, startPoint x: 84, startPoint y: 174, endPoint x: 88, endPoint y: 133, distance: 41.5
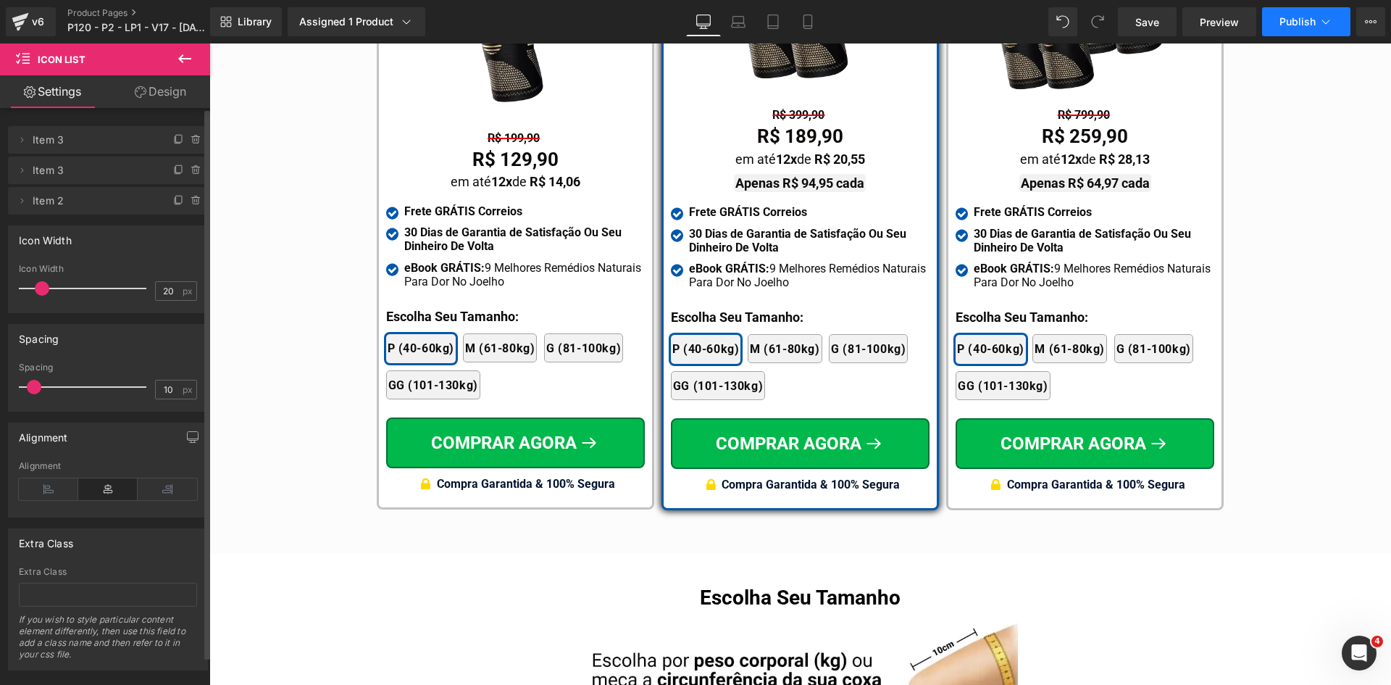
click at [1291, 26] on span "Publish" at bounding box center [1298, 22] width 36 height 12
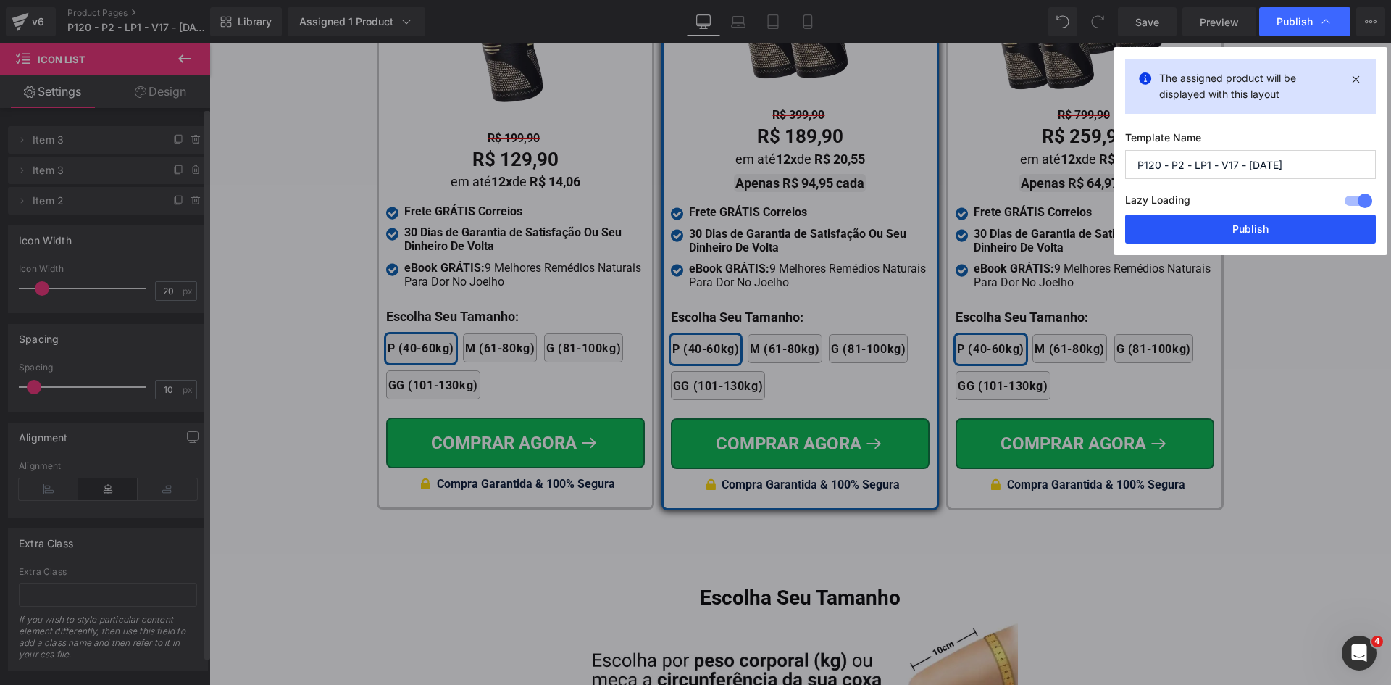
click at [1253, 236] on button "Publish" at bounding box center [1250, 228] width 251 height 29
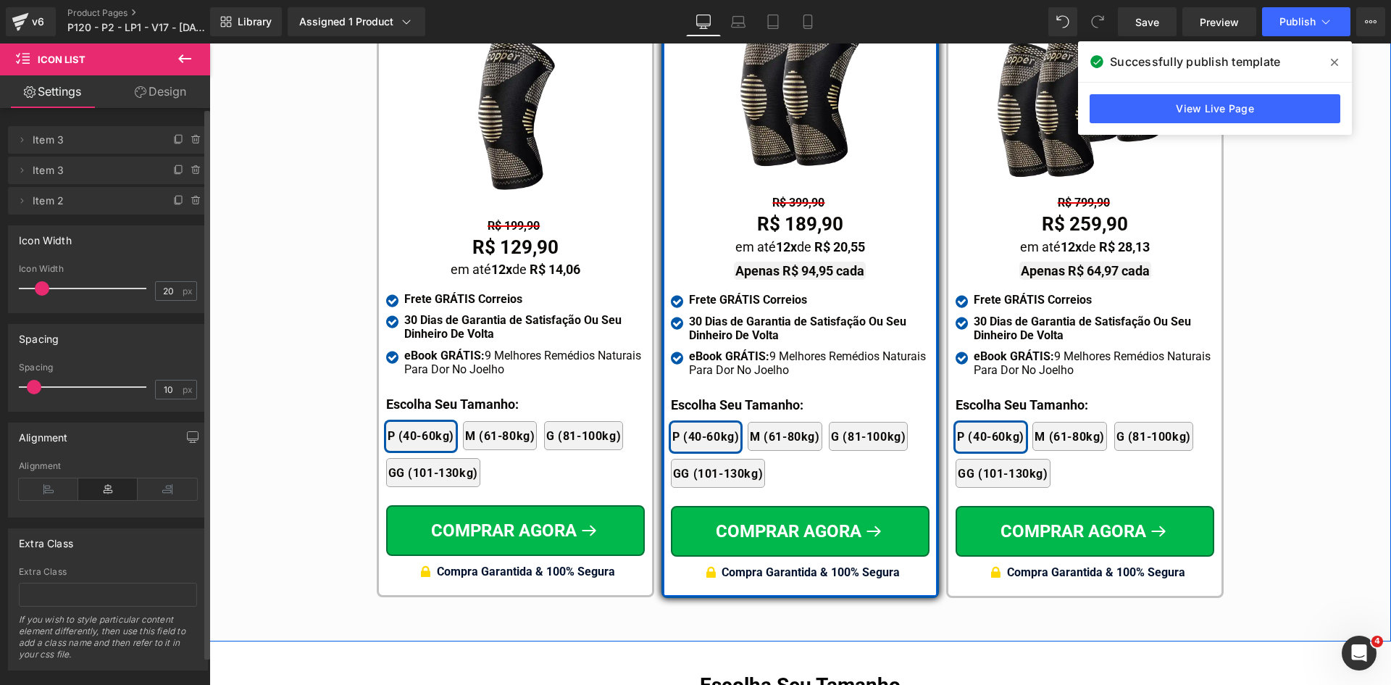
scroll to position [8599, 0]
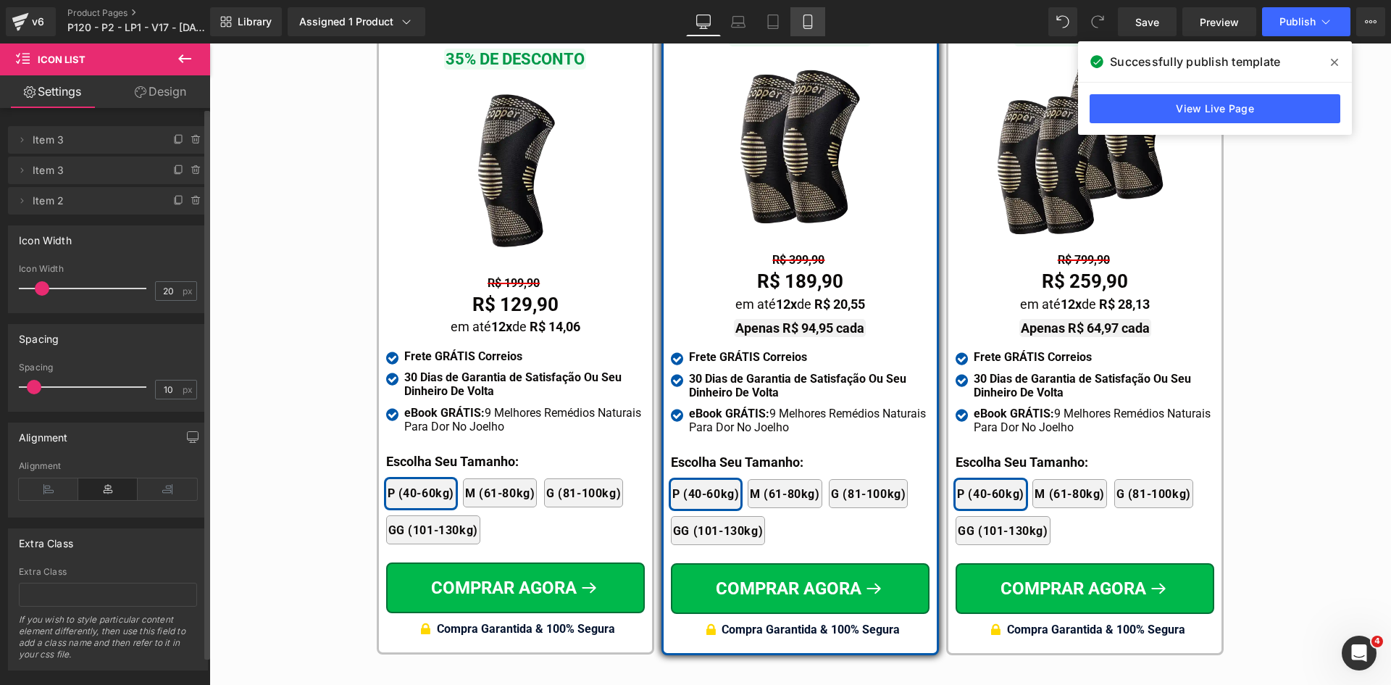
click at [810, 22] on icon at bounding box center [808, 21] width 14 height 14
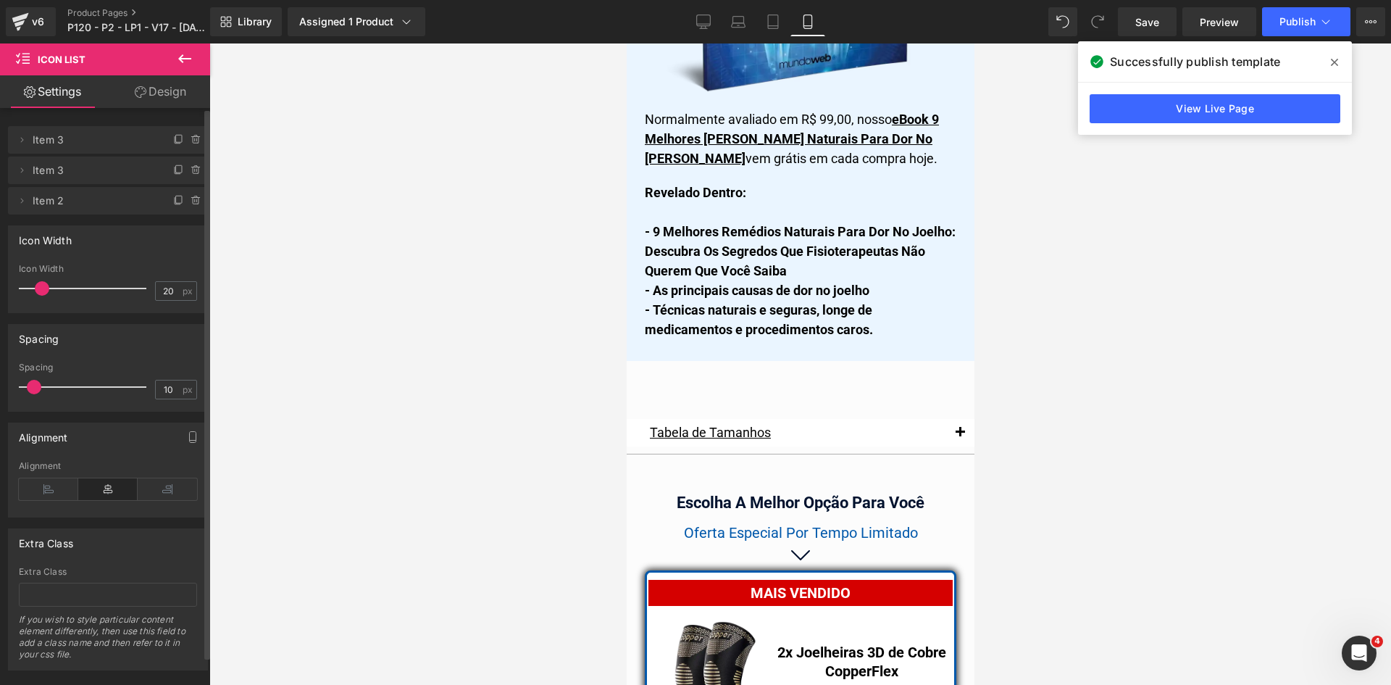
scroll to position [12362, 0]
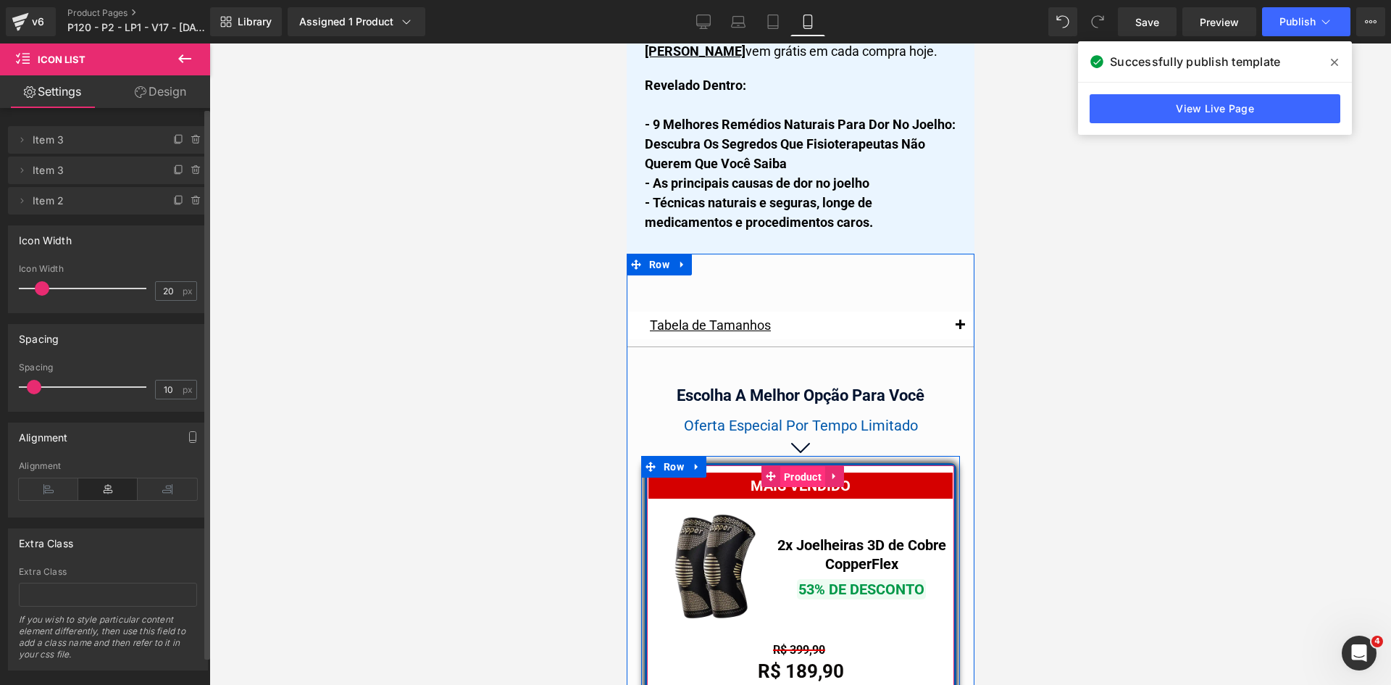
click at [798, 466] on span "Product" at bounding box center [802, 477] width 45 height 22
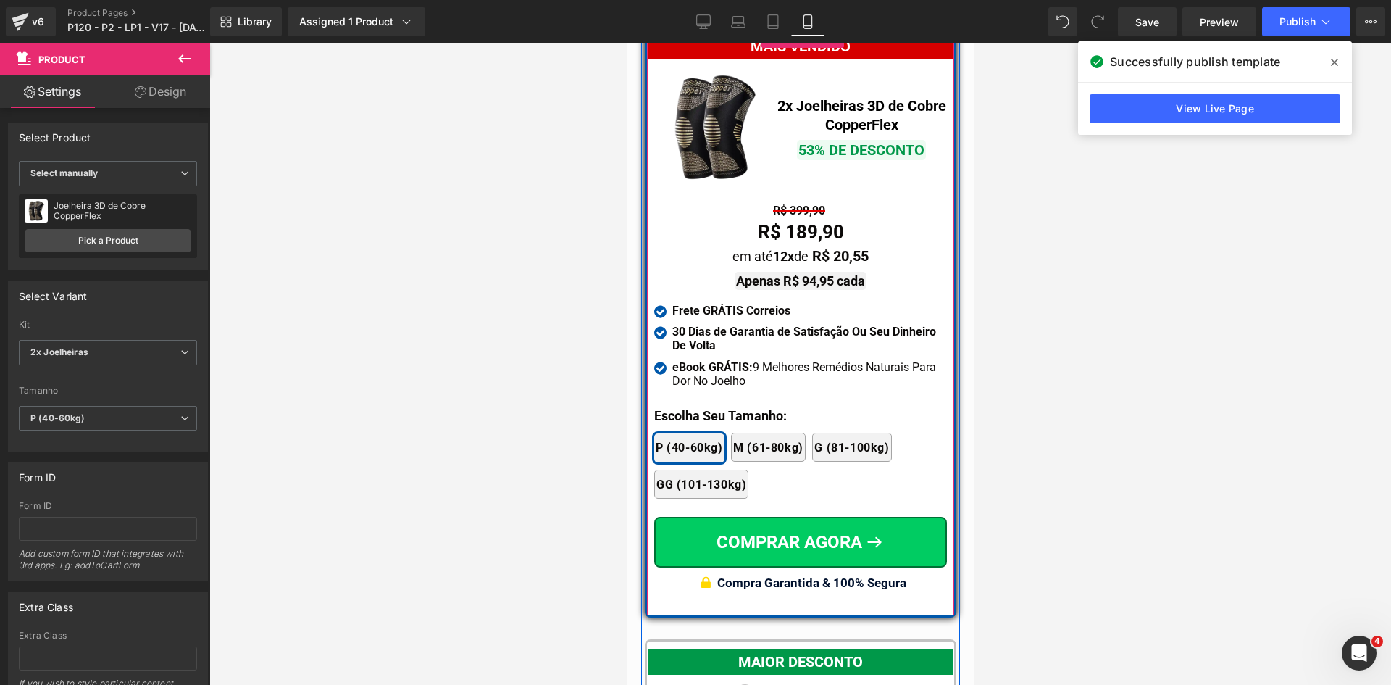
scroll to position [12869, 0]
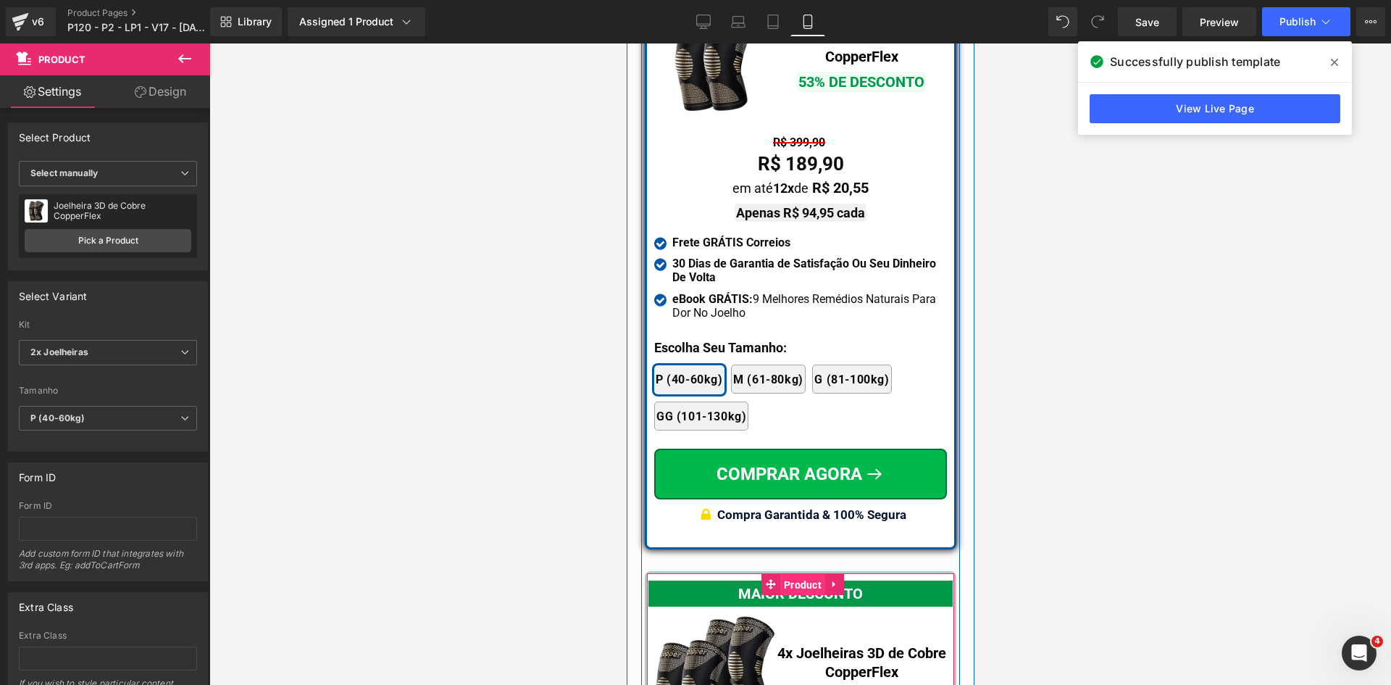
click at [785, 574] on span "Product" at bounding box center [802, 585] width 45 height 22
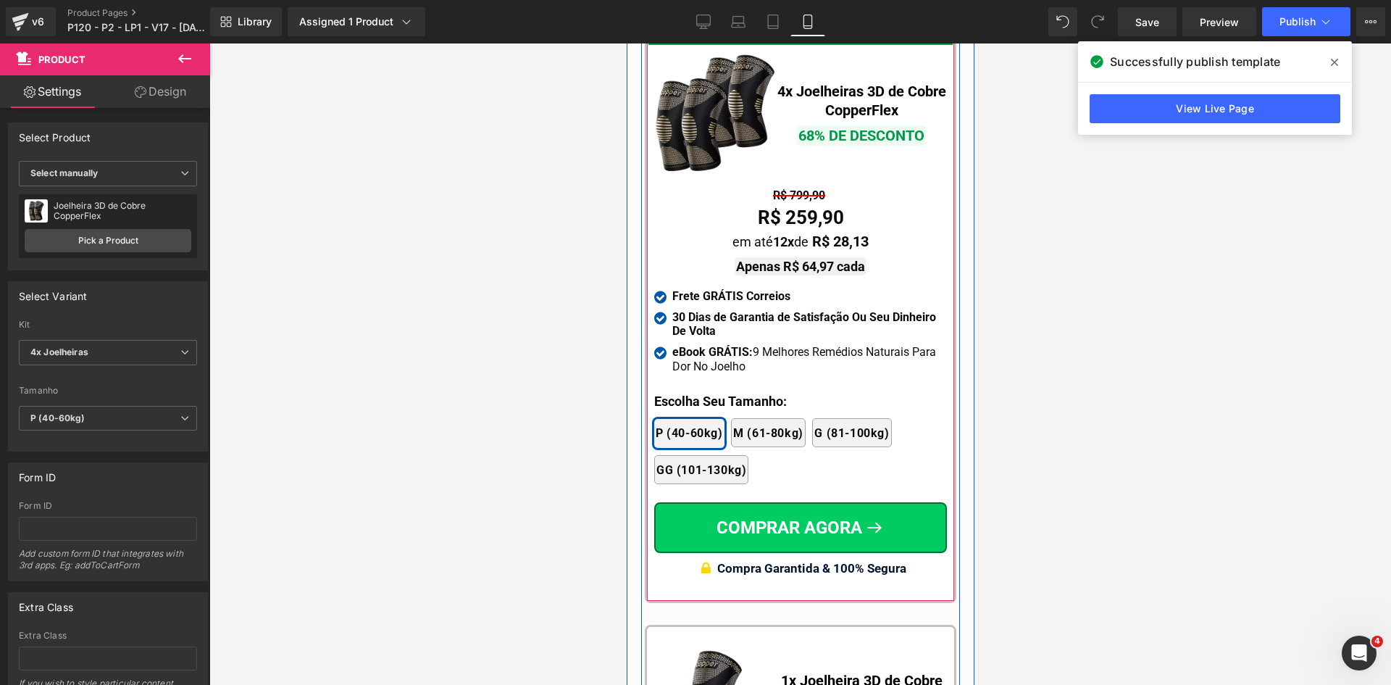
scroll to position [13521, 0]
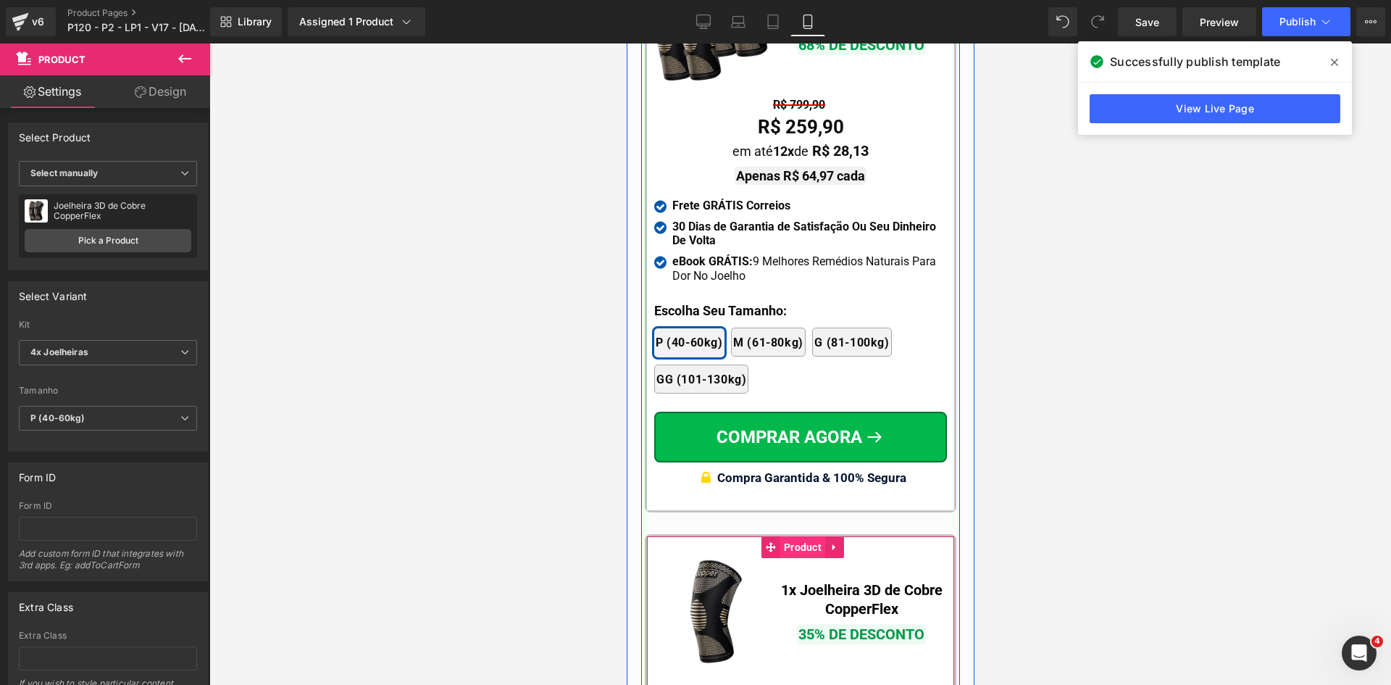
click at [792, 536] on span "Product" at bounding box center [802, 547] width 45 height 22
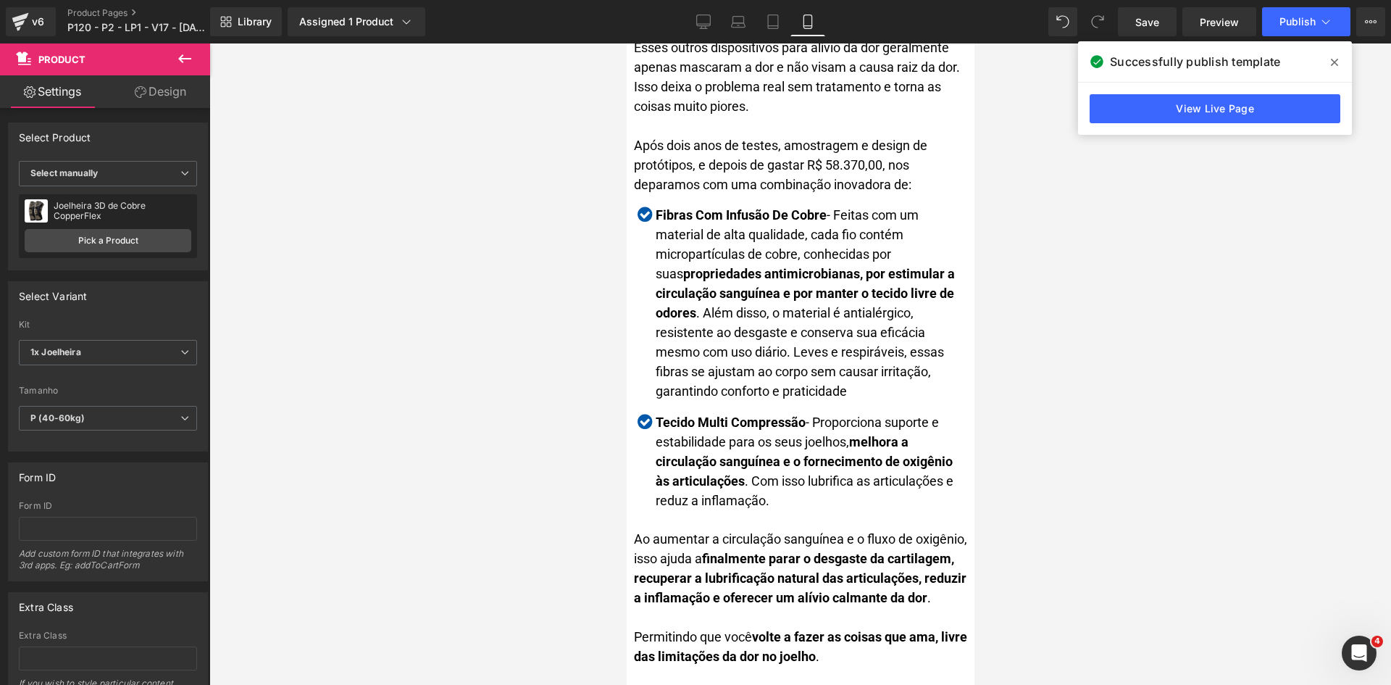
scroll to position [0, 0]
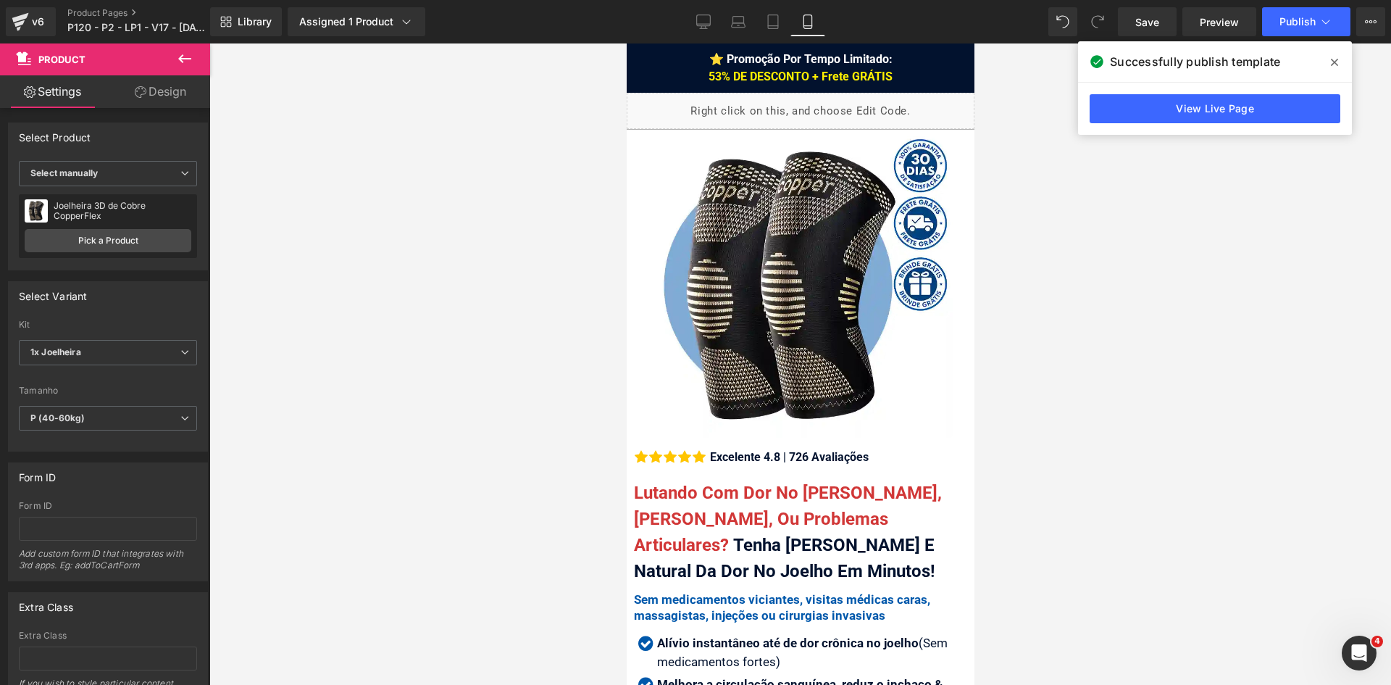
drag, startPoint x: 971, startPoint y: 482, endPoint x: 1585, endPoint y: 77, distance: 735.4
